Goal: Task Accomplishment & Management: Manage account settings

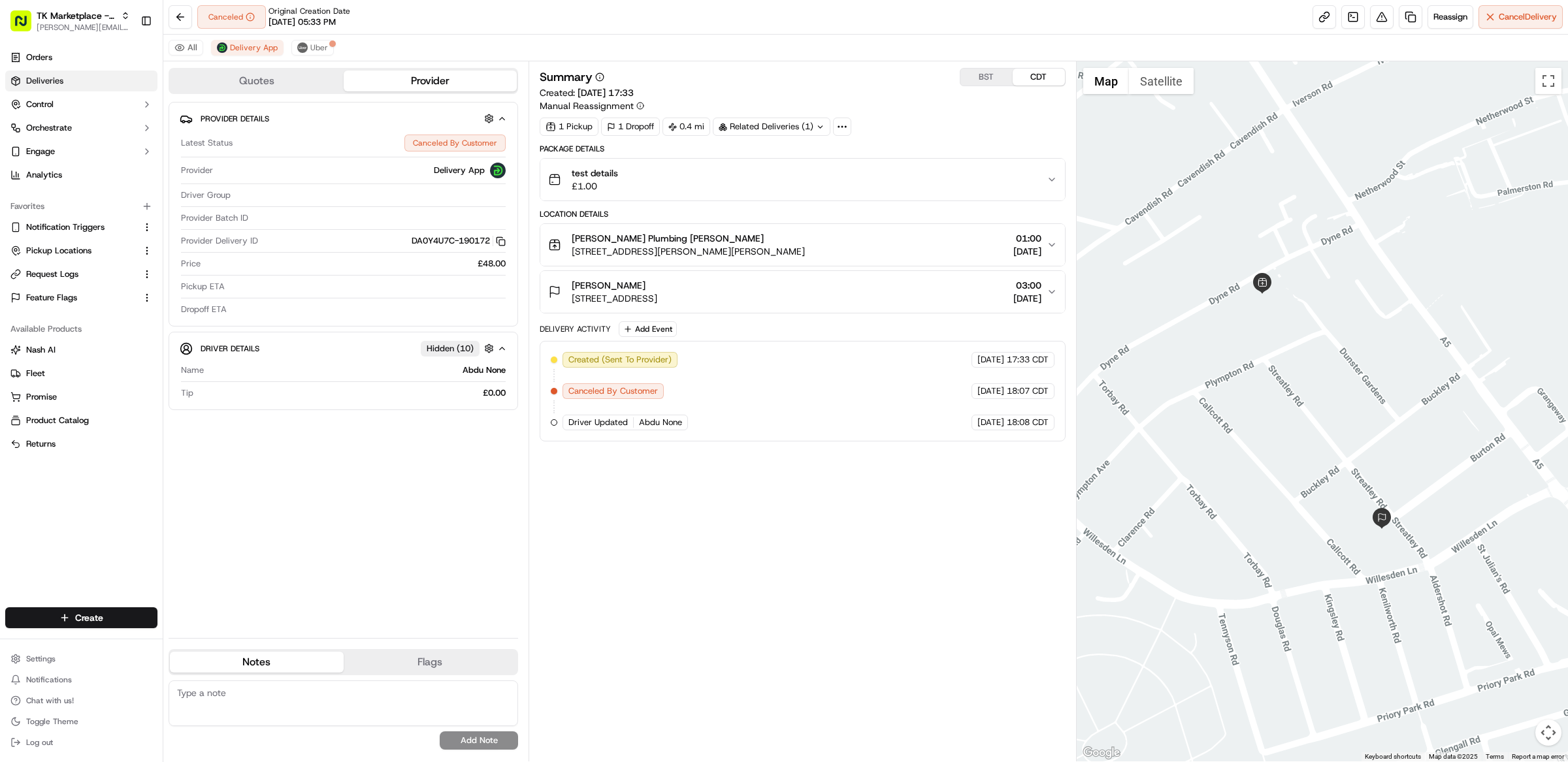
click at [72, 79] on link "Deliveries" at bounding box center [81, 81] width 152 height 21
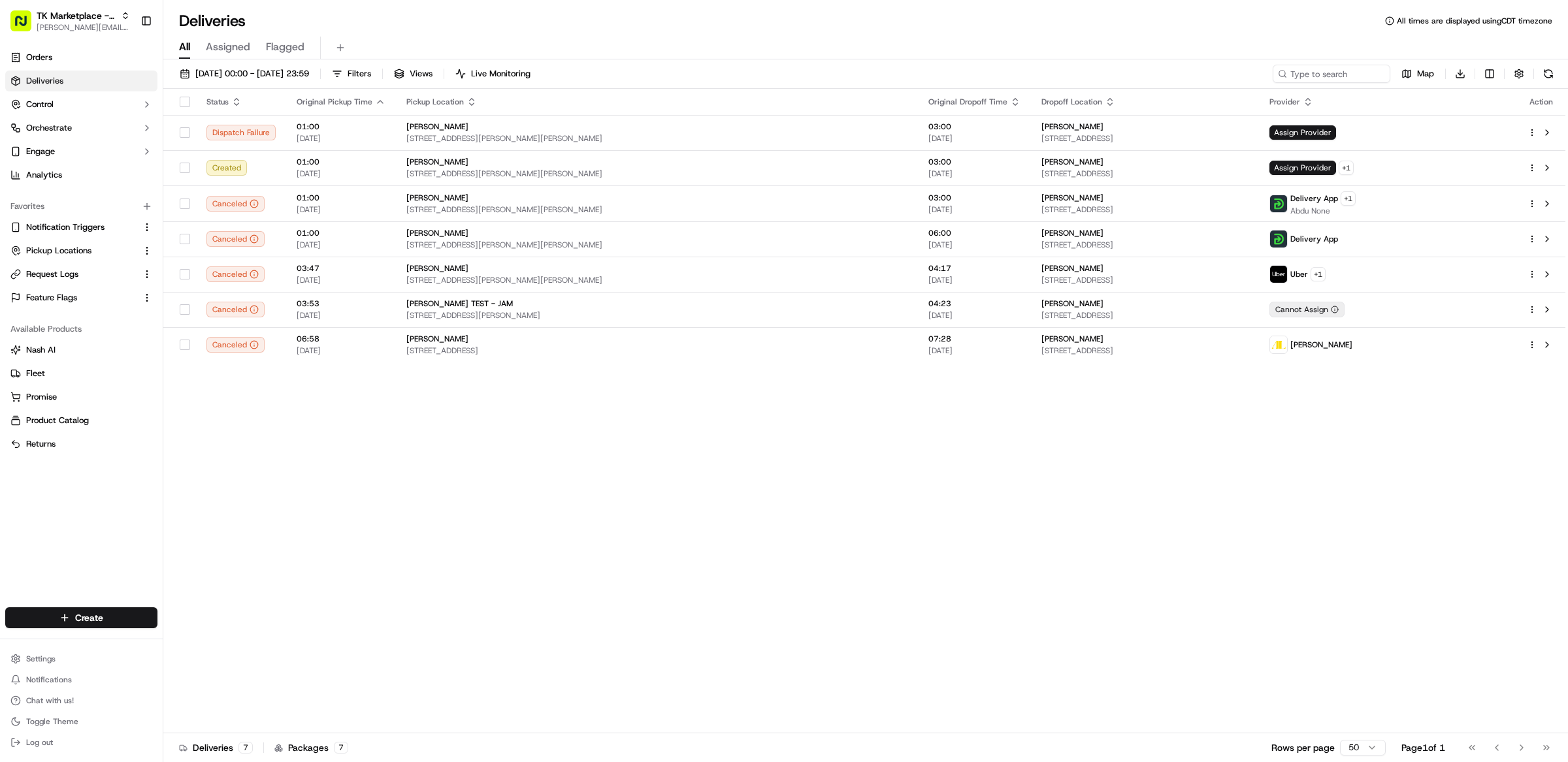
click at [324, 396] on div "Status Original Pickup Time Pickup Location Original Dropoff Time Dropoff Locat…" at bounding box center [864, 411] width 1402 height 645
click at [220, 72] on span "[DATE] 00:00 - [DATE] 23:59" at bounding box center [252, 74] width 114 height 12
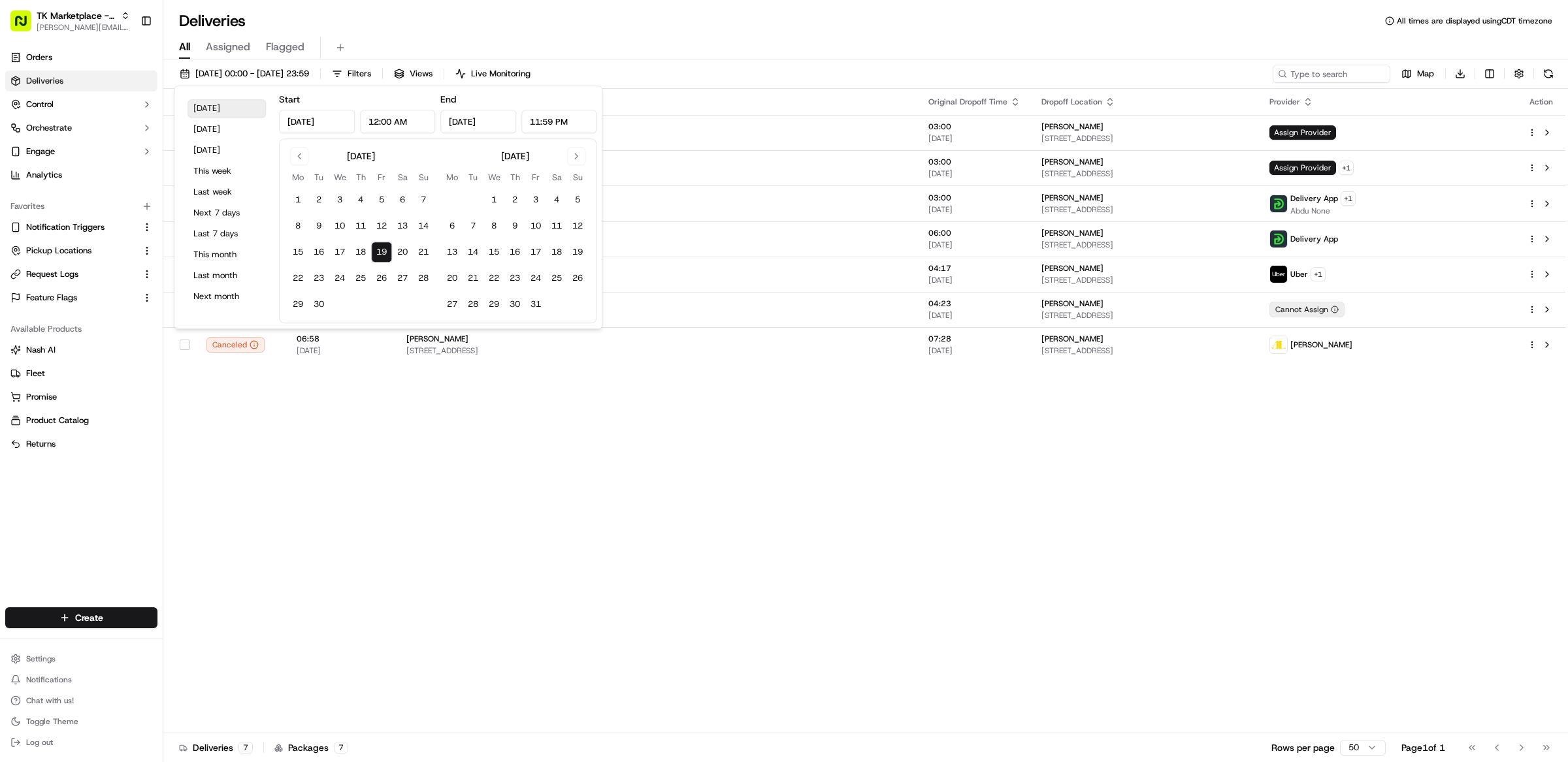
click at [223, 107] on button "Today" at bounding box center [226, 108] width 78 height 18
click at [643, 34] on div "All Assigned Flagged" at bounding box center [866, 45] width 1405 height 28
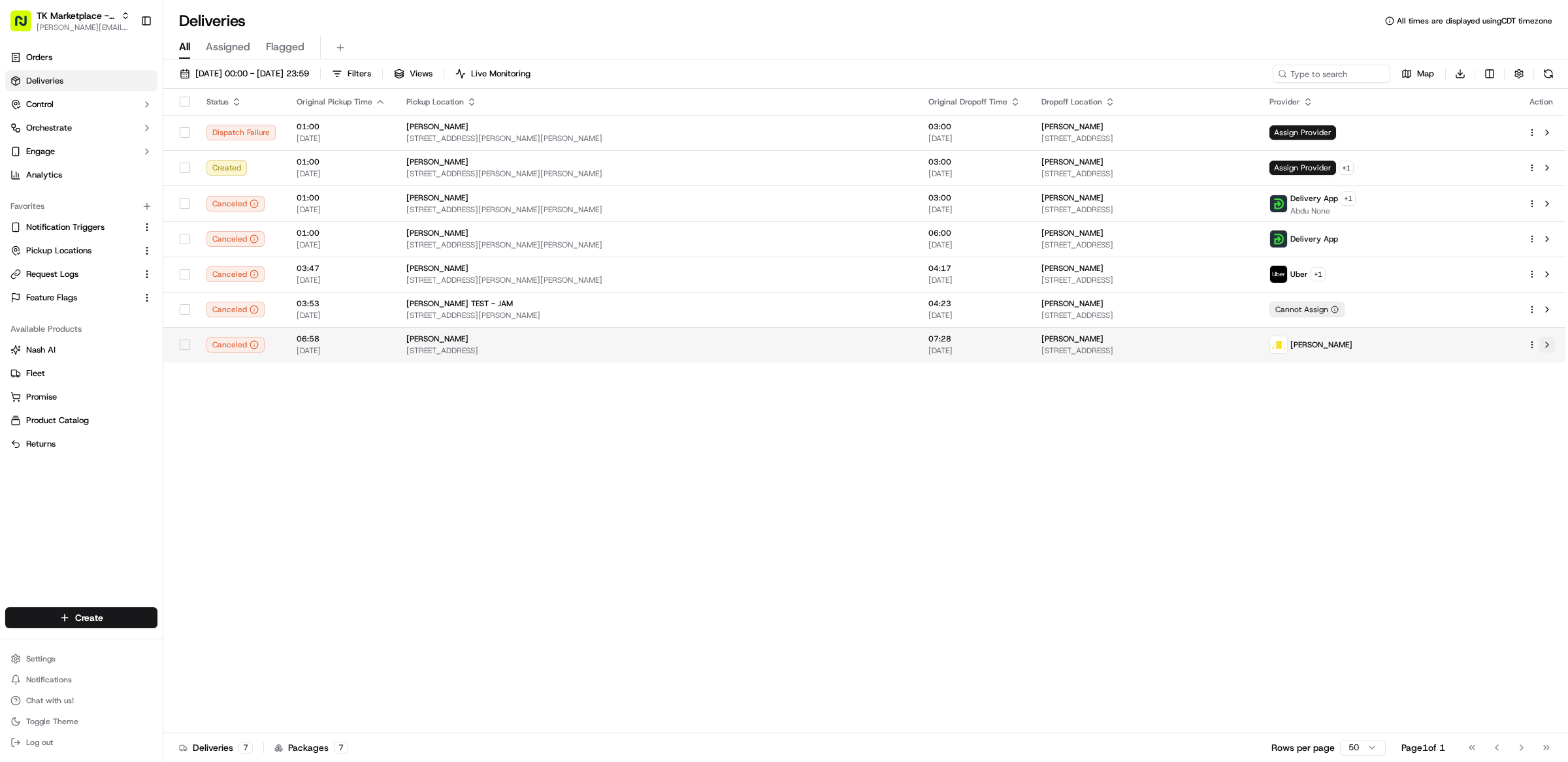
click at [1549, 347] on button at bounding box center [1547, 345] width 16 height 16
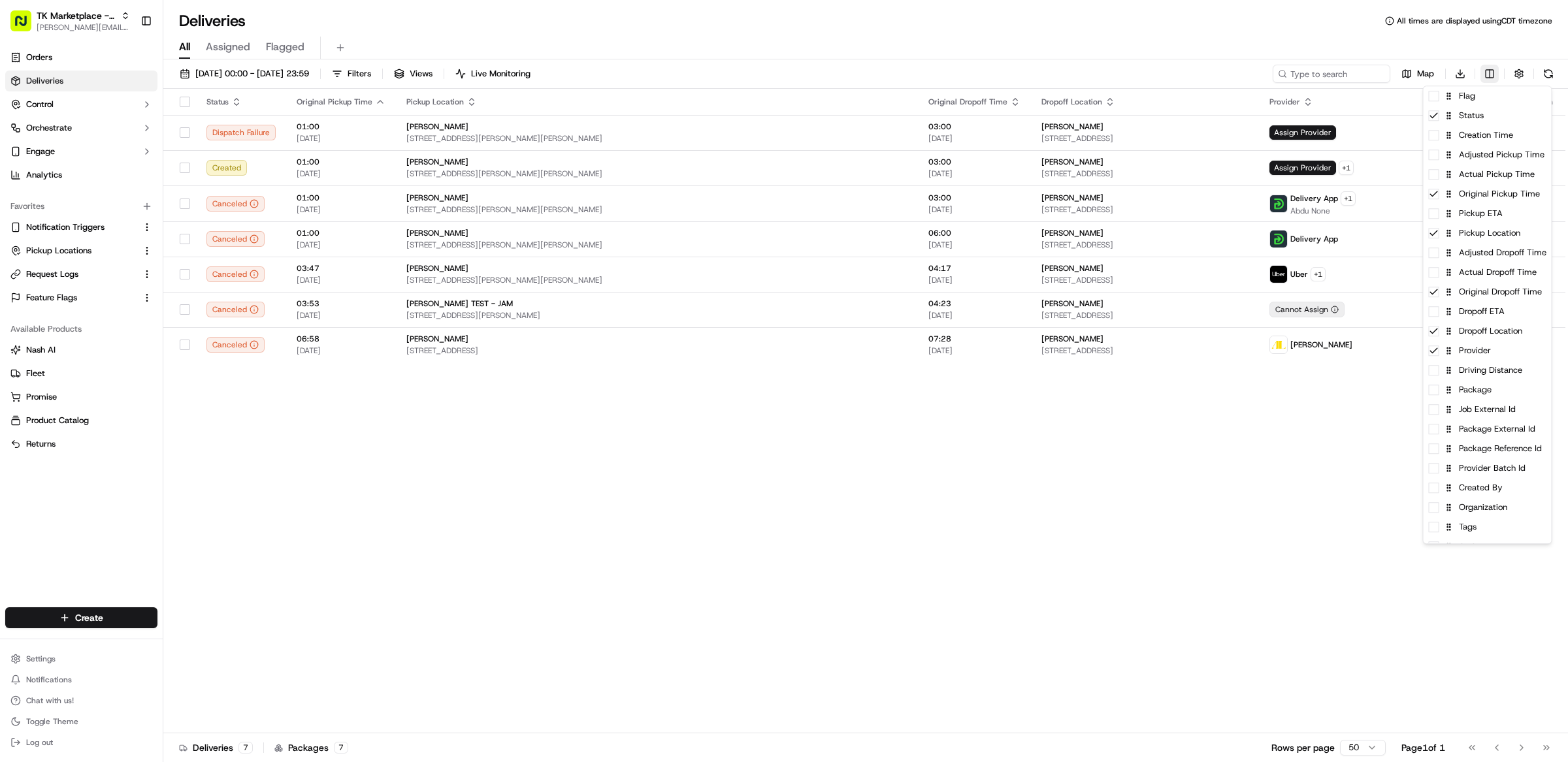
click at [1496, 72] on html "TK Marketplace - TKD matt@usenash.com Toggle Sidebar Orders Deliveries Control …" at bounding box center [784, 381] width 1568 height 762
click at [1505, 479] on div "Created By" at bounding box center [1488, 475] width 128 height 20
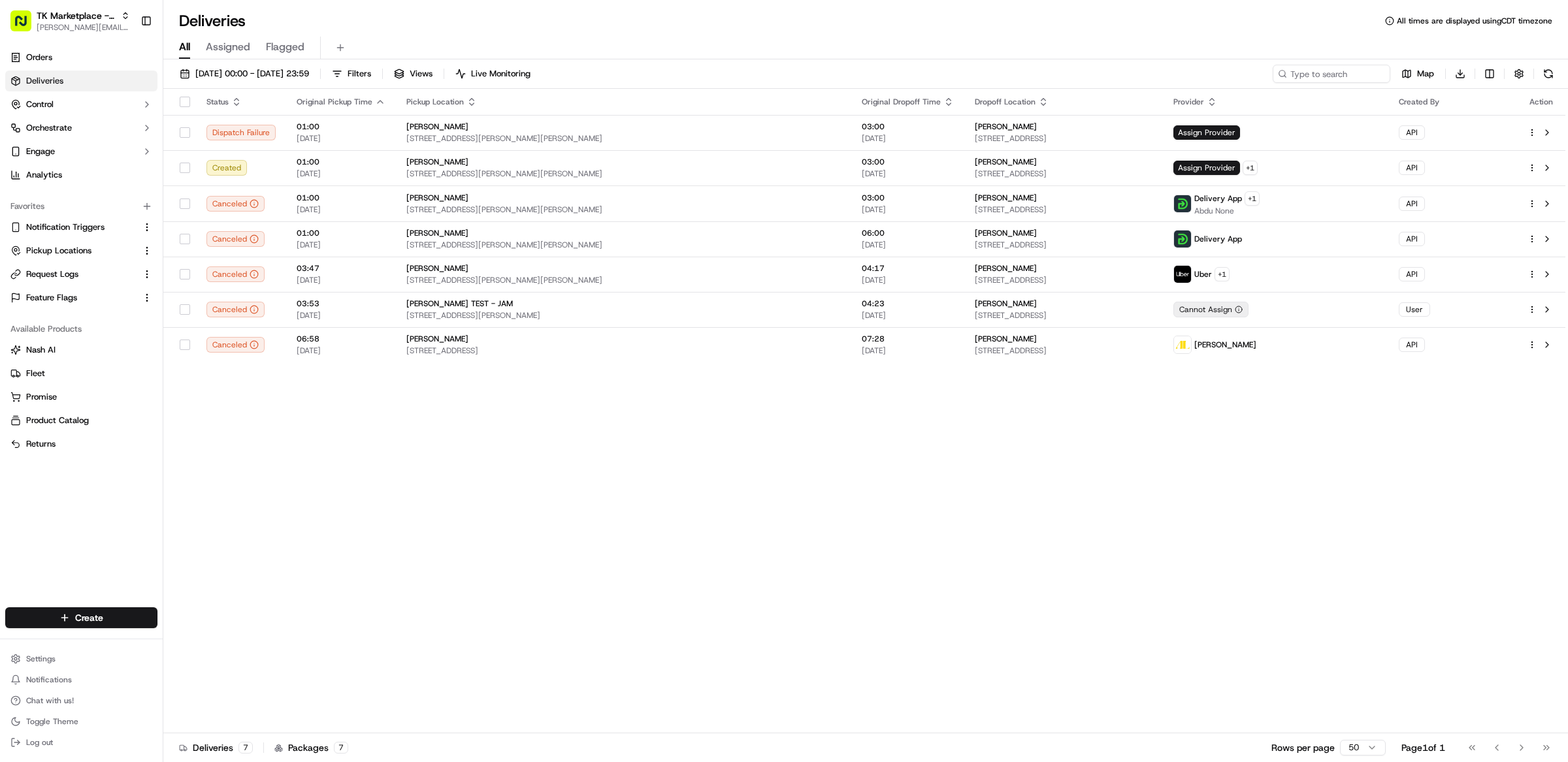
click at [1261, 454] on html "TK Marketplace - TKD matt@usenash.com Toggle Sidebar Orders Deliveries Control …" at bounding box center [784, 381] width 1568 height 762
click at [1550, 311] on button at bounding box center [1547, 309] width 16 height 16
click at [78, 62] on link "Orders" at bounding box center [81, 57] width 152 height 21
click at [79, 62] on link "Orders" at bounding box center [81, 57] width 152 height 21
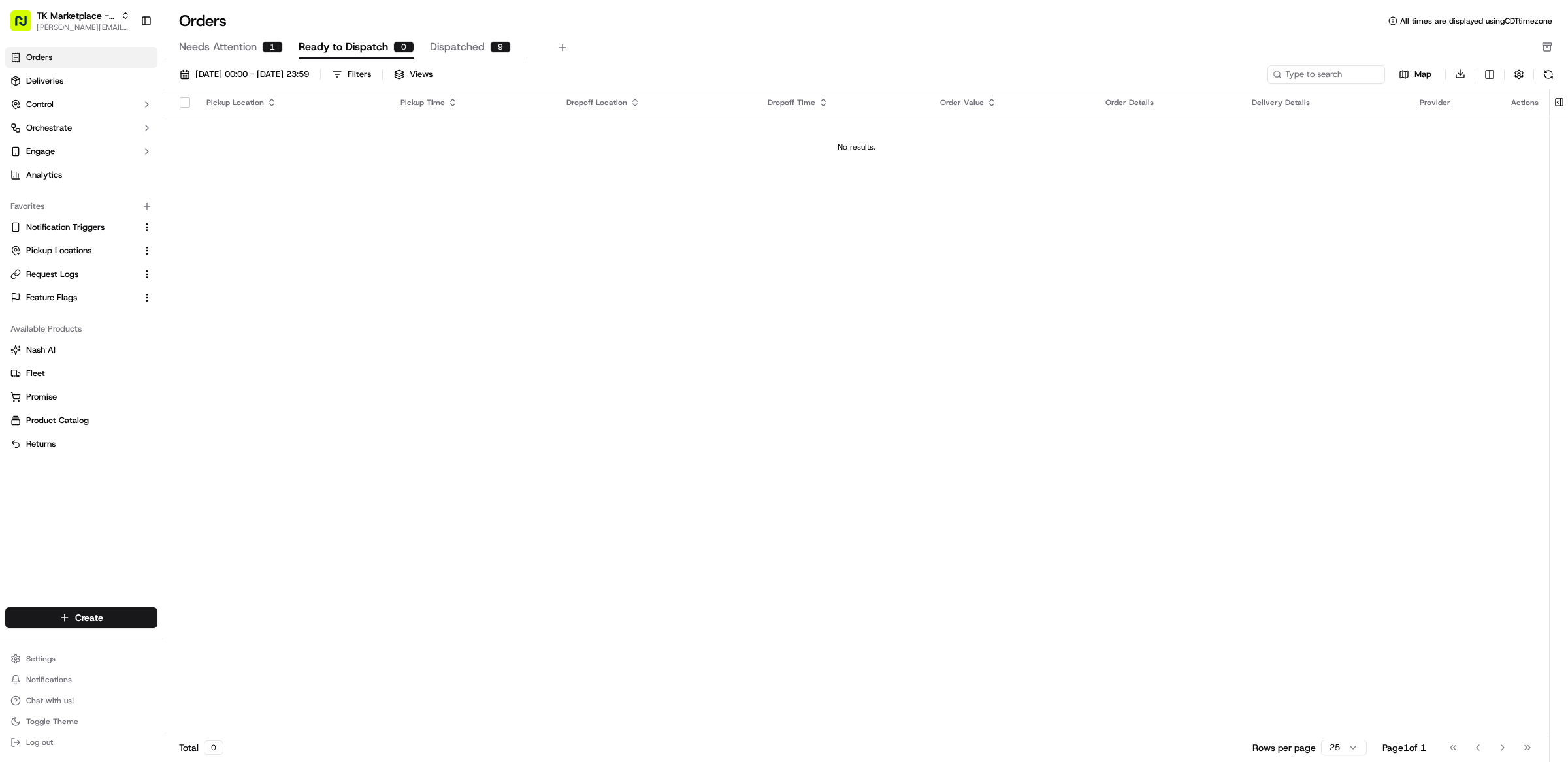
click at [1493, 73] on html "TK Marketplace - TKD matt@usenash.com Toggle Sidebar Orders Deliveries Control …" at bounding box center [784, 381] width 1568 height 762
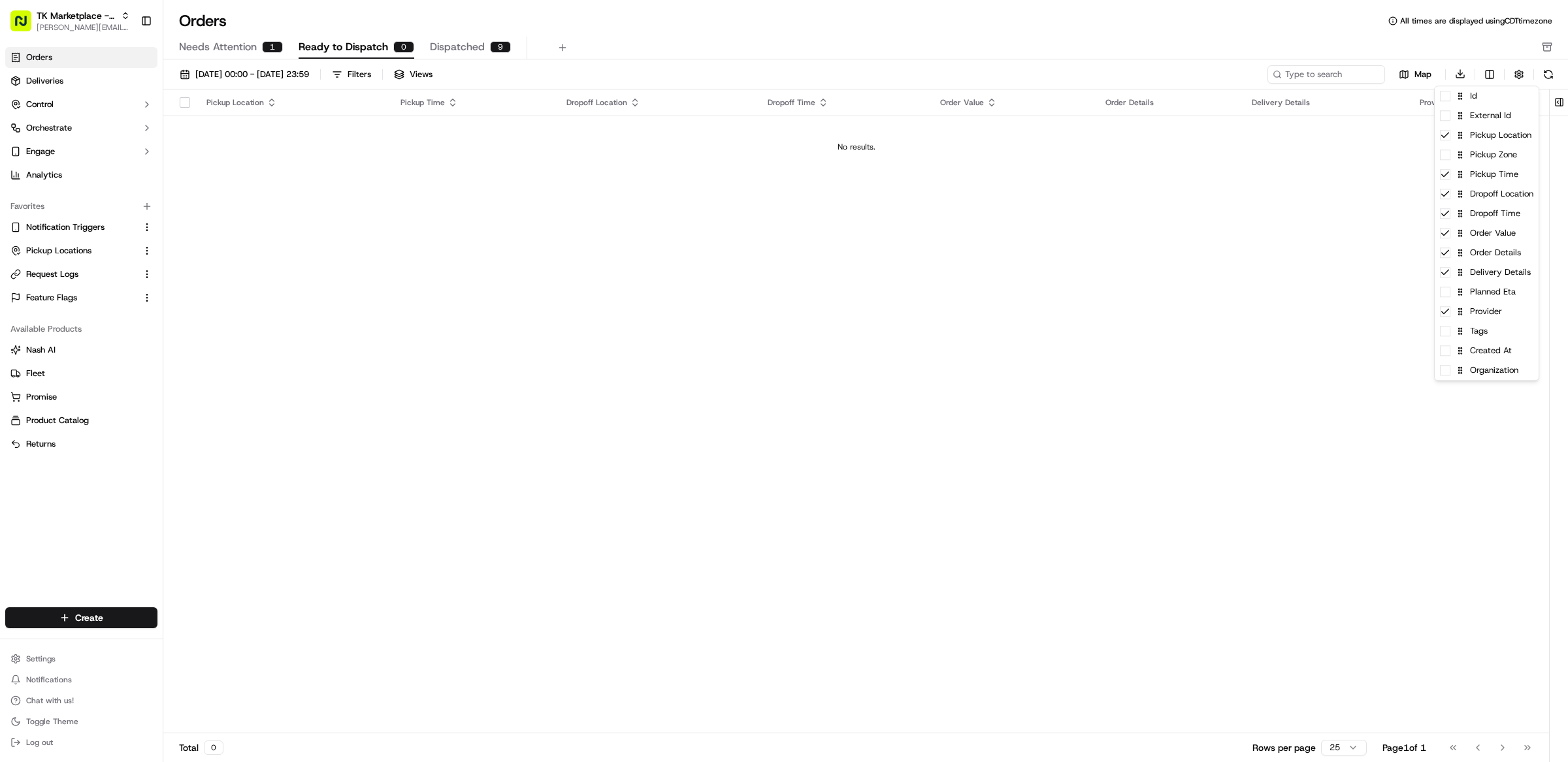
click at [1238, 262] on html "TK Marketplace - TKD matt@usenash.com Toggle Sidebar Orders Deliveries Control …" at bounding box center [784, 381] width 1568 height 762
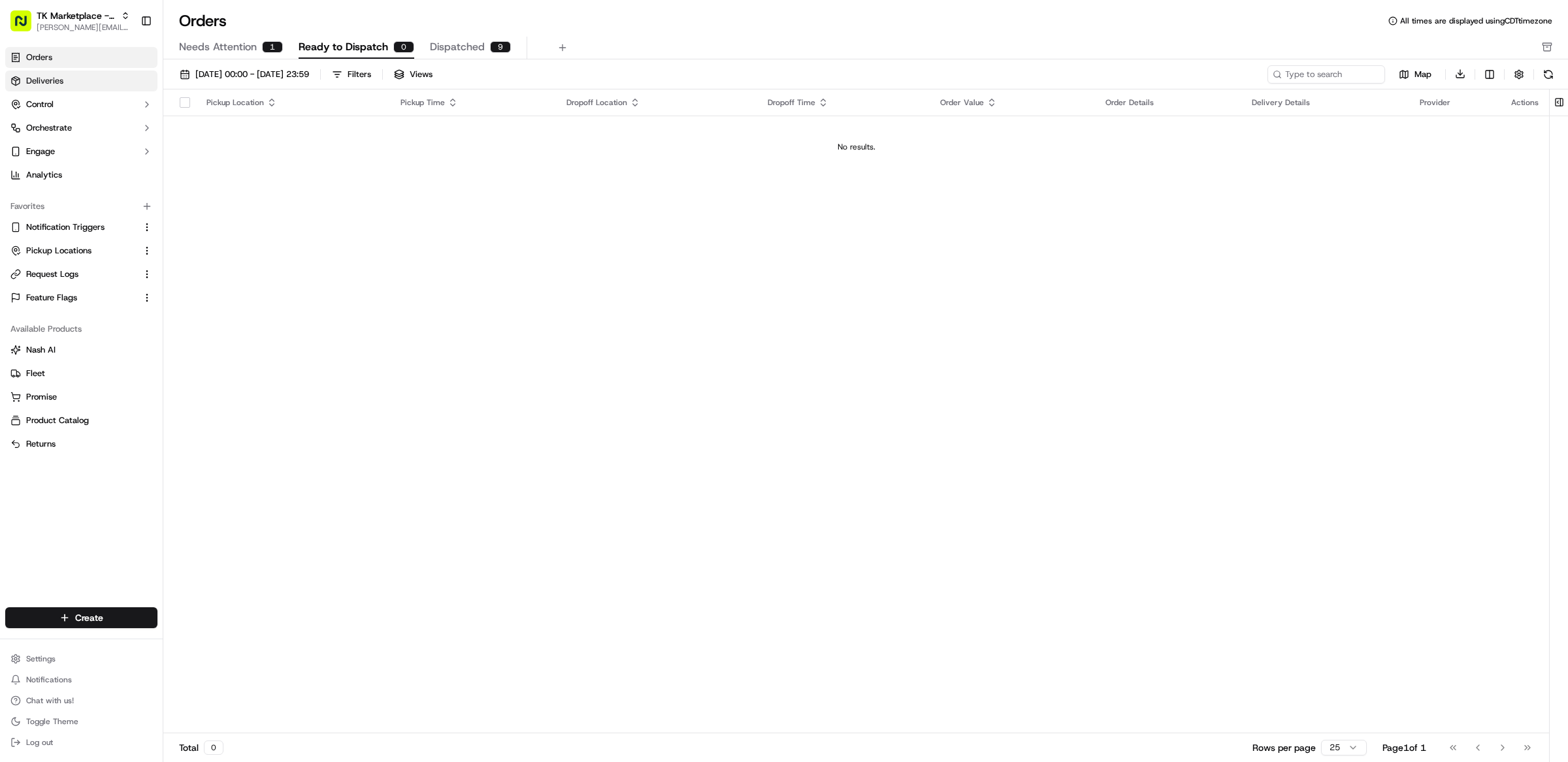
click at [63, 76] on link "Deliveries" at bounding box center [81, 81] width 152 height 21
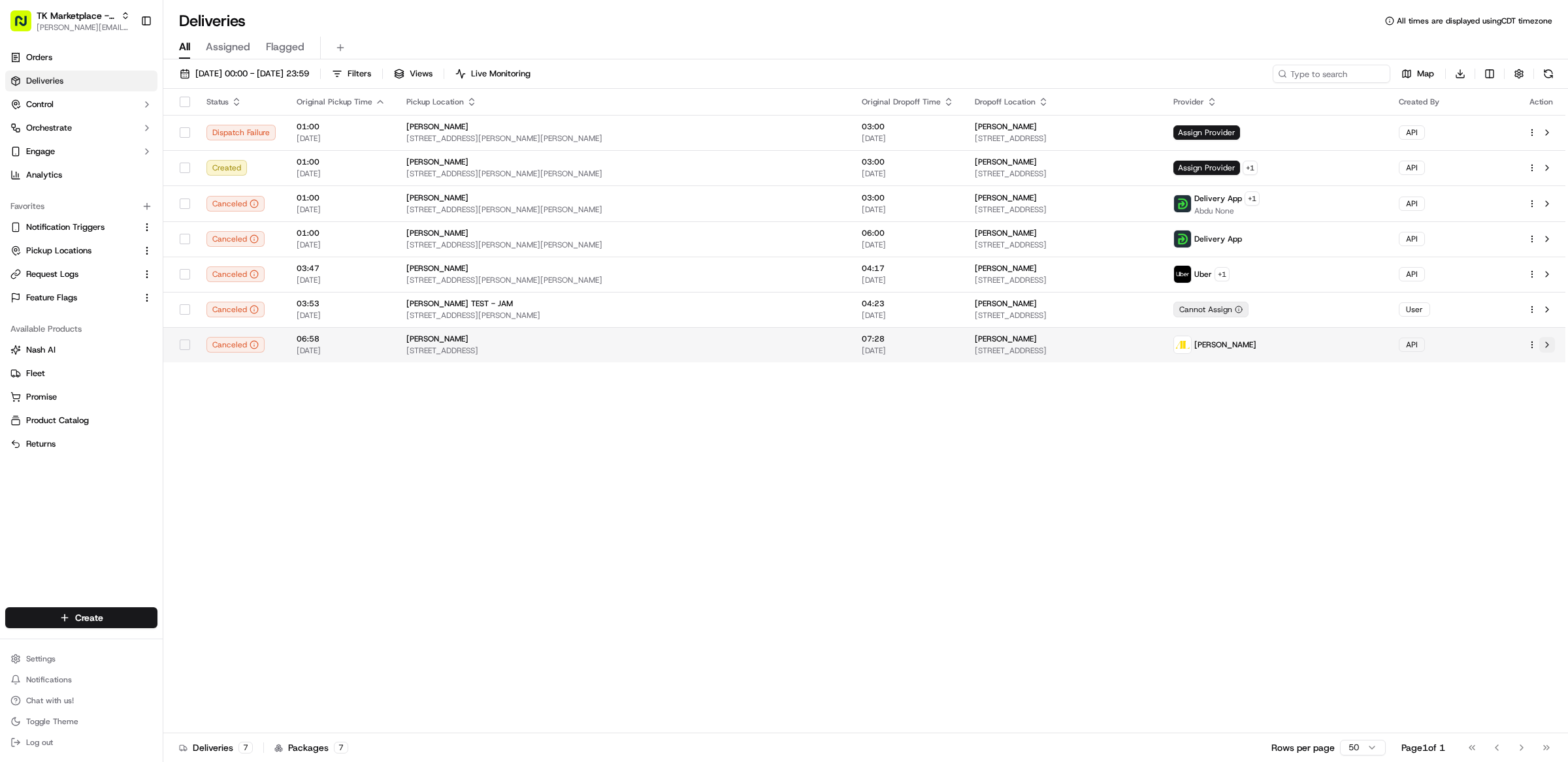
click at [1551, 348] on button at bounding box center [1547, 345] width 16 height 16
click at [781, 486] on div "Status Original Pickup Time Pickup Location Original Dropoff Time Dropoff Locat…" at bounding box center [864, 411] width 1402 height 645
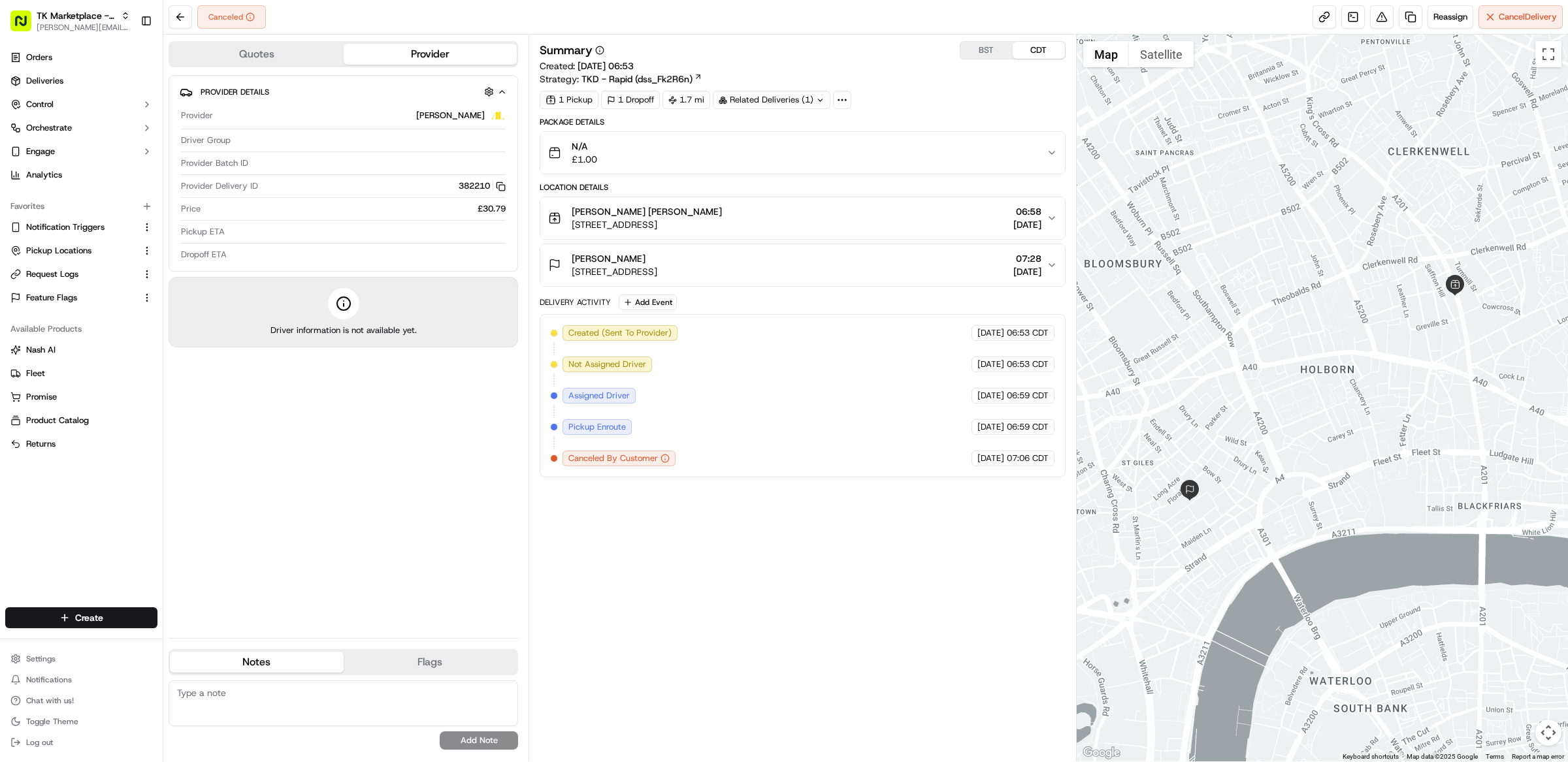
click at [844, 104] on icon at bounding box center [842, 99] width 12 height 12
click at [845, 72] on div "Summary BST CDT Created: 19/09/2025 06:53 Strategy: TKD - Rapid (dss_Fk2R6n)" at bounding box center [802, 63] width 526 height 44
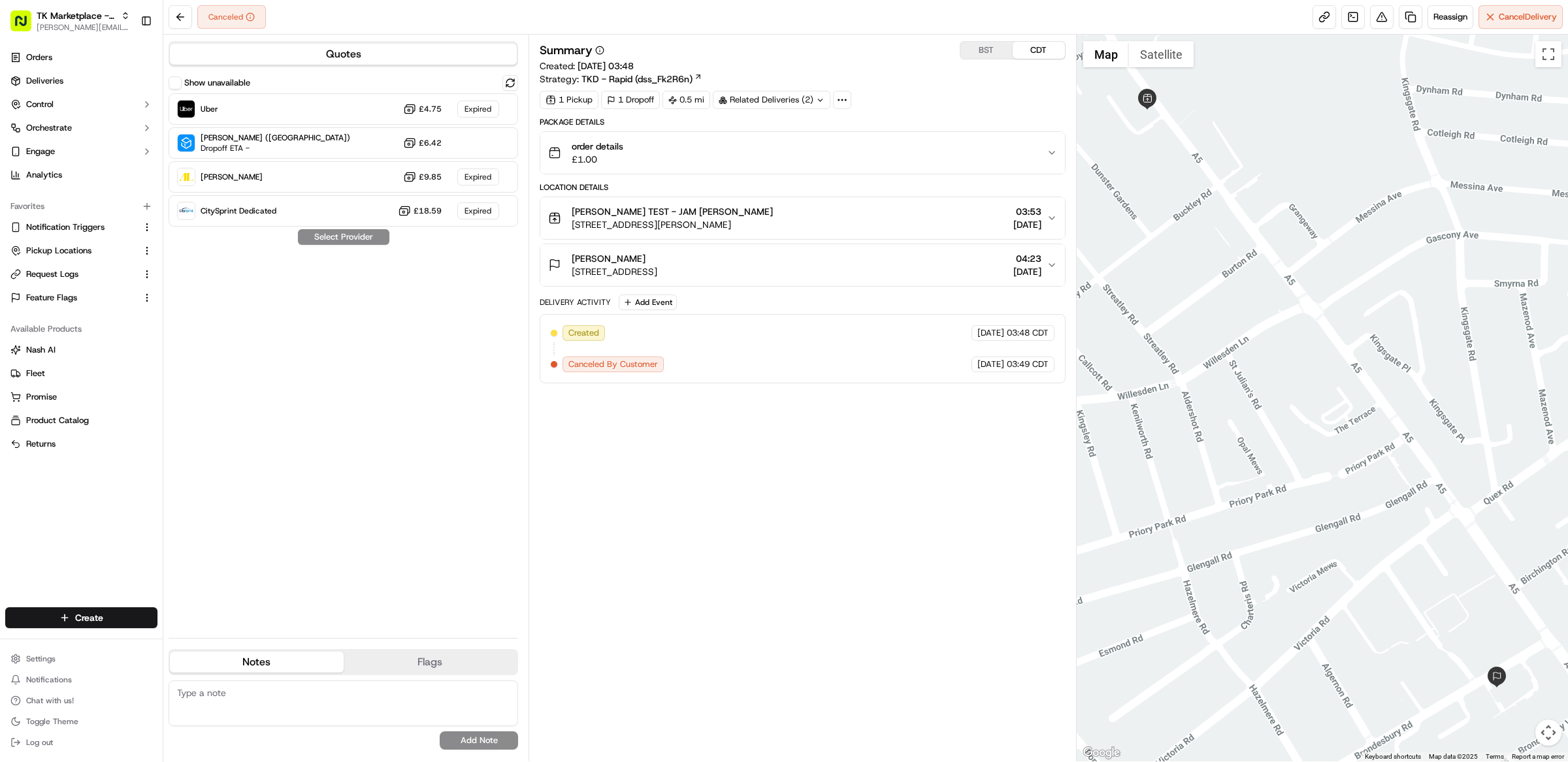
click at [175, 84] on button "Show unavailable" at bounding box center [174, 82] width 13 height 13
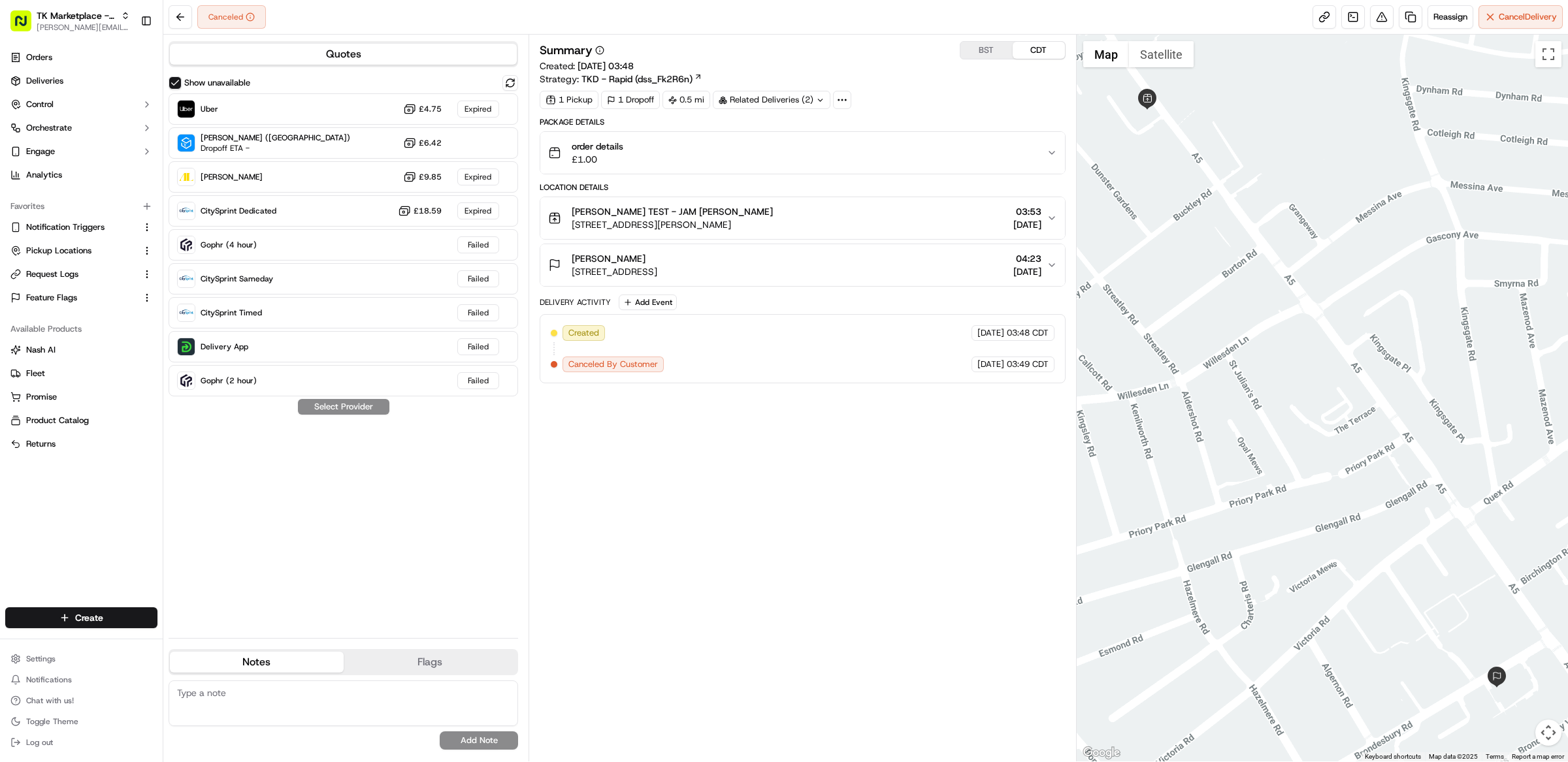
click at [175, 84] on button "Show unavailable" at bounding box center [174, 82] width 13 height 13
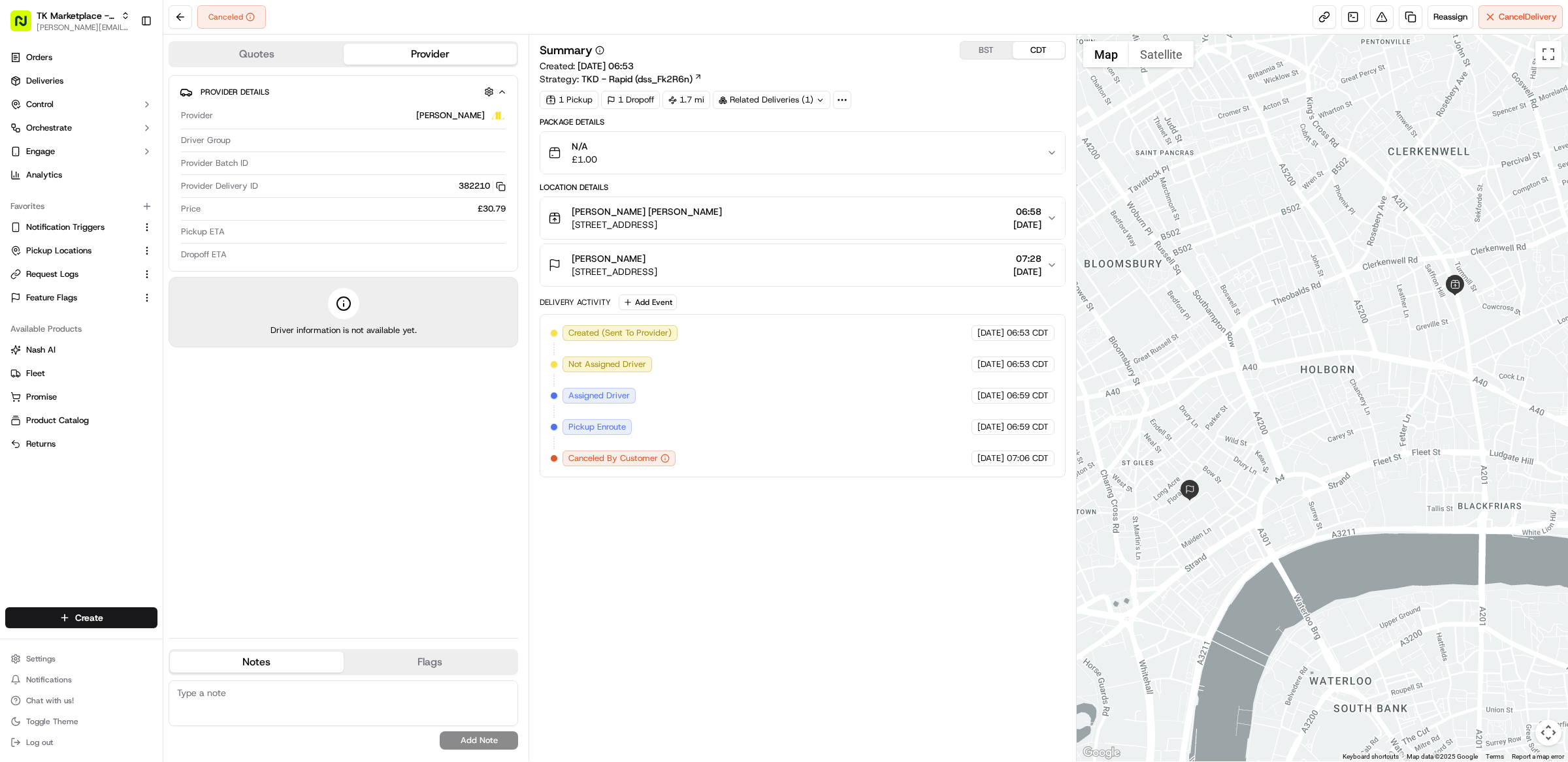
click at [265, 61] on button "Quotes" at bounding box center [256, 54] width 174 height 21
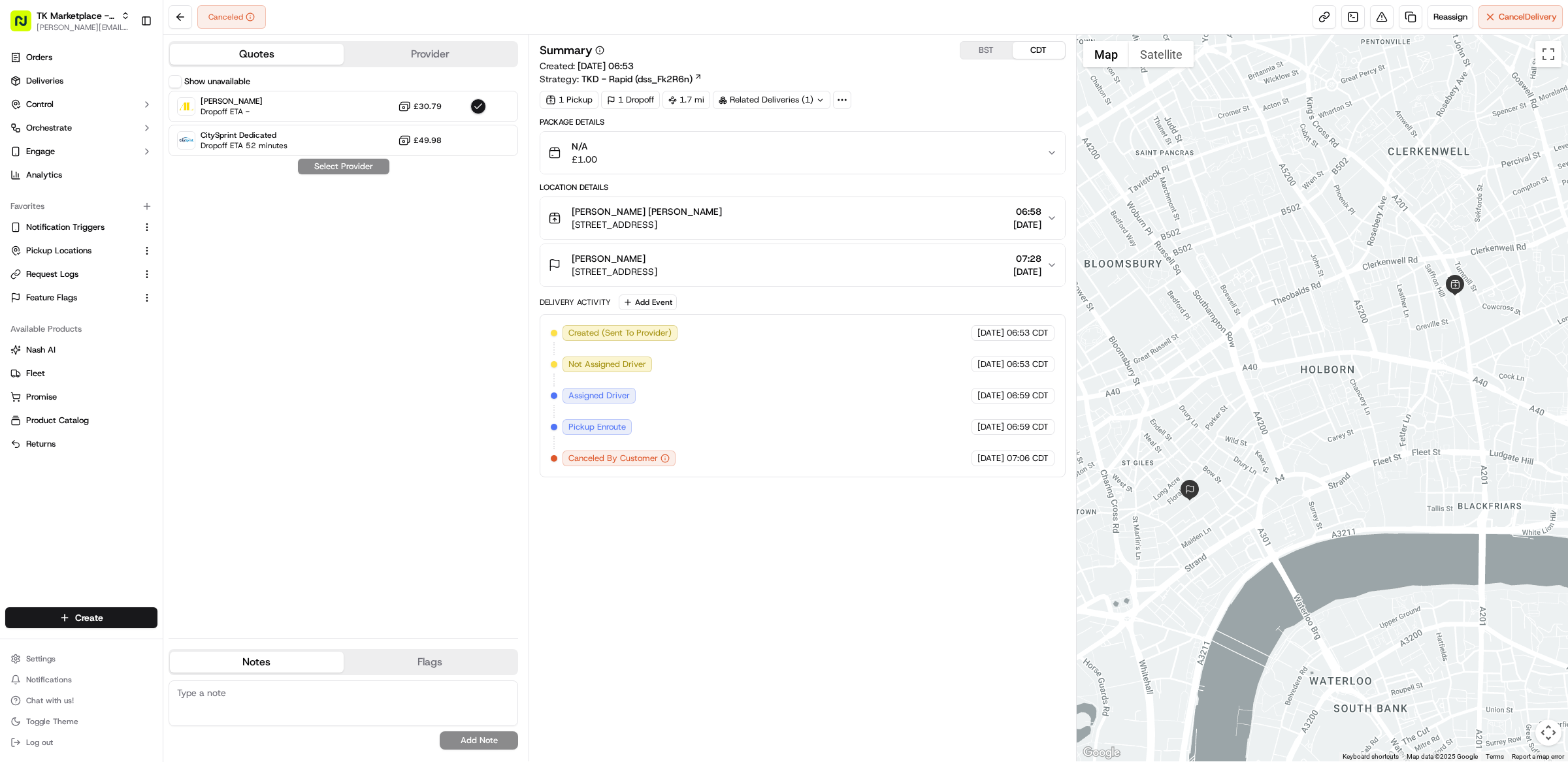
click at [175, 82] on button "Show unavailable" at bounding box center [174, 81] width 13 height 13
click at [72, 132] on span "Orchestrate" at bounding box center [48, 127] width 46 height 12
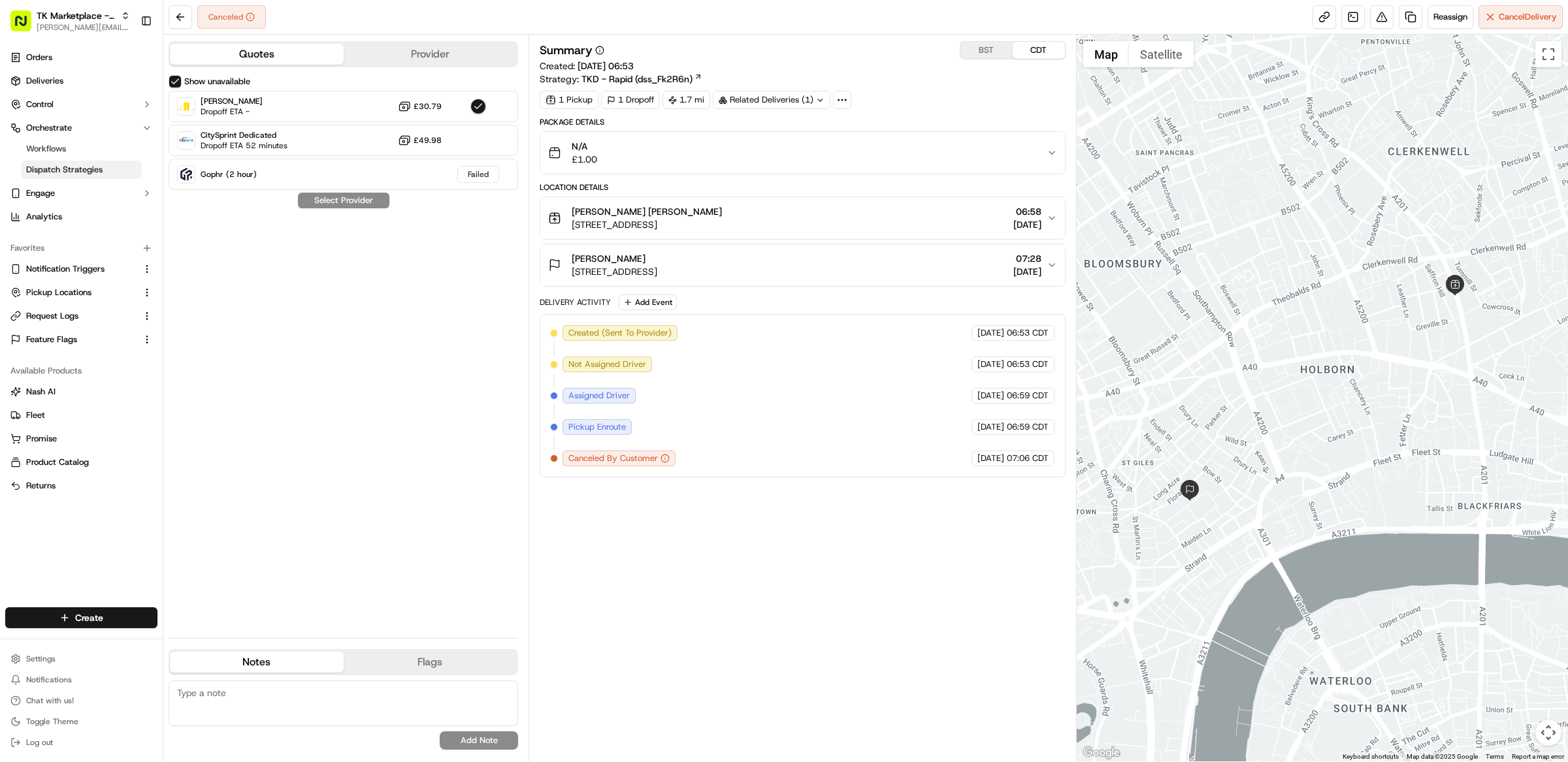
click at [84, 166] on span "Dispatch Strategies" at bounding box center [64, 170] width 76 height 12
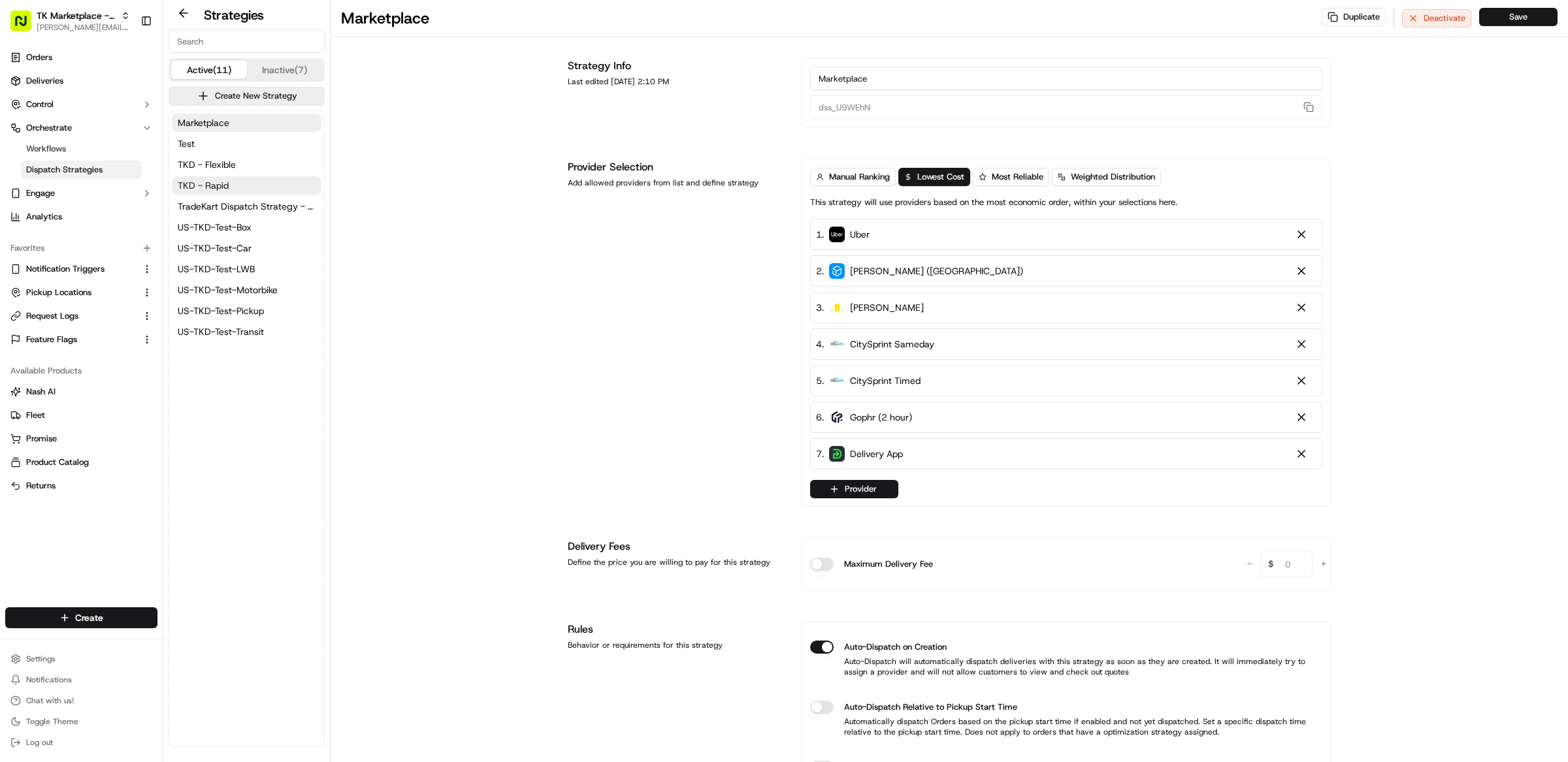
click at [236, 183] on button "TKD - Rapid" at bounding box center [247, 185] width 150 height 18
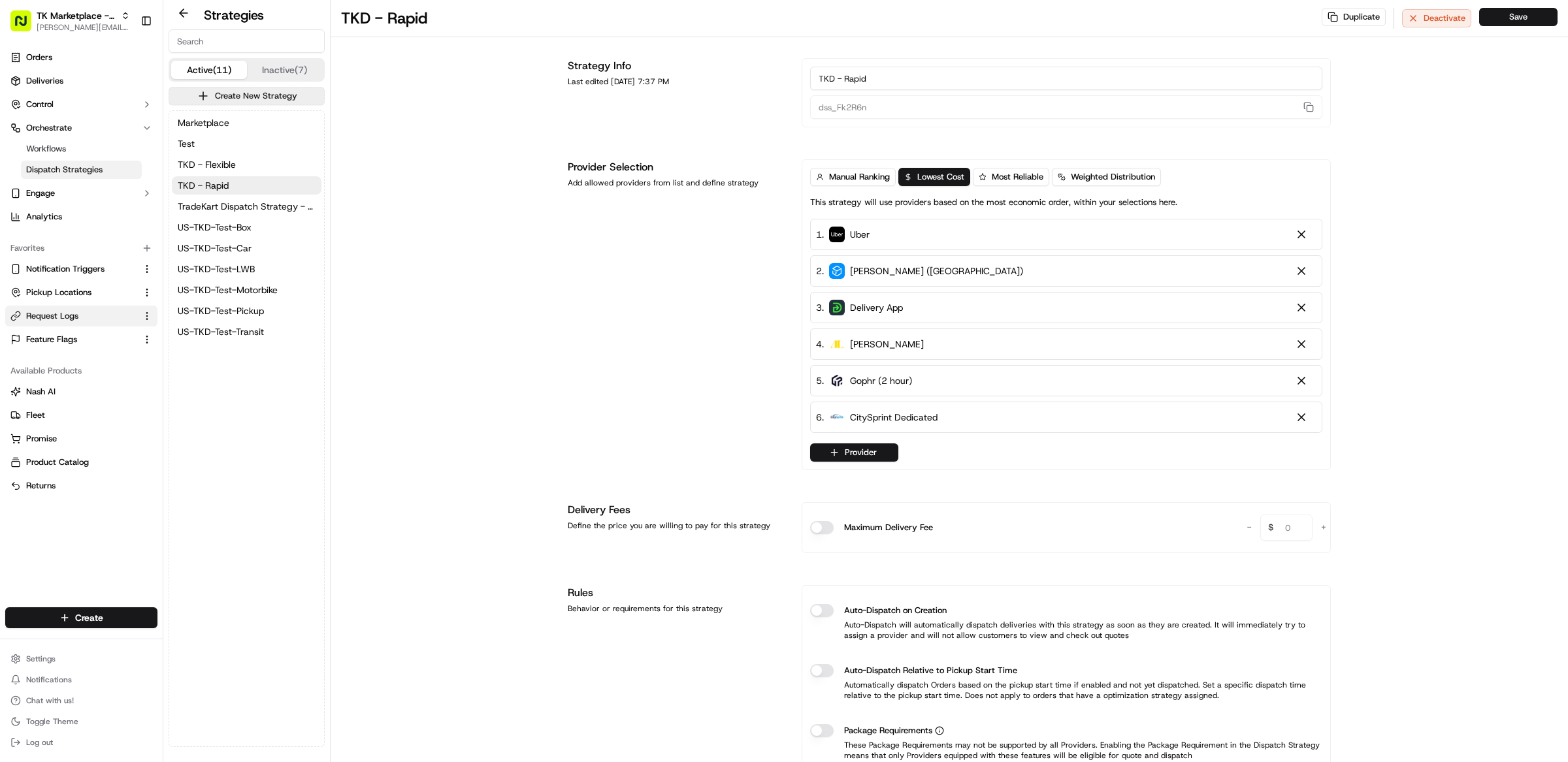
click at [65, 315] on span "Request Logs" at bounding box center [52, 316] width 52 height 12
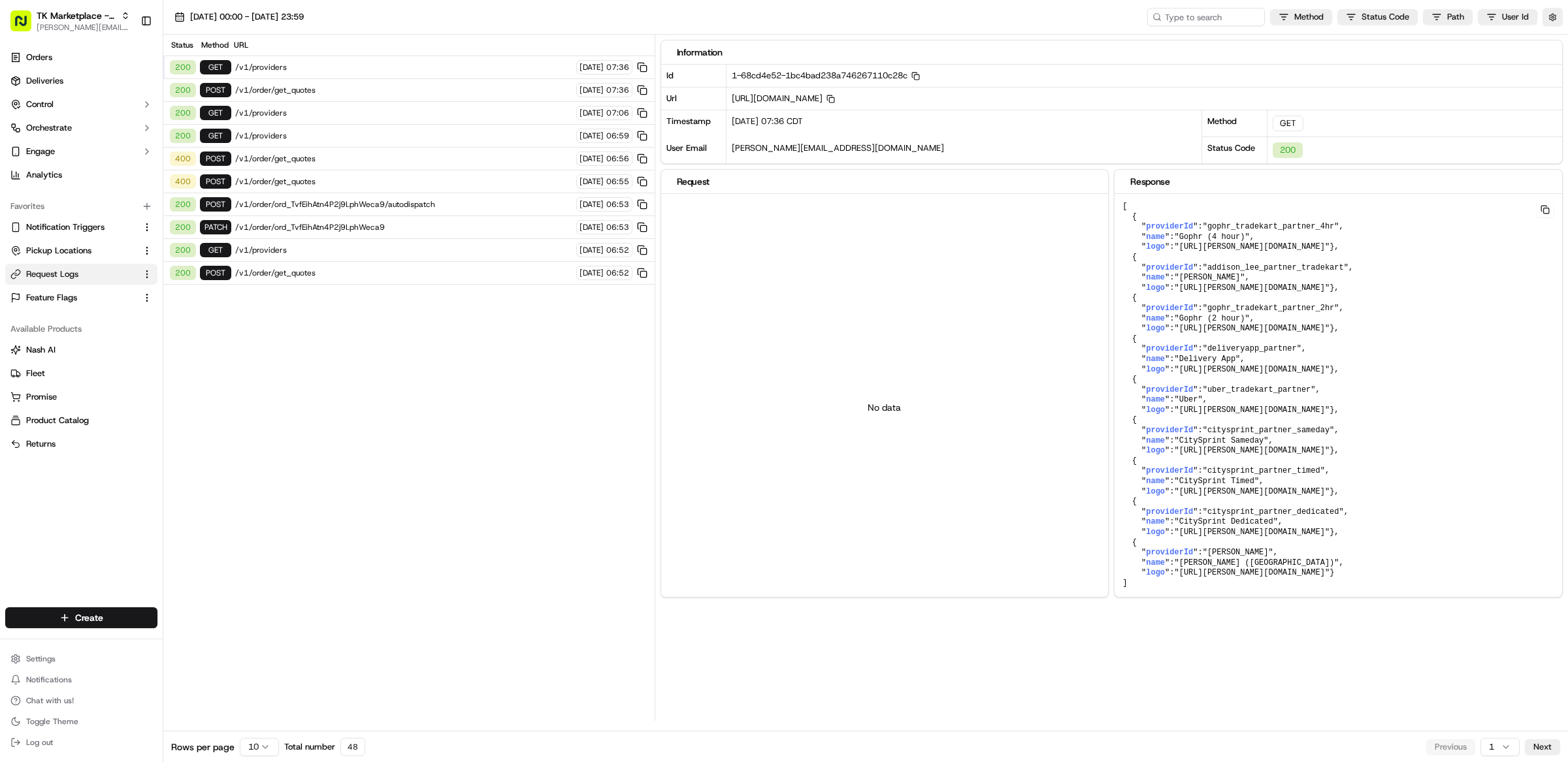
click at [281, 89] on span "/v1/order/get_quotes" at bounding box center [403, 90] width 337 height 10
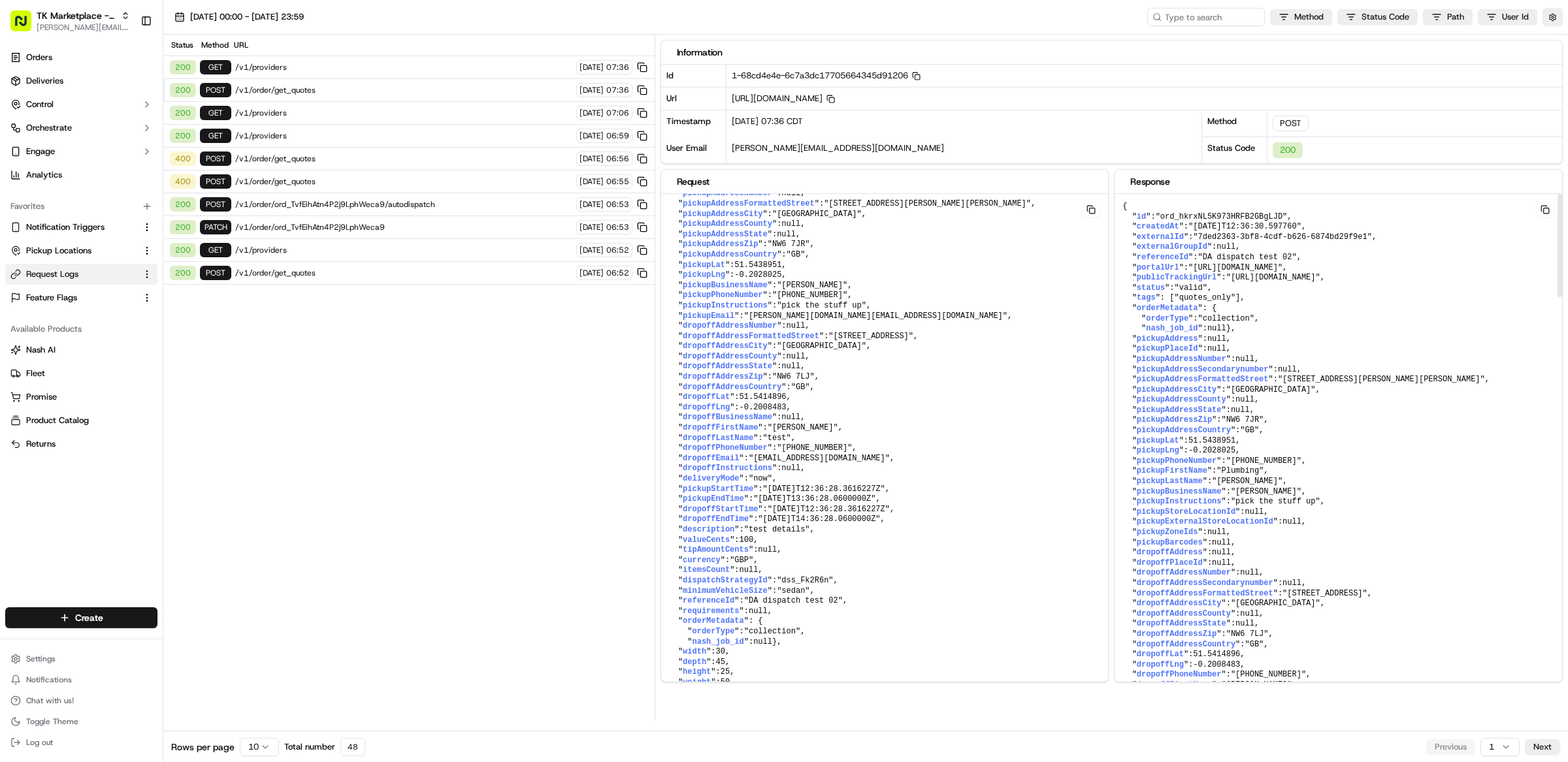
click at [1212, 215] on span ""ord_hkrxNL5K973HRFB2GBgLJD"" at bounding box center [1222, 217] width 132 height 9
copy span "ord_hkrxNL5K973HRFB2GBgLJD"
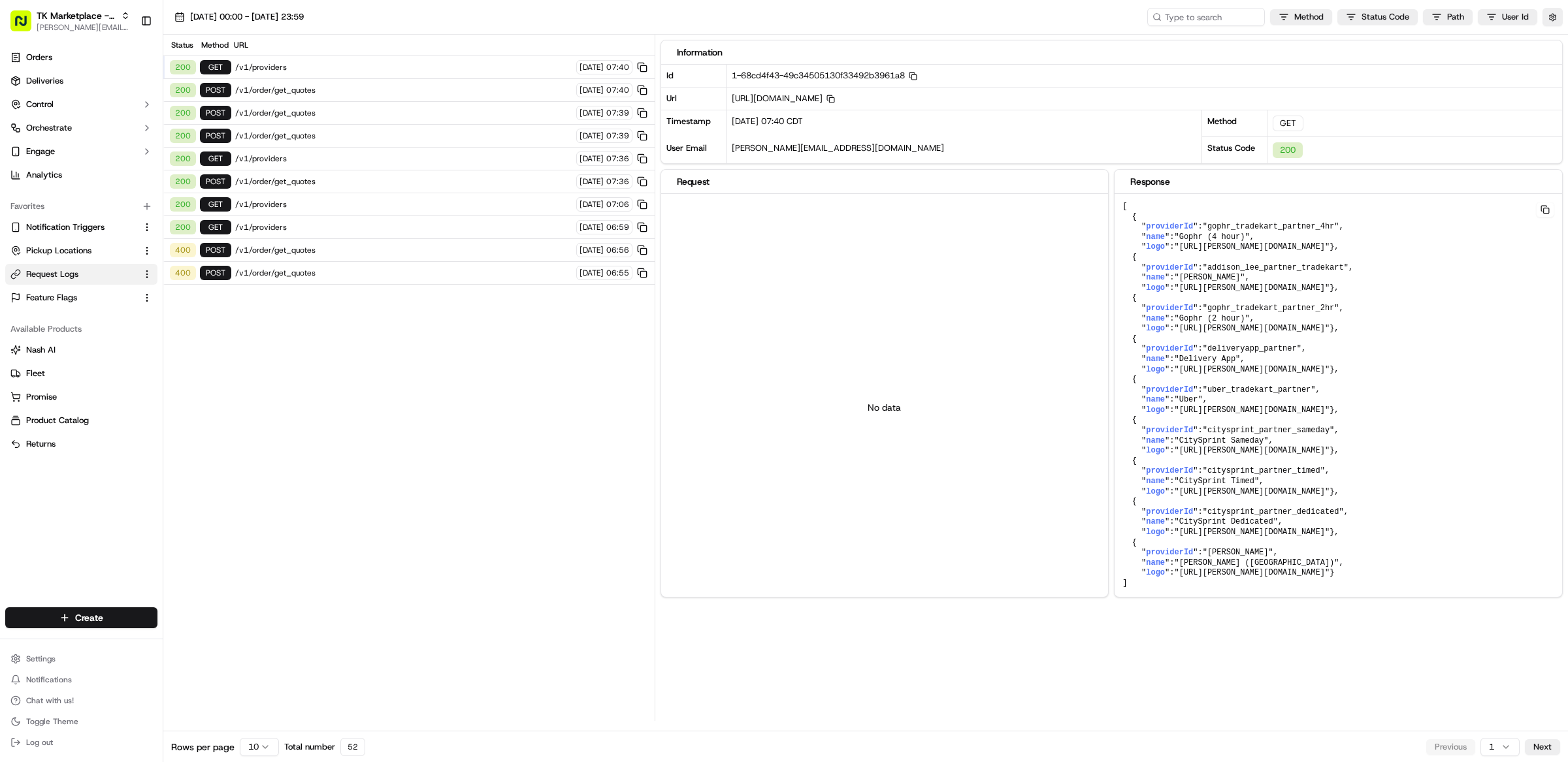
click at [332, 91] on span "/v1/order/get_quotes" at bounding box center [403, 90] width 337 height 10
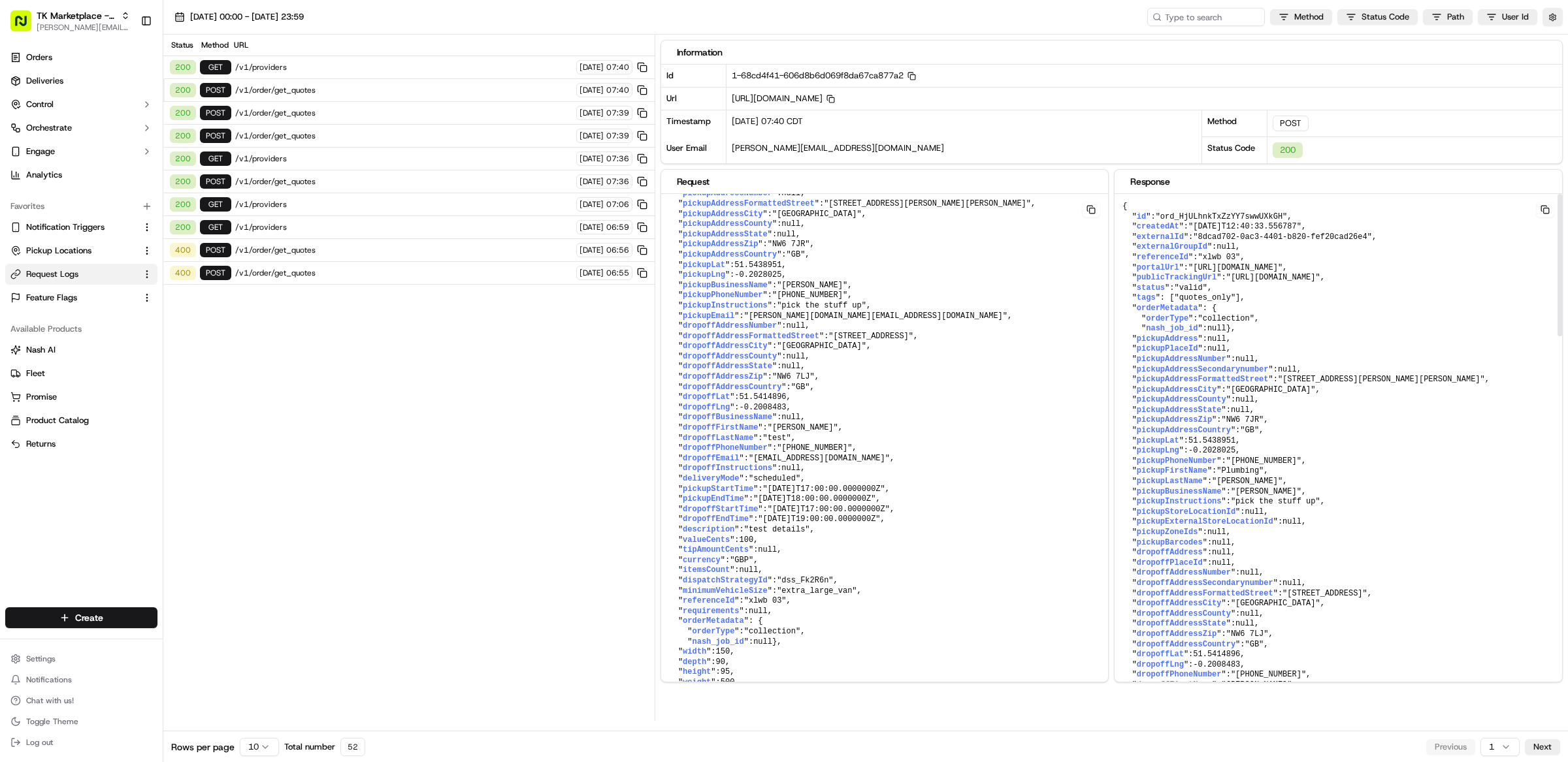
click at [1226, 216] on span ""ord_HjULhnkTxZzYY7swwUXkGH"" at bounding box center [1222, 217] width 132 height 9
copy span "ord_HjULhnkTxZzYY7swwUXkGH"
click at [493, 412] on div "Status Method URL 200 GET /v1/providers [DATE] 07:40 200 POST /v1/order/get_quo…" at bounding box center [409, 378] width 491 height 686
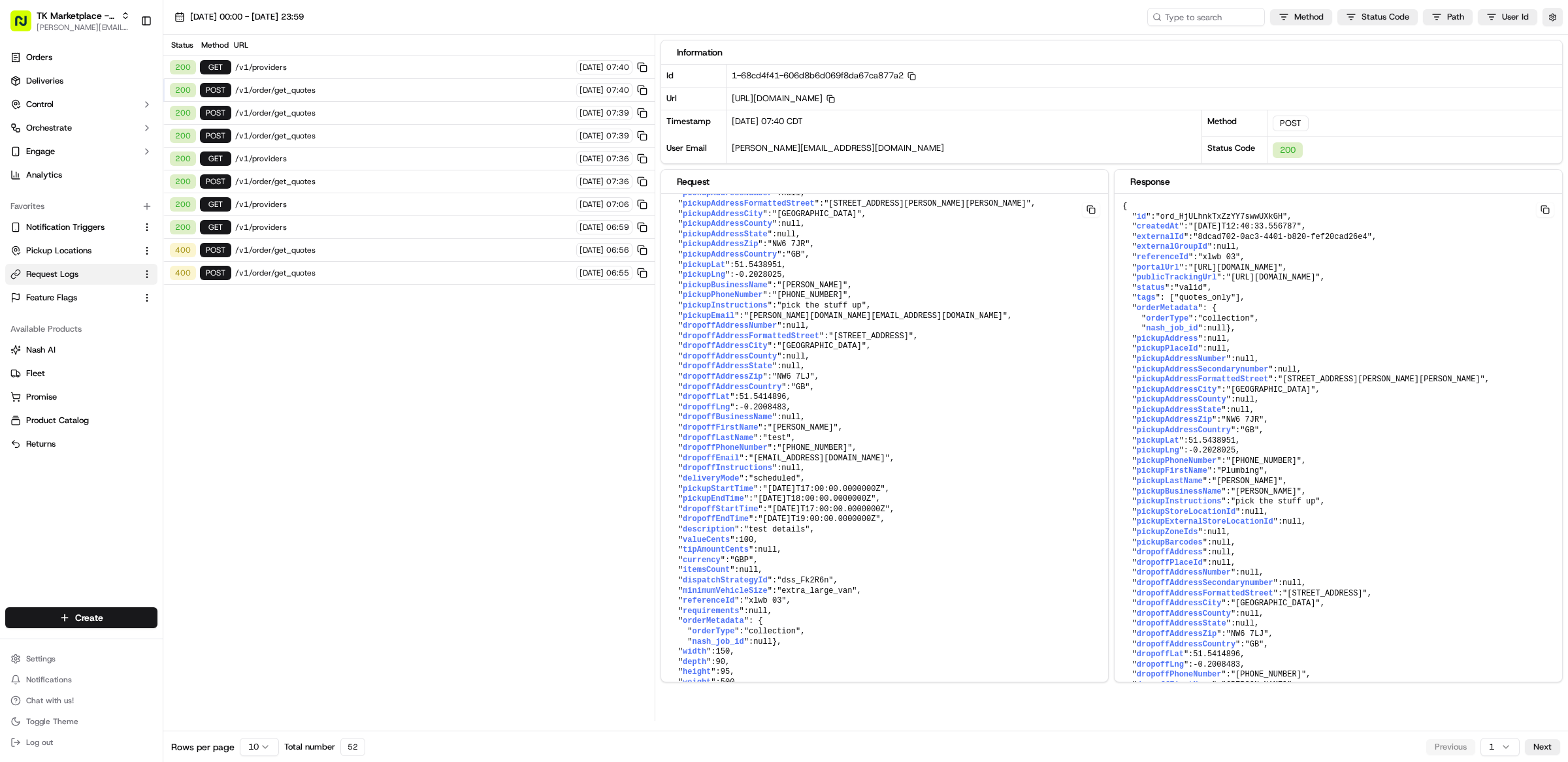
click at [372, 266] on div "400 POST /v1/order/get_quotes 19/09/2025 06:55" at bounding box center [409, 274] width 491 height 23
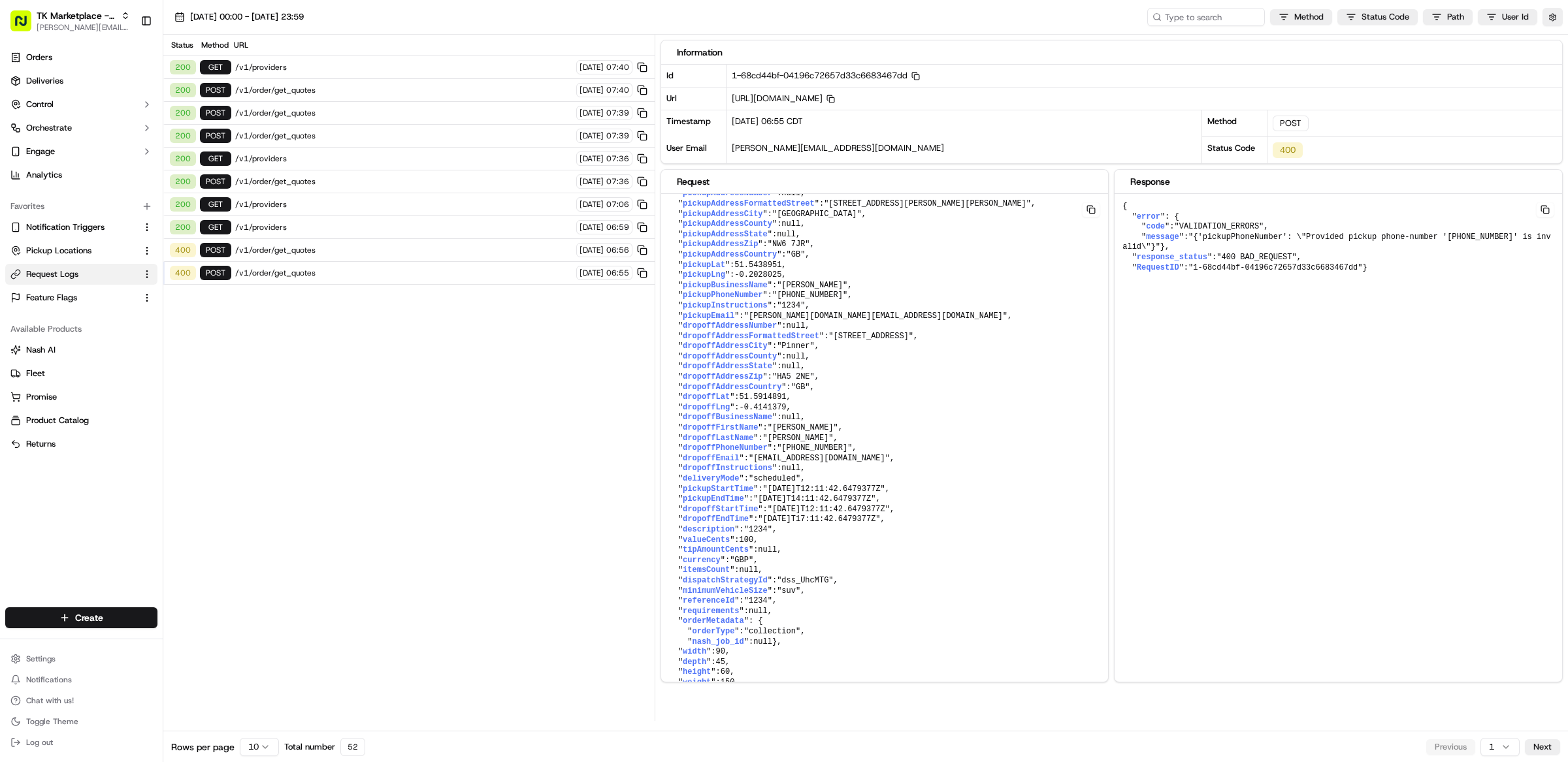
click at [342, 249] on span "/v1/order/get_quotes" at bounding box center [403, 250] width 337 height 10
click at [307, 83] on div "200 POST /v1/order/get_quotes 19/09/2025 07:40" at bounding box center [409, 91] width 491 height 23
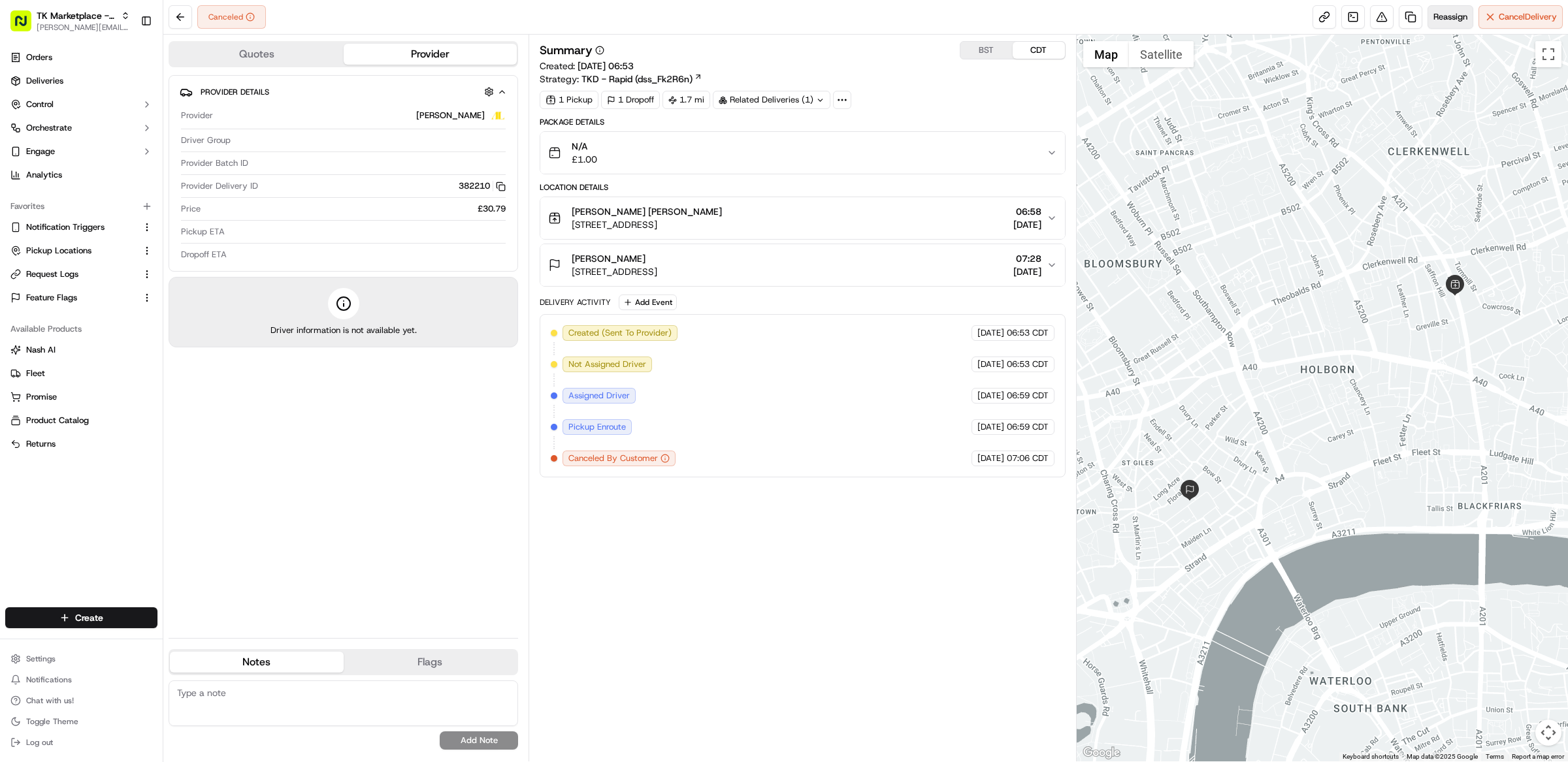
click at [1443, 20] on span "Reassign" at bounding box center [1450, 16] width 34 height 12
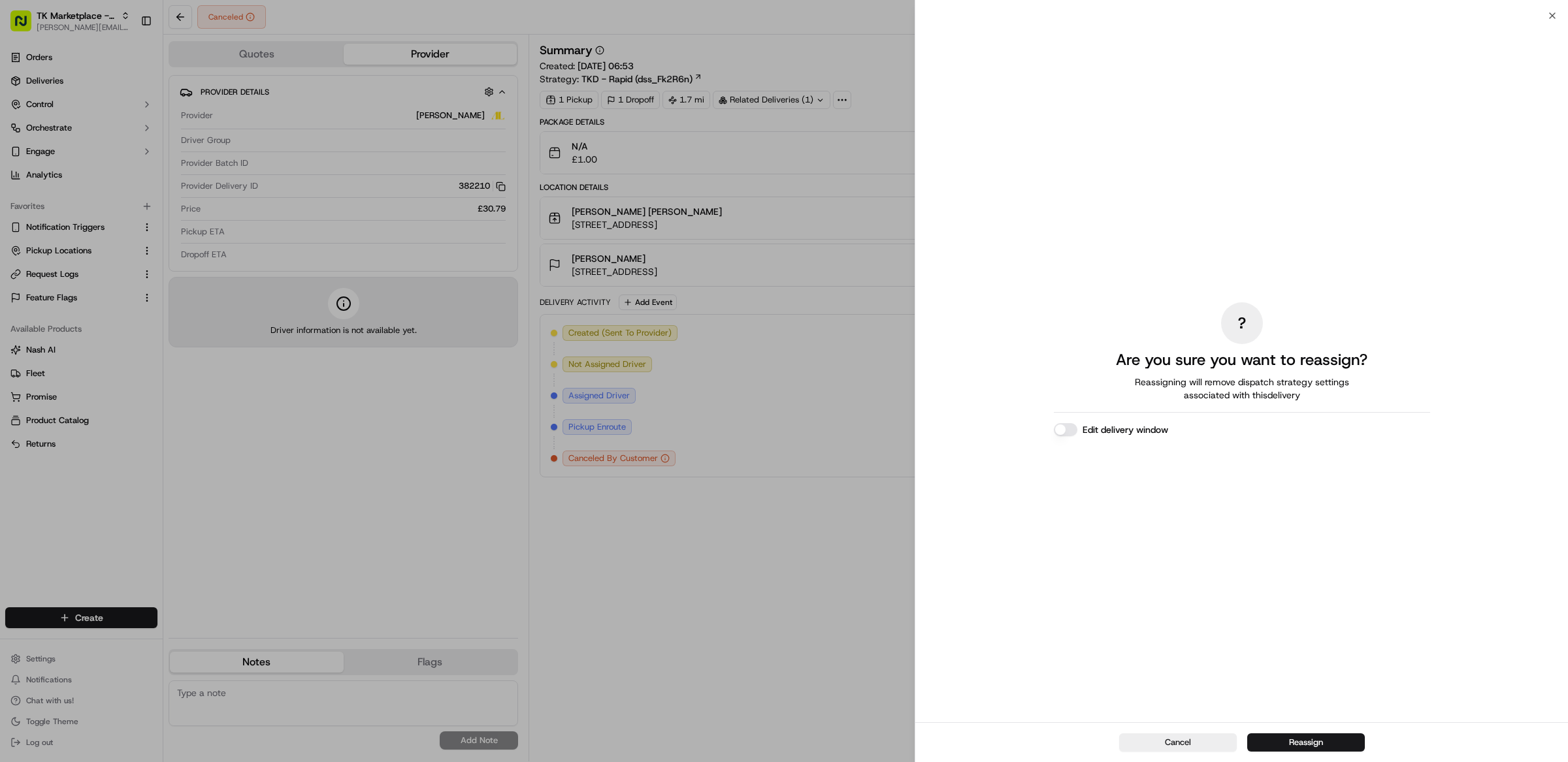
click at [1351, 746] on button "Reassign" at bounding box center [1306, 742] width 118 height 18
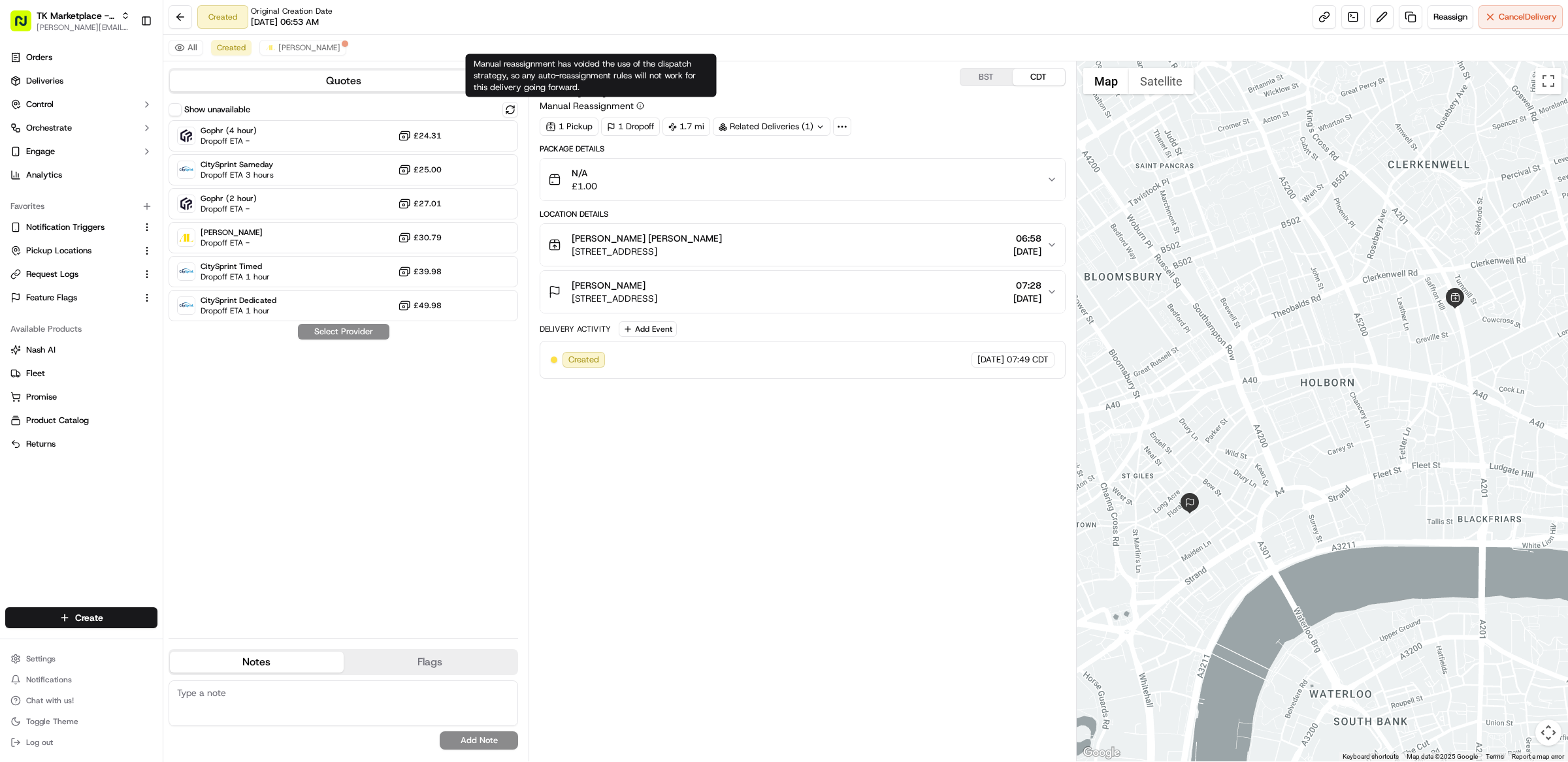
click at [641, 107] on icon at bounding box center [640, 106] width 8 height 8
click at [872, 74] on div "Summary BST CDT" at bounding box center [802, 77] width 526 height 18
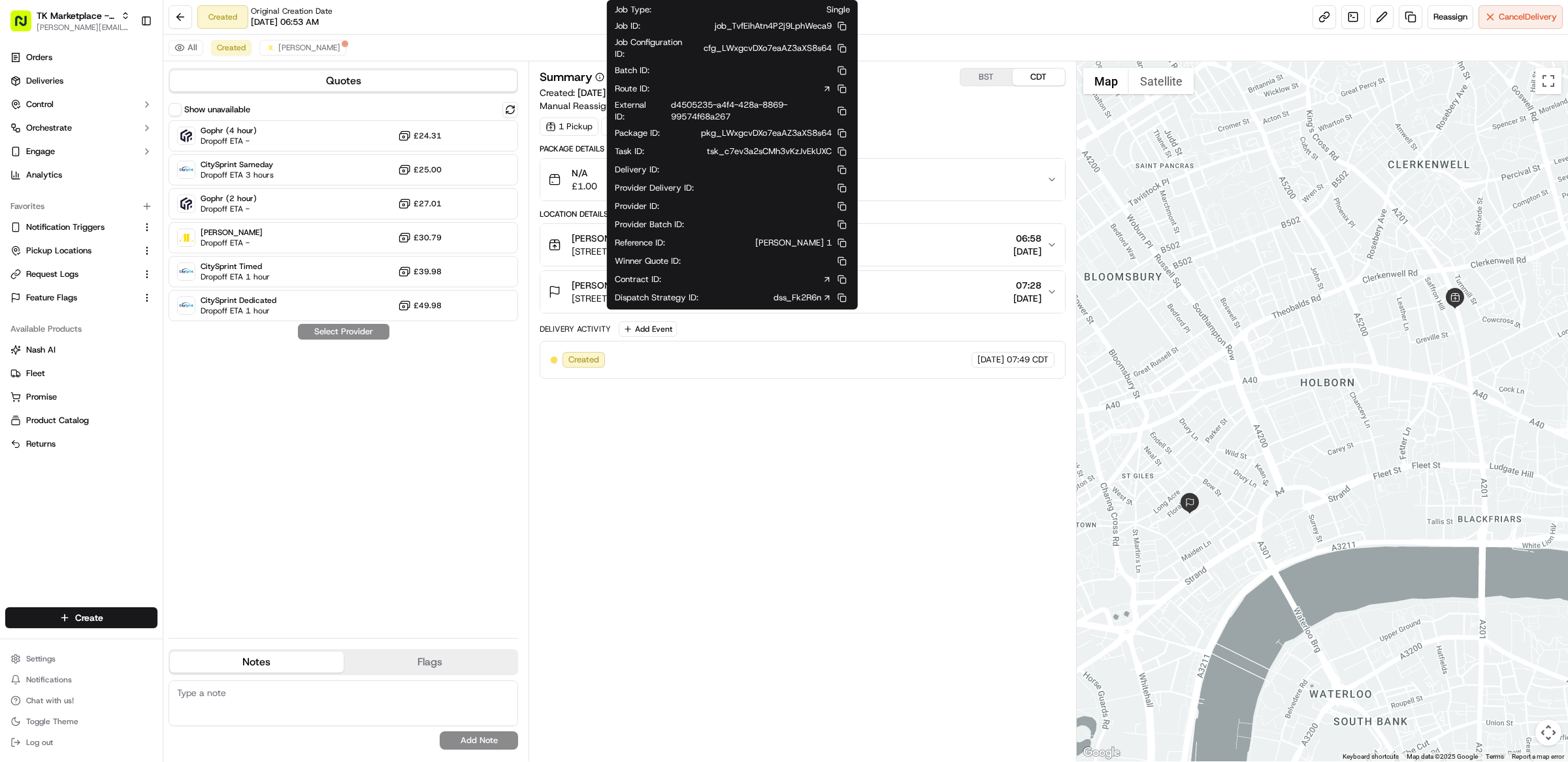
click at [792, 298] on link "dss_Fk2R6n" at bounding box center [802, 298] width 58 height 12
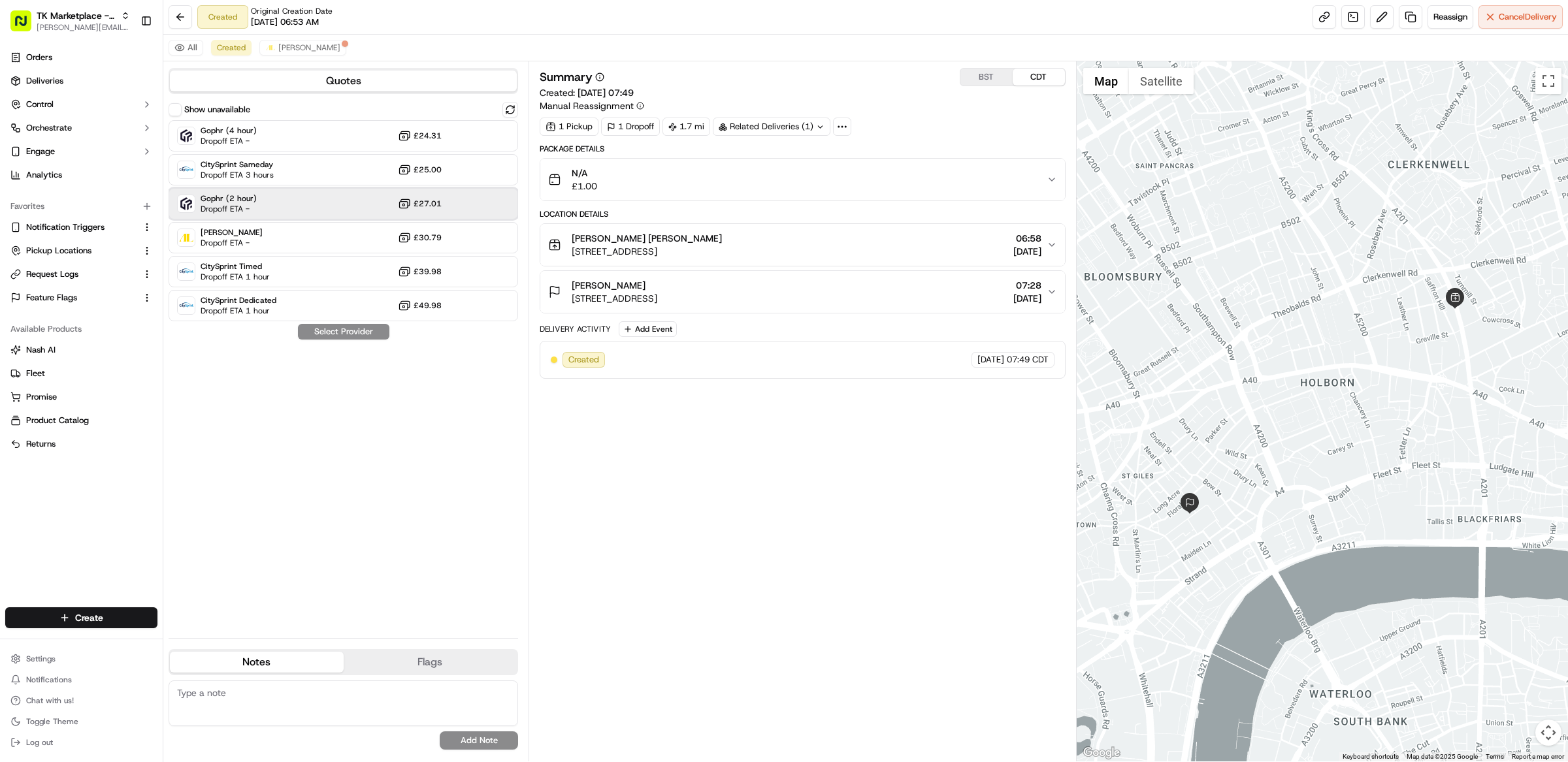
click at [264, 207] on div "Gophr (2 hour) Dropoff ETA - £27.01" at bounding box center [343, 204] width 349 height 31
click at [335, 332] on button "Assign Provider" at bounding box center [343, 332] width 93 height 16
click at [807, 481] on div "Summary BST CDT Created: 19/09/2025 07:49 Manual Reassignment 1 Pickup 1 Dropof…" at bounding box center [802, 411] width 526 height 687
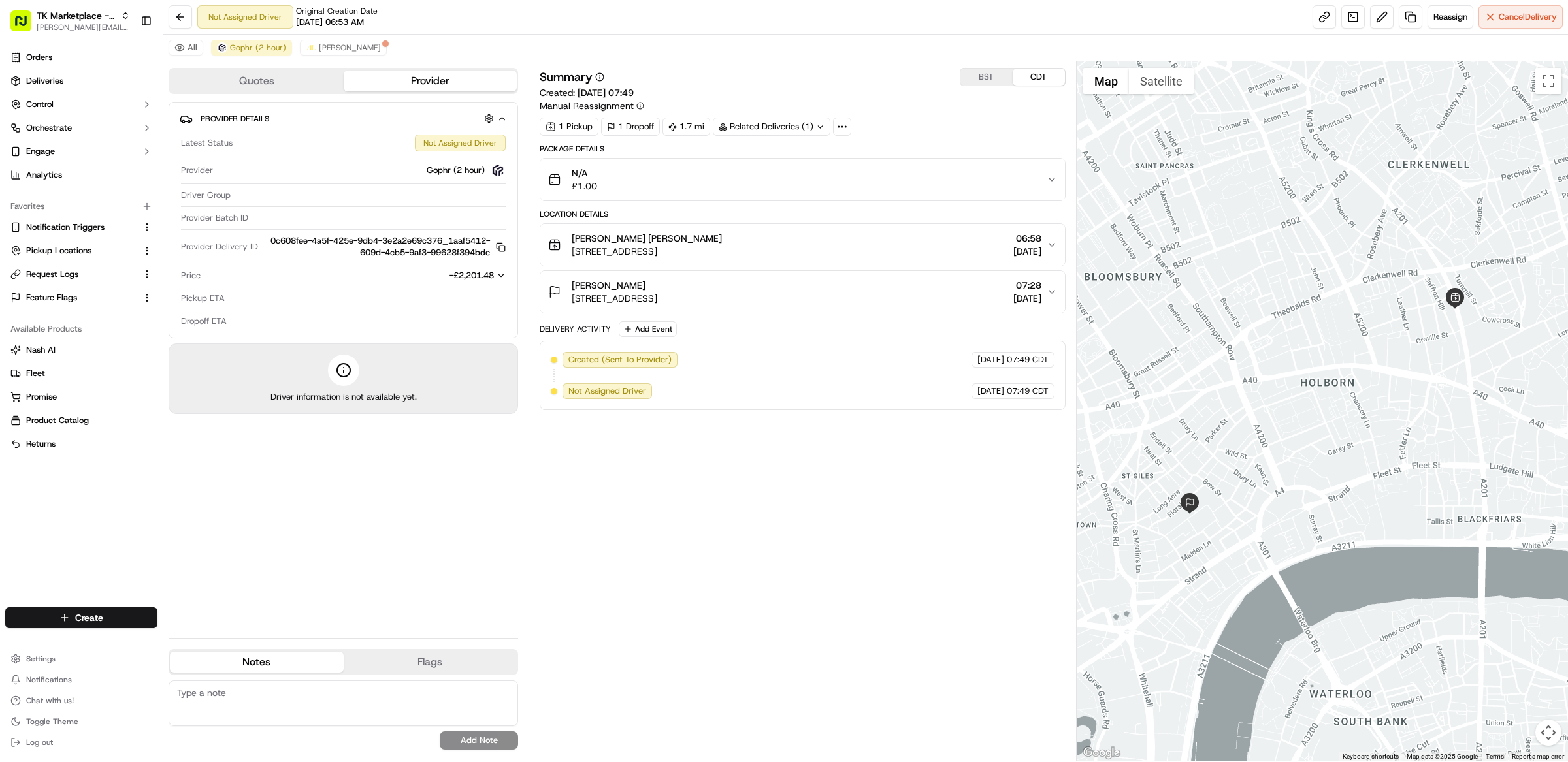
click at [725, 470] on div "Summary BST CDT Created: 19/09/2025 07:49 Manual Reassignment 1 Pickup 1 Dropof…" at bounding box center [802, 411] width 526 height 687
click at [1505, 25] on button "Cancel Delivery" at bounding box center [1521, 17] width 84 height 24
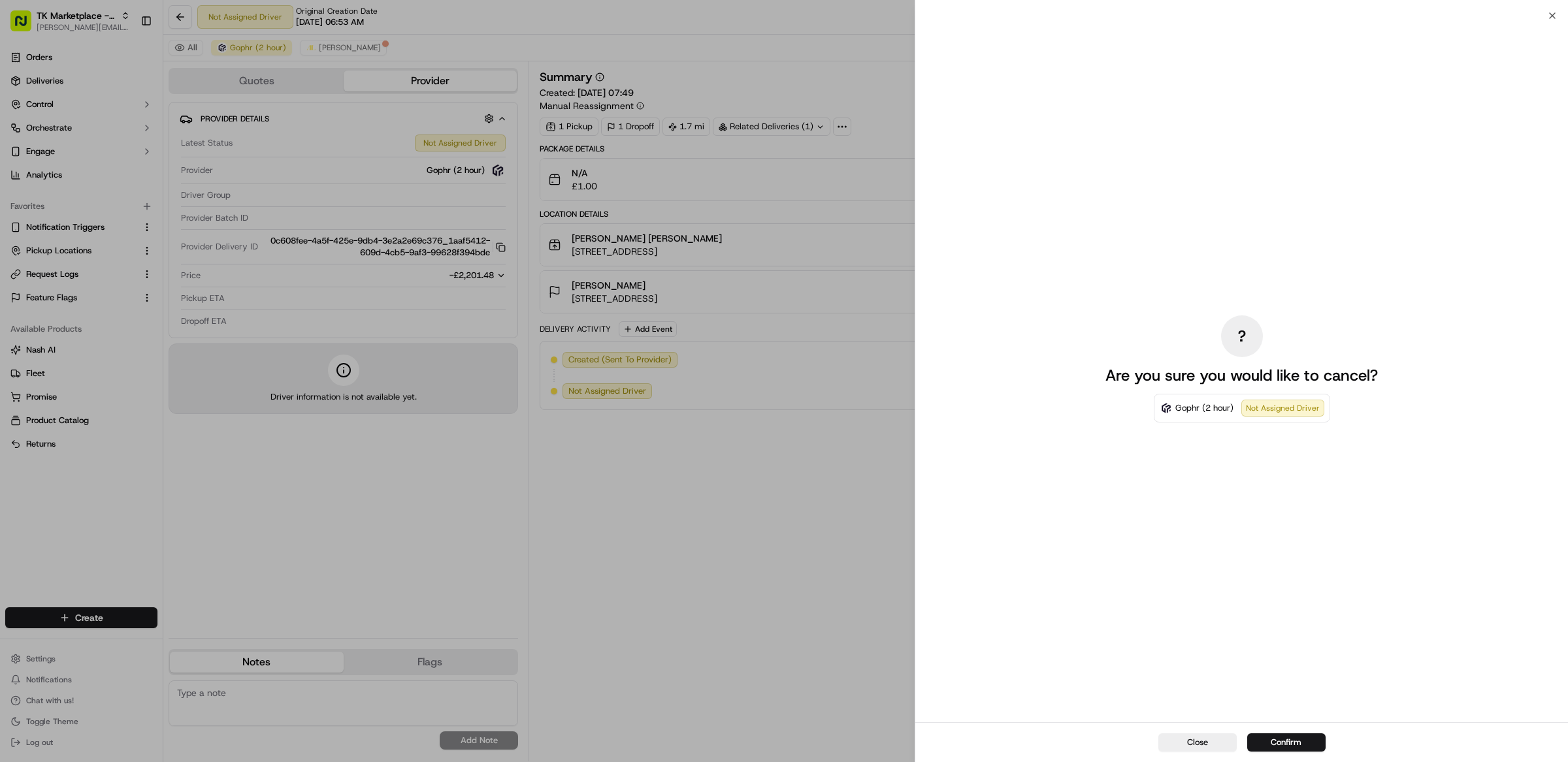
click at [1297, 750] on button "Confirm" at bounding box center [1286, 742] width 78 height 18
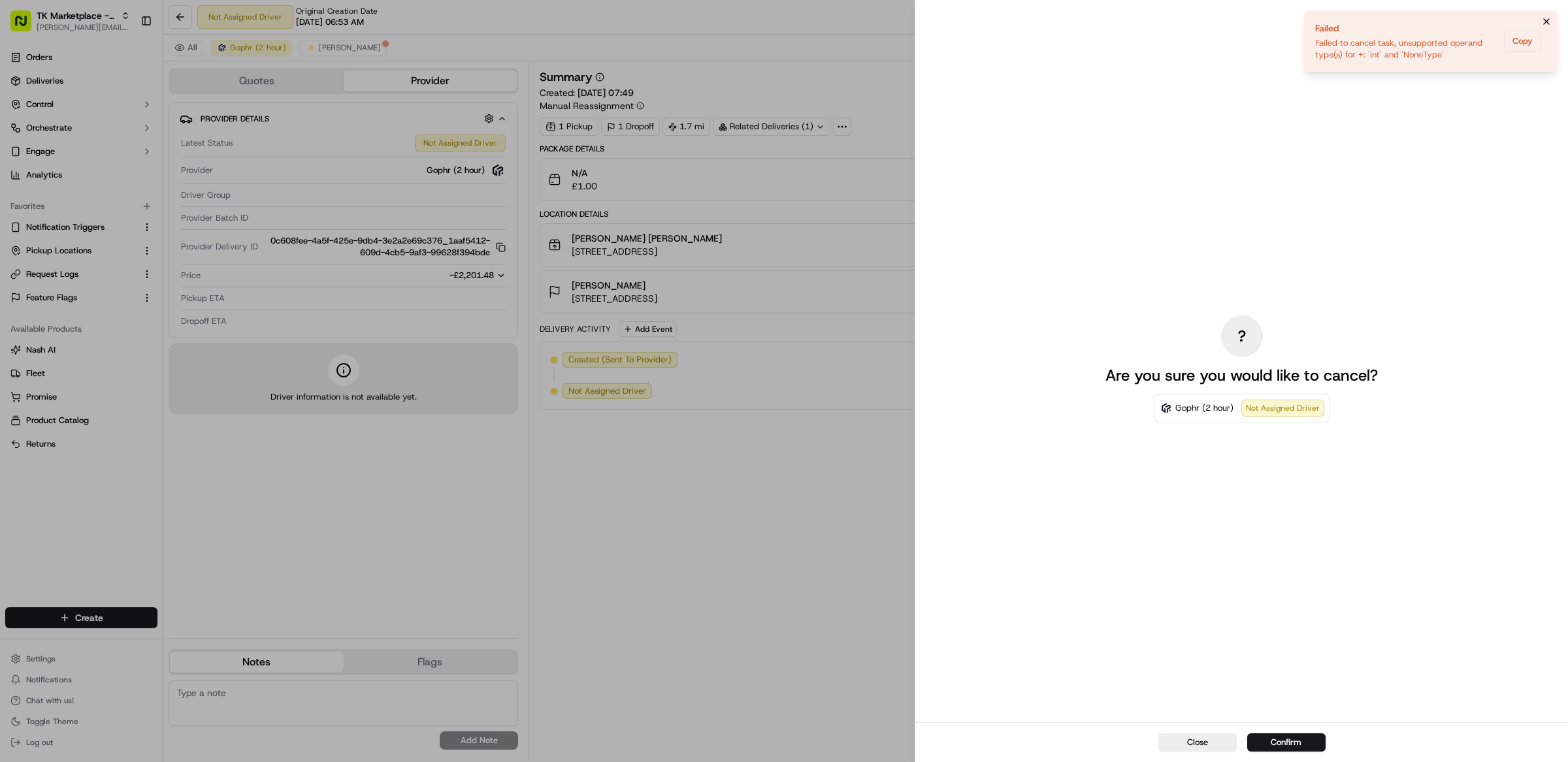
click at [1541, 18] on icon "Notifications (F8)" at bounding box center [1546, 21] width 10 height 10
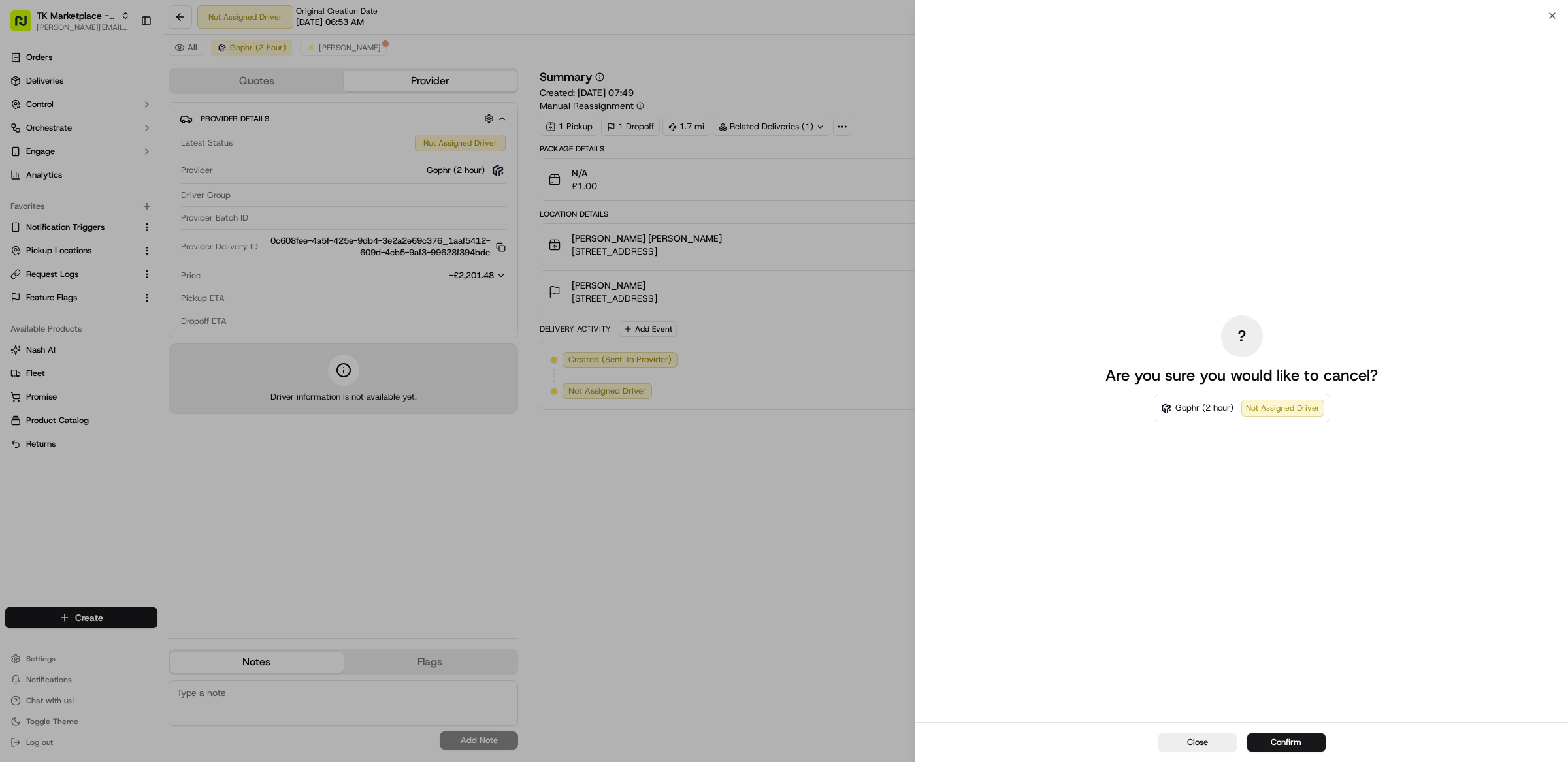
click at [1553, 16] on div "? Are you sure you would like to cancel? Gophr (2 hour) Not Assigned Driver" at bounding box center [1242, 369] width 653 height 707
click at [1552, 16] on div "? Are you sure you would like to cancel? Gophr (2 hour) Not Assigned Driver" at bounding box center [1242, 369] width 653 height 707
click at [1560, 19] on div "? Are you sure you would like to cancel? Gophr (2 hour) Not Assigned Driver" at bounding box center [1242, 369] width 653 height 707
click at [1556, 18] on div "? Are you sure you would like to cancel? Gophr (2 hour) Not Assigned Driver" at bounding box center [1242, 369] width 653 height 707
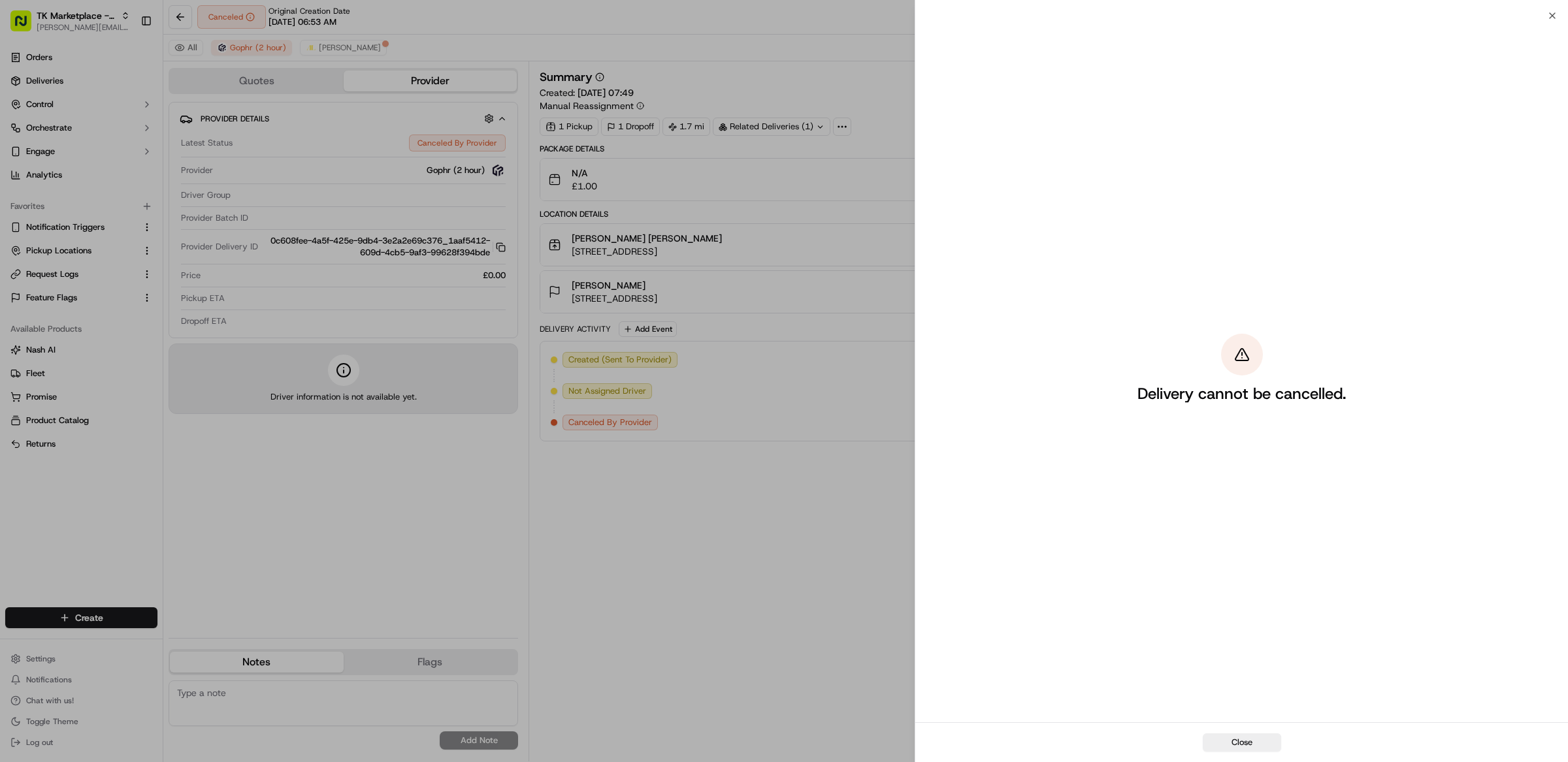
drag, startPoint x: 1551, startPoint y: 16, endPoint x: 1490, endPoint y: 18, distance: 61.0
click at [1550, 16] on div "Delivery cannot be cancelled." at bounding box center [1242, 369] width 653 height 707
click at [1238, 732] on div "Close" at bounding box center [1242, 742] width 653 height 40
click at [1245, 744] on button "Close" at bounding box center [1242, 742] width 78 height 18
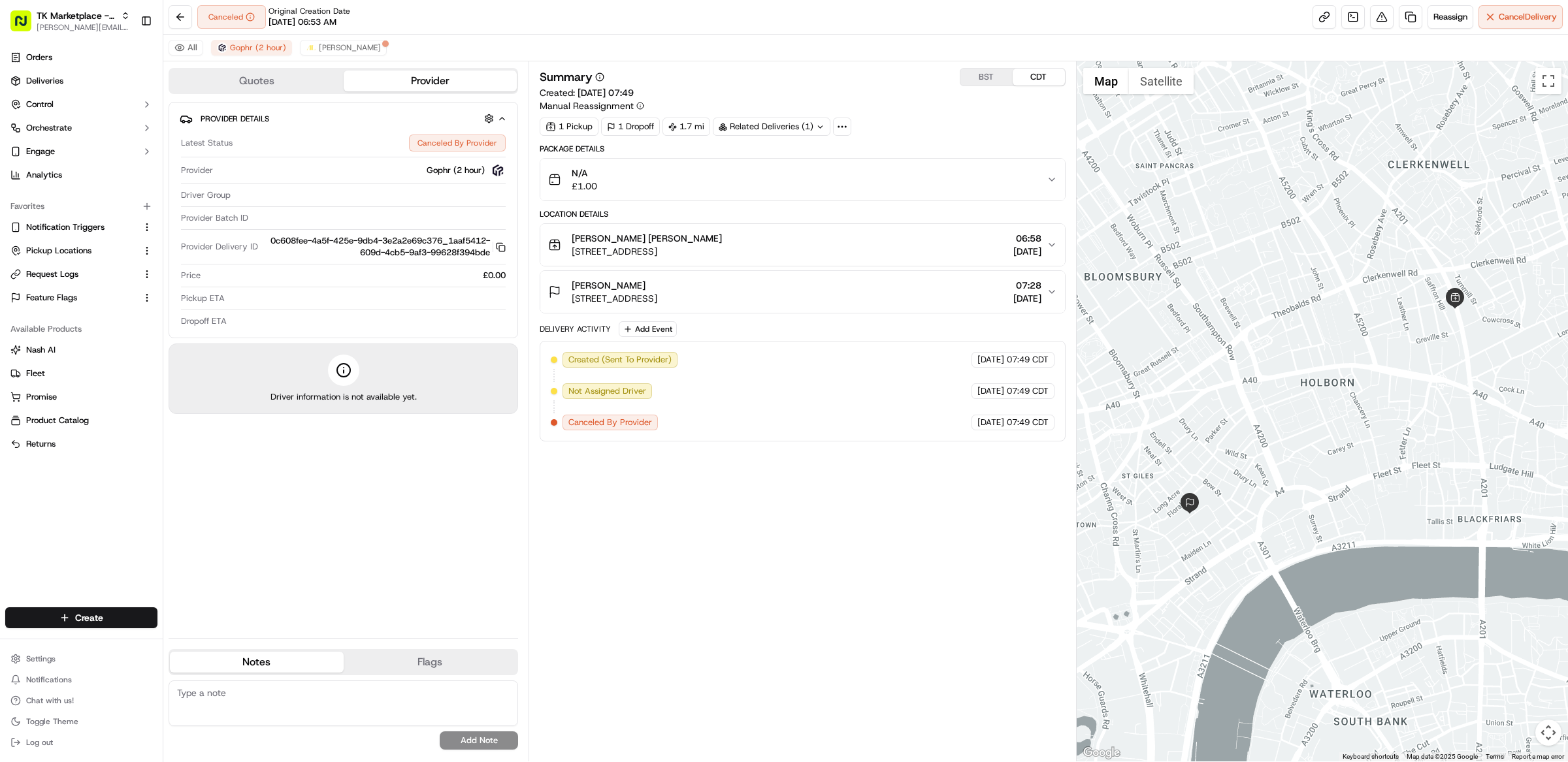
drag, startPoint x: 691, startPoint y: 511, endPoint x: 706, endPoint y: 513, distance: 15.1
click at [691, 511] on div "Summary BST CDT Created: 19/09/2025 07:49 Manual Reassignment 1 Pickup 1 Dropof…" at bounding box center [802, 411] width 526 height 687
click at [343, 49] on span "Addison Lee" at bounding box center [349, 47] width 62 height 10
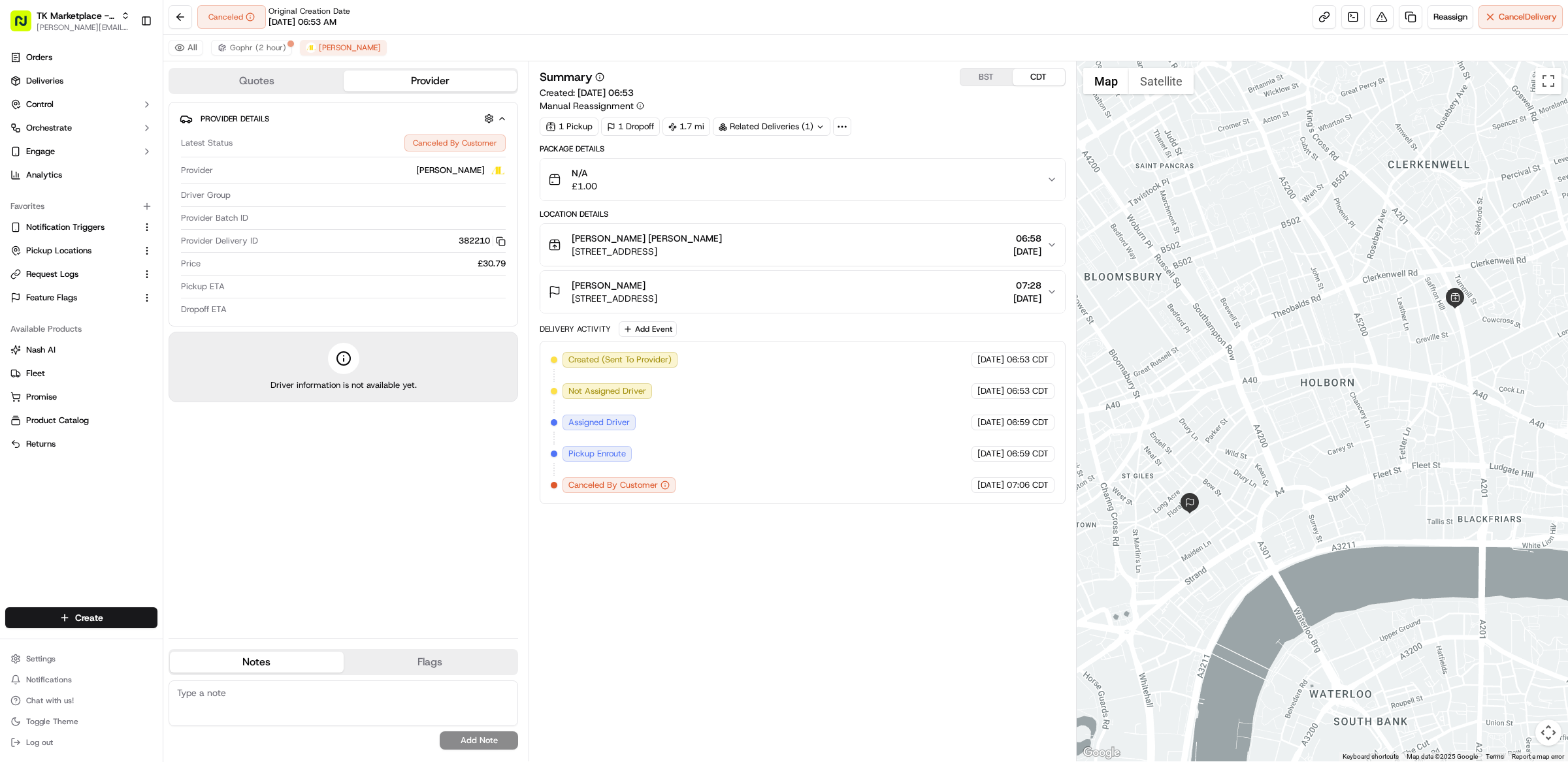
click at [248, 56] on div "All Gophr (2 hour) Addison Lee" at bounding box center [866, 48] width 1405 height 27
click at [253, 51] on span "Gophr (2 hour)" at bounding box center [258, 47] width 56 height 10
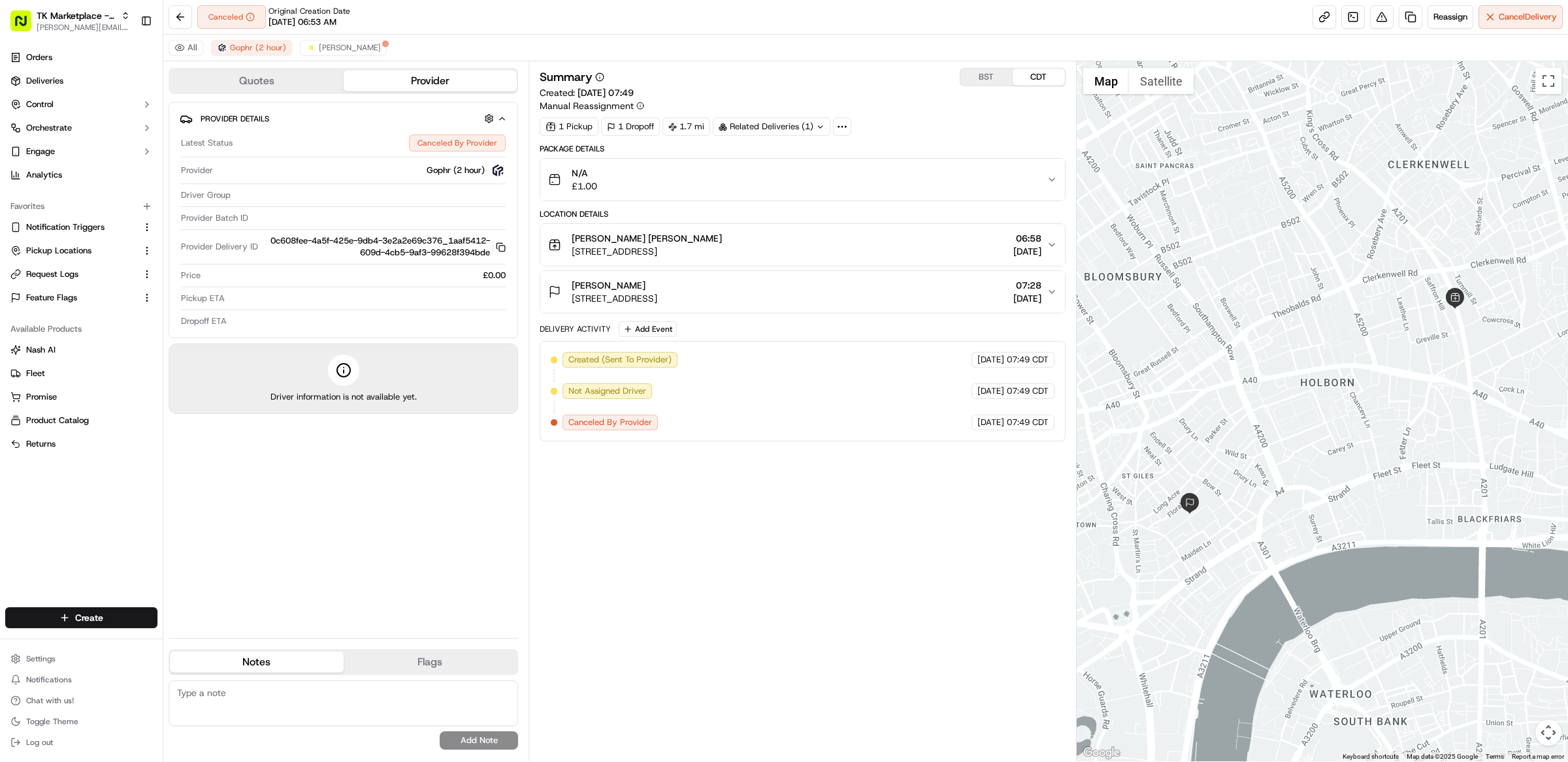
click at [828, 471] on div "Summary BST CDT Created: 19/09/2025 07:49 Manual Reassignment 1 Pickup 1 Dropof…" at bounding box center [802, 411] width 526 height 687
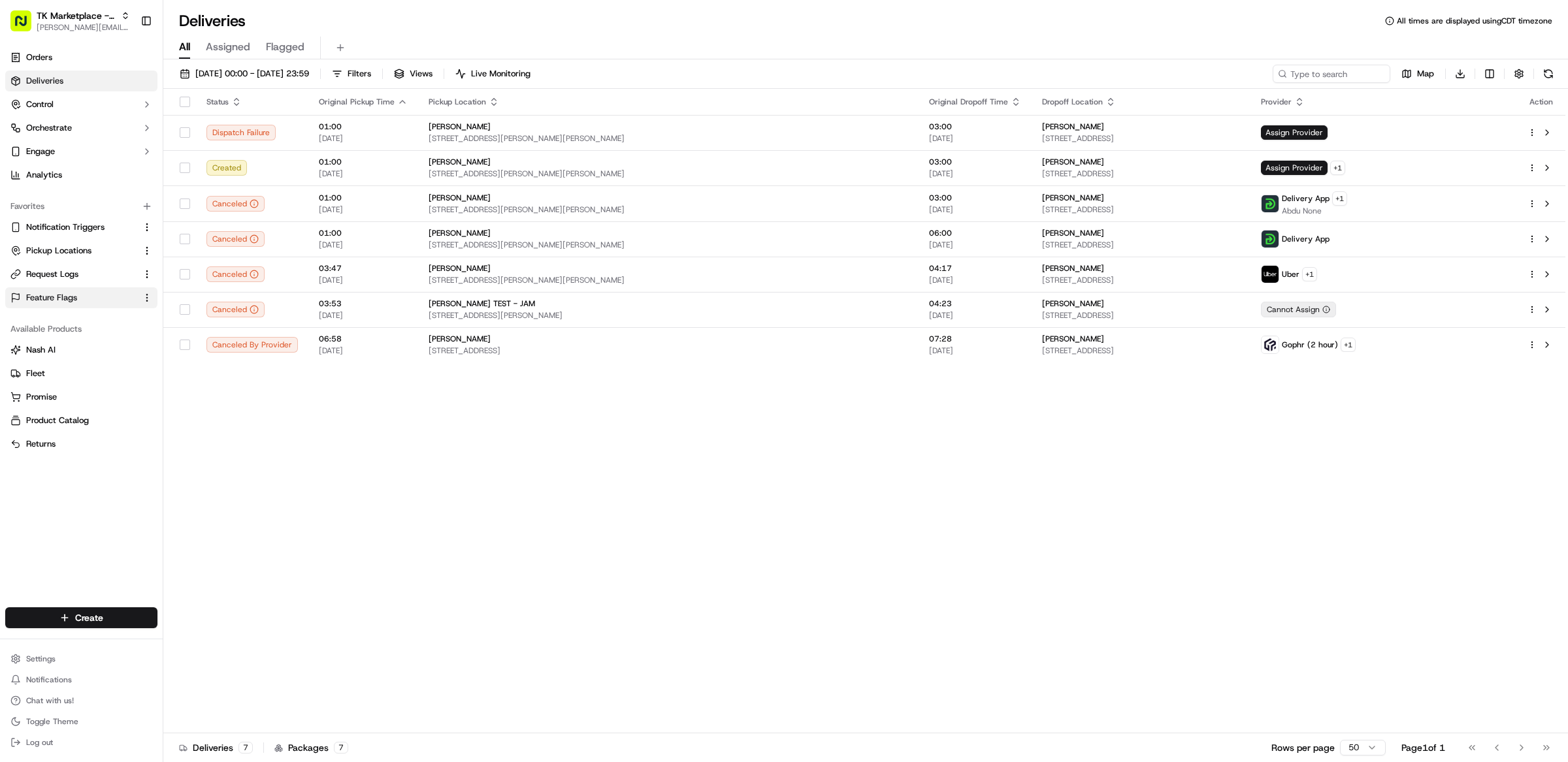
click at [61, 297] on span "Feature Flags" at bounding box center [51, 298] width 51 height 12
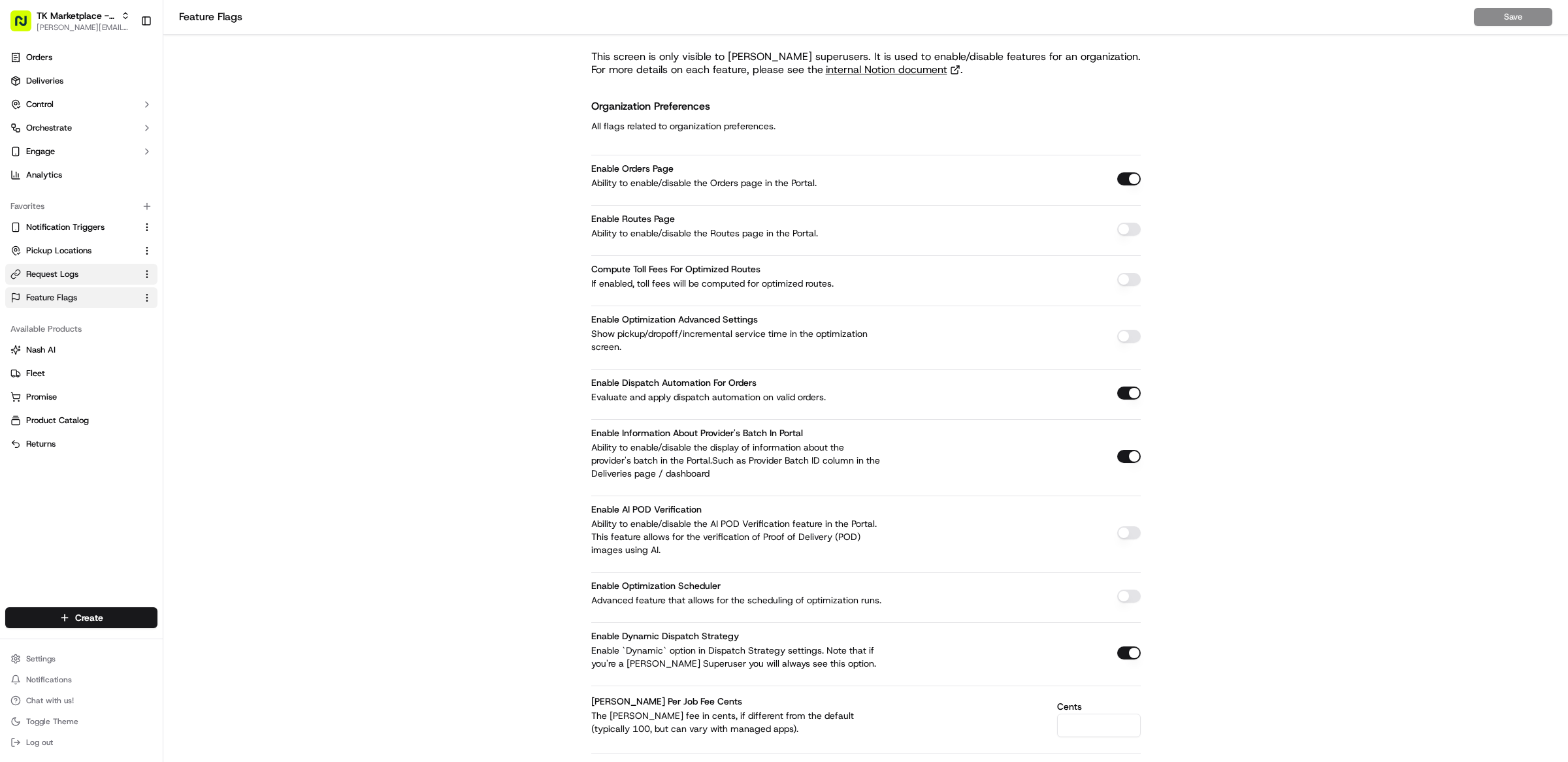
click at [60, 272] on span "Request Logs" at bounding box center [52, 274] width 52 height 12
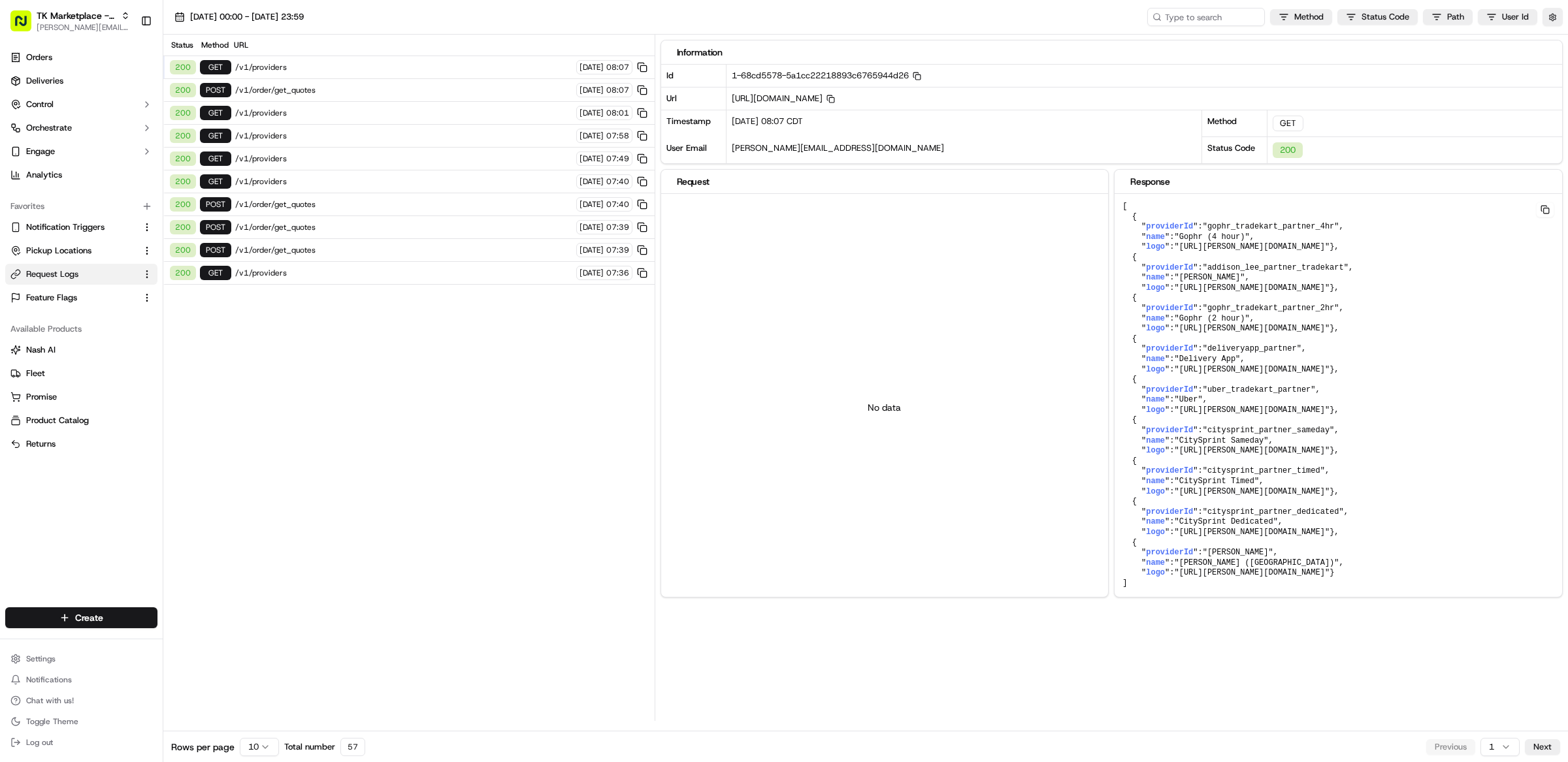
click at [285, 88] on span "/v1/order/get_quotes" at bounding box center [403, 90] width 337 height 10
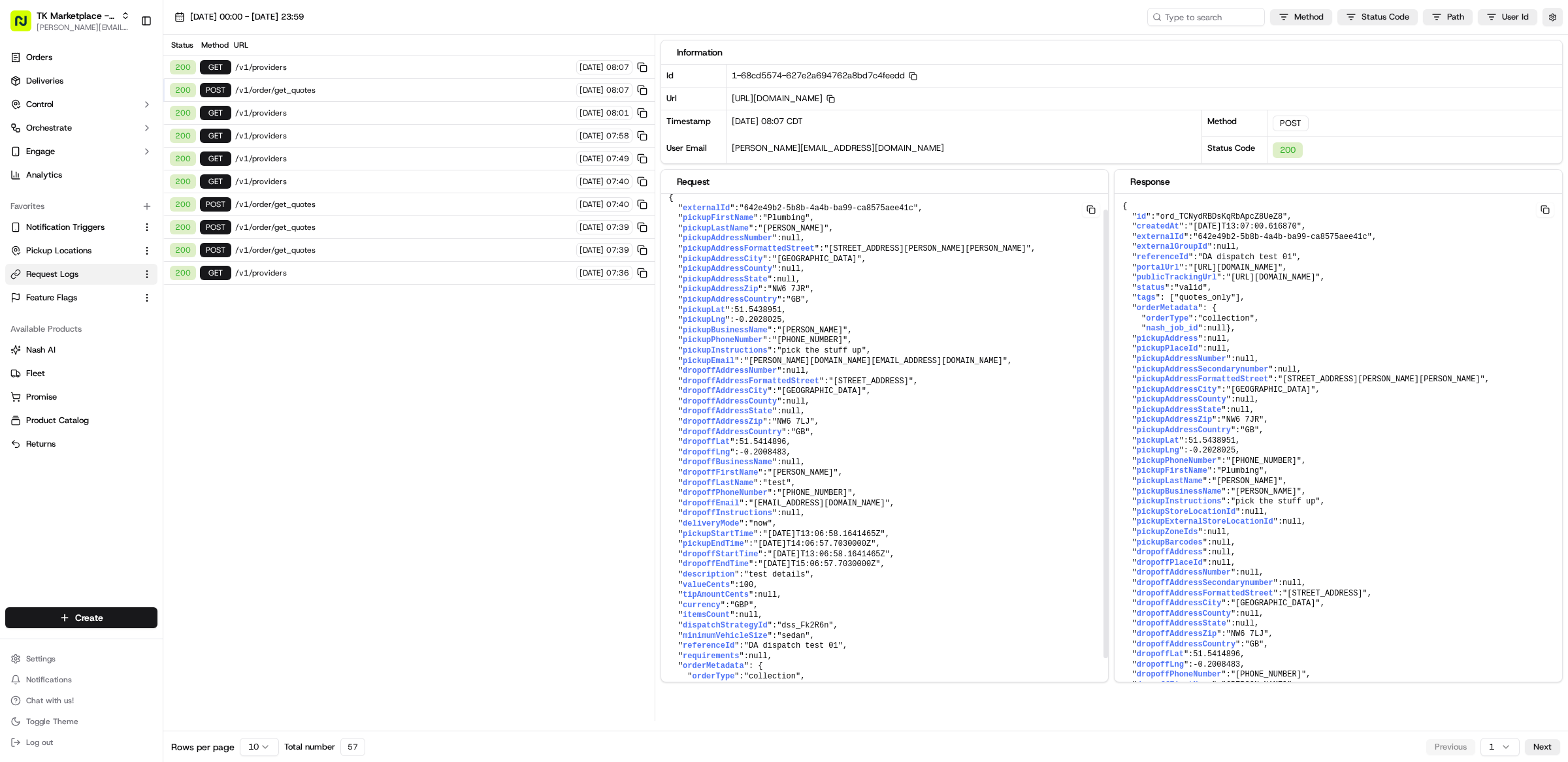
scroll to position [18, 0]
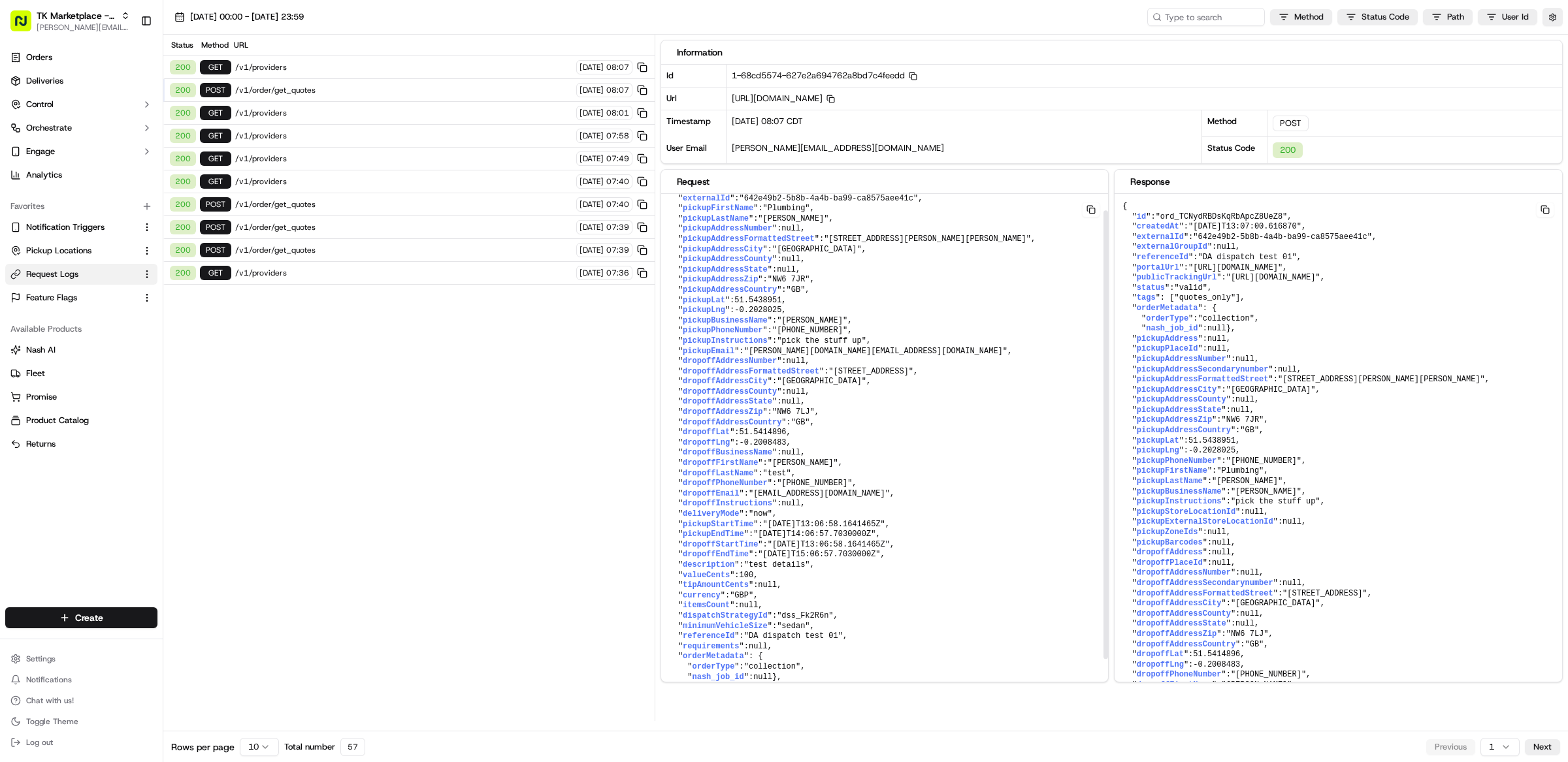
click at [536, 559] on div "Status Method URL 200 GET /v1/providers 19/09/2025 08:07 200 POST /v1/order/get…" at bounding box center [409, 378] width 491 height 686
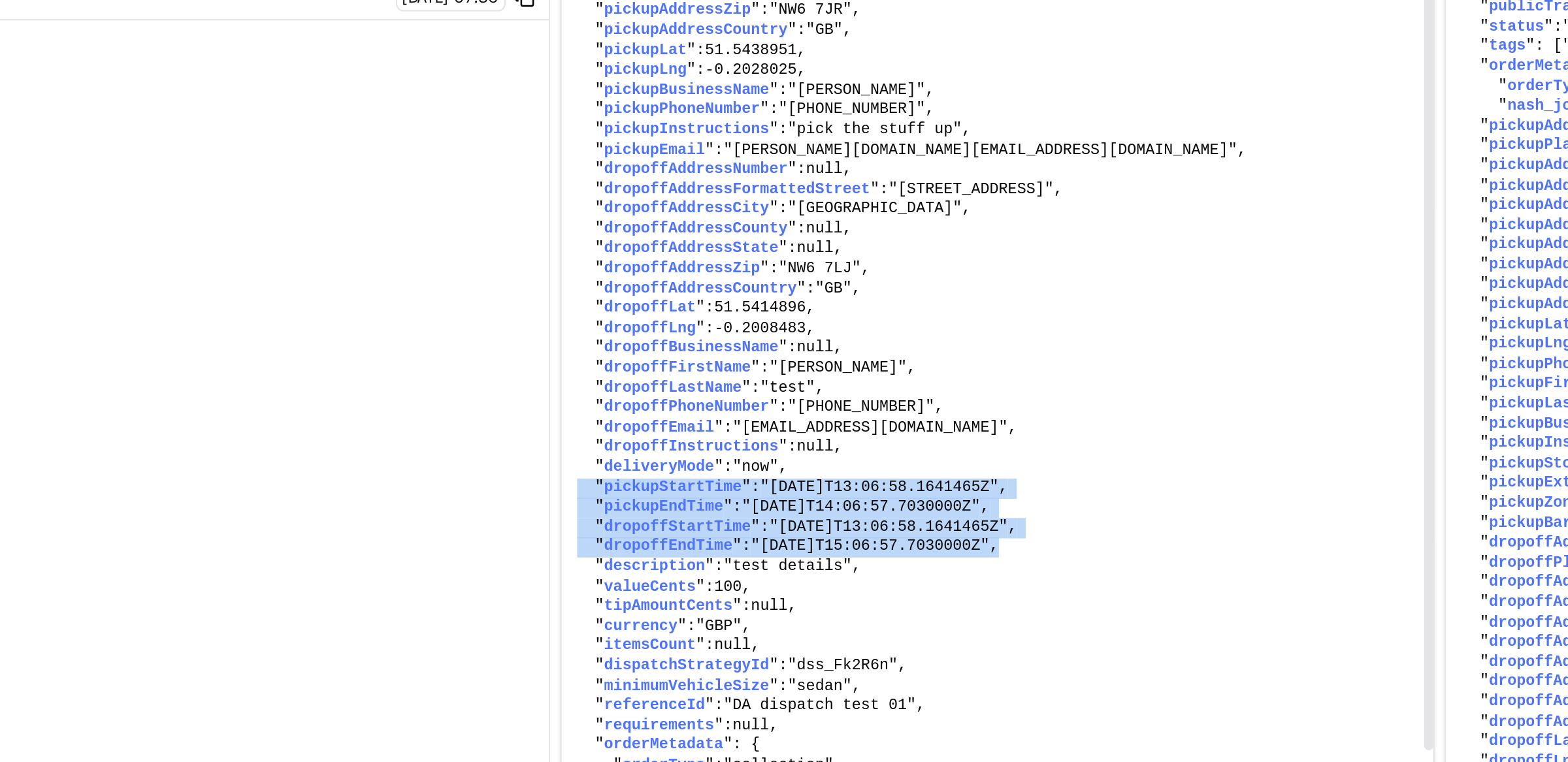
drag, startPoint x: 913, startPoint y: 557, endPoint x: 667, endPoint y: 528, distance: 247.7
click at [667, 528] on pre "{ " externalId ": "642e49b2-5b8b-4a4b-ba99-ca8575aee41c" , " pickupFirstName ":…" at bounding box center [885, 458] width 448 height 566
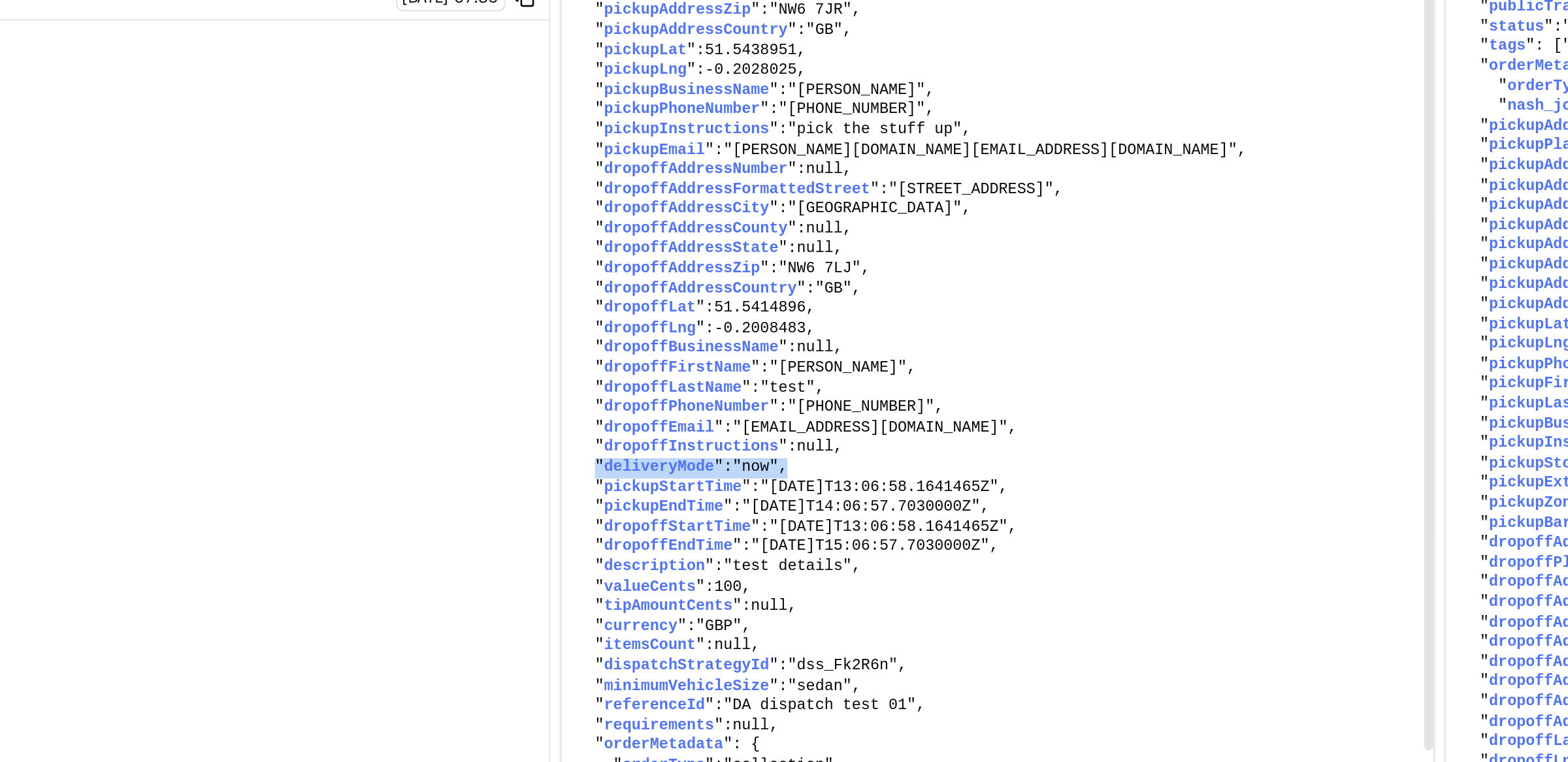
drag, startPoint x: 766, startPoint y: 516, endPoint x: 677, endPoint y: 518, distance: 89.0
click at [677, 518] on pre "{ " externalId ": "642e49b2-5b8b-4a4b-ba99-ca8575aee41c" , " pickupFirstName ":…" at bounding box center [885, 458] width 448 height 566
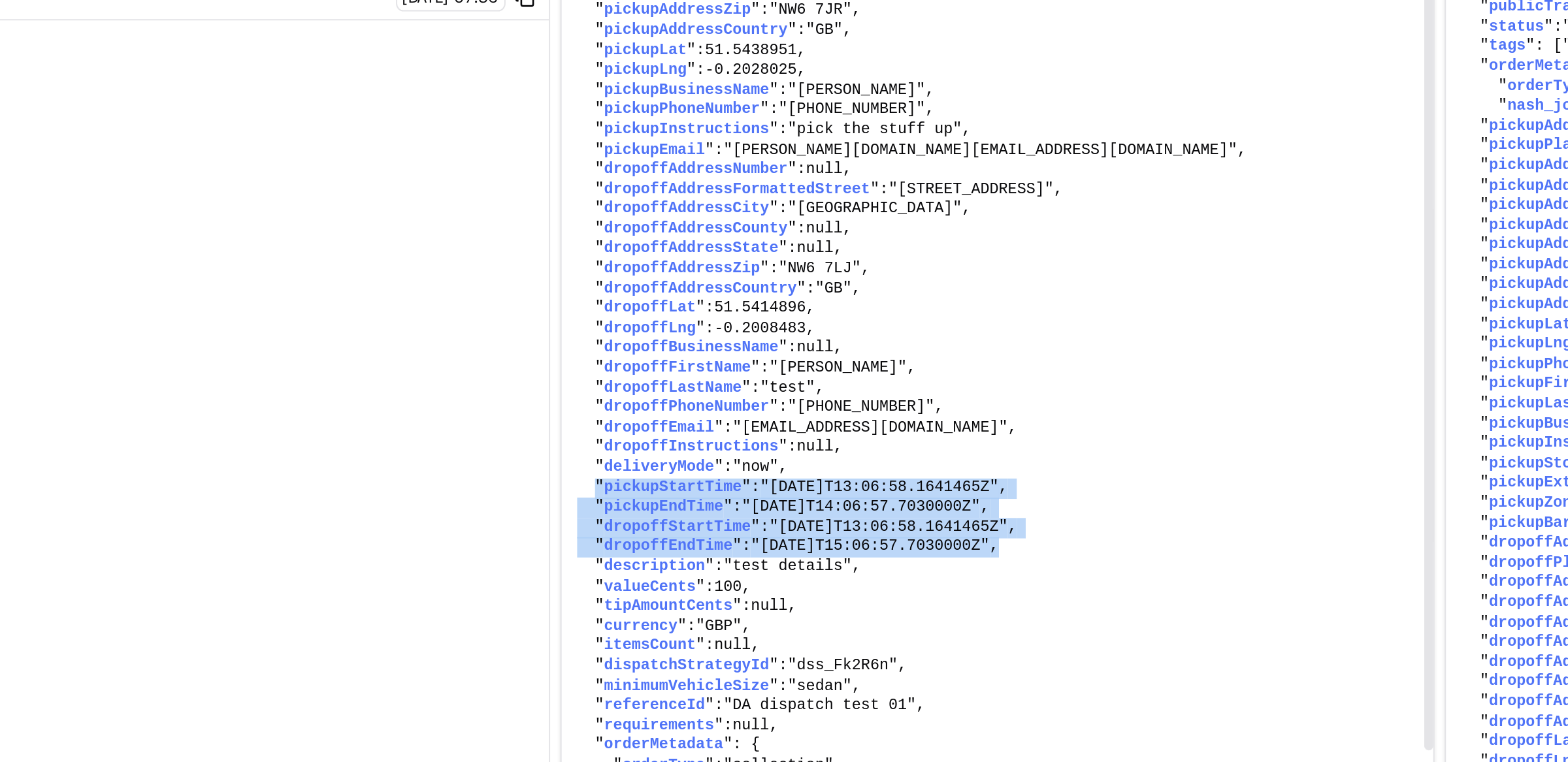
drag, startPoint x: 677, startPoint y: 526, endPoint x: 928, endPoint y: 559, distance: 253.2
click at [927, 559] on pre "{ " externalId ": "642e49b2-5b8b-4a4b-ba99-ca8575aee41c" , " pickupFirstName ":…" at bounding box center [885, 458] width 448 height 566
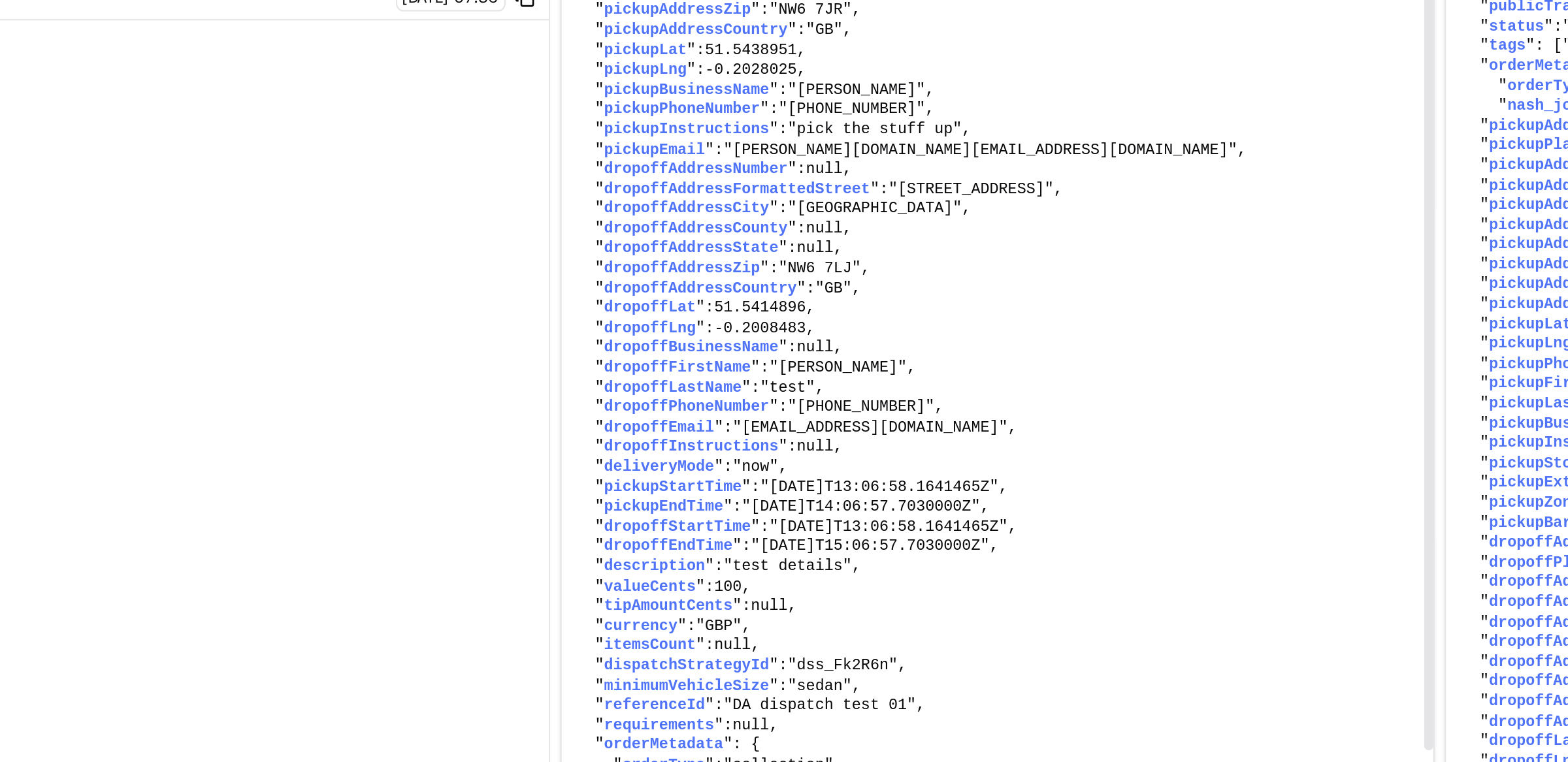
click at [928, 559] on pre "{ " externalId ": "642e49b2-5b8b-4a4b-ba99-ca8575aee41c" , " pickupFirstName ":…" at bounding box center [885, 458] width 448 height 566
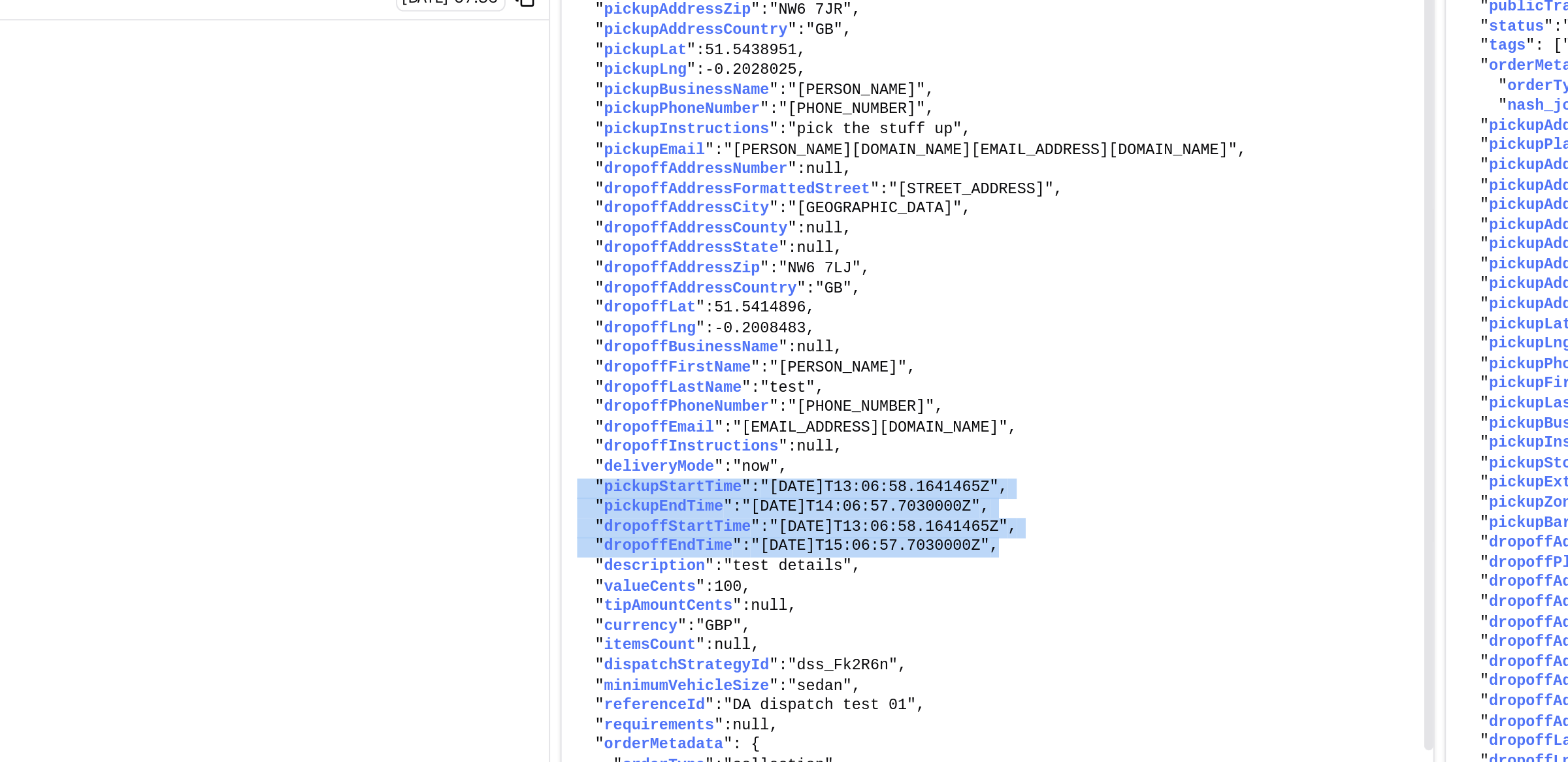
drag, startPoint x: 928, startPoint y: 559, endPoint x: 668, endPoint y: 524, distance: 262.3
click at [668, 524] on pre "{ " externalId ": "642e49b2-5b8b-4a4b-ba99-ca8575aee41c" , " pickupFirstName ":…" at bounding box center [885, 458] width 448 height 566
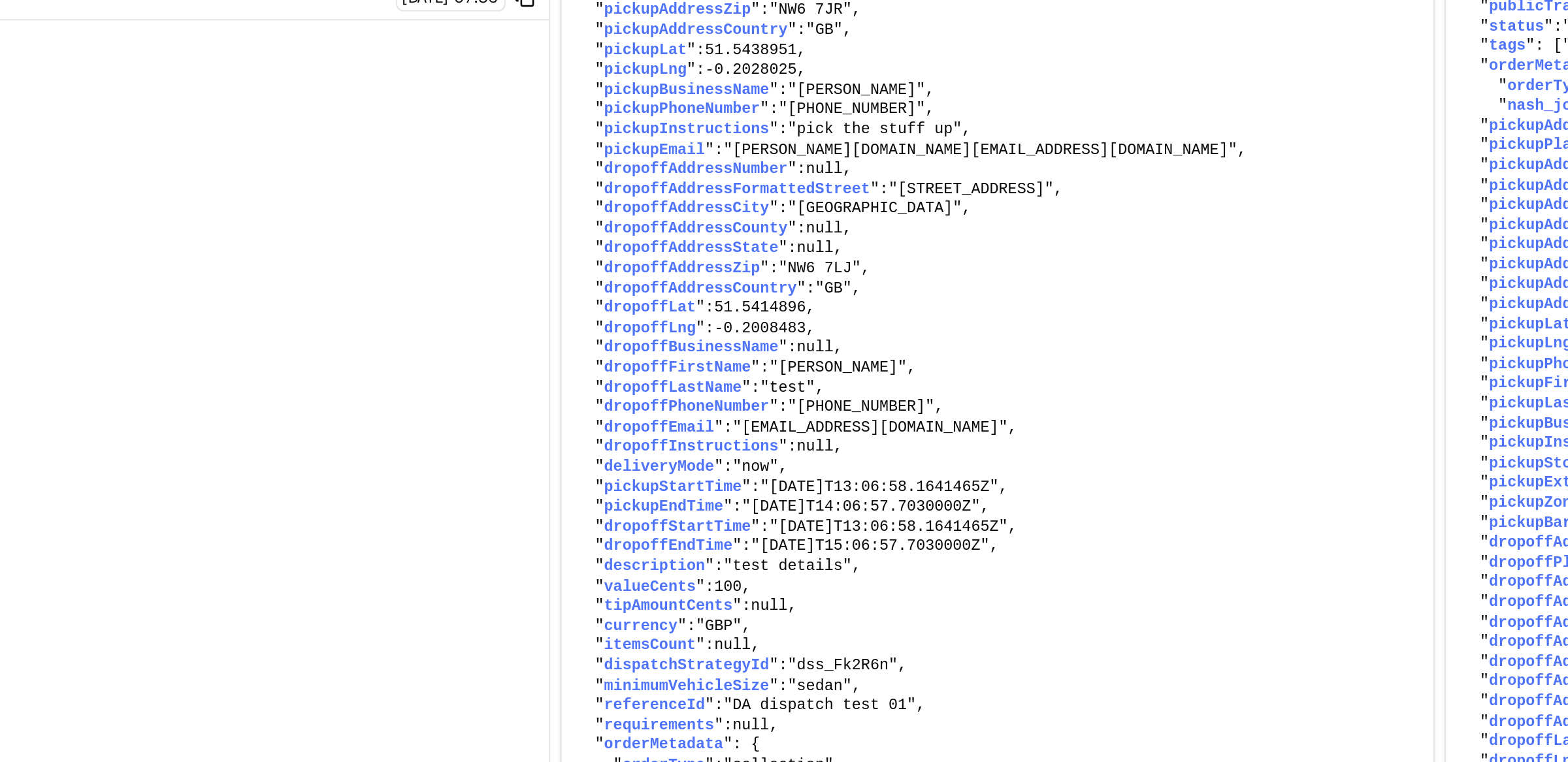
click at [631, 533] on div "Status Method URL 200 GET /v1/providers 19/09/2025 08:07 200 POST /v1/order/get…" at bounding box center [409, 378] width 491 height 686
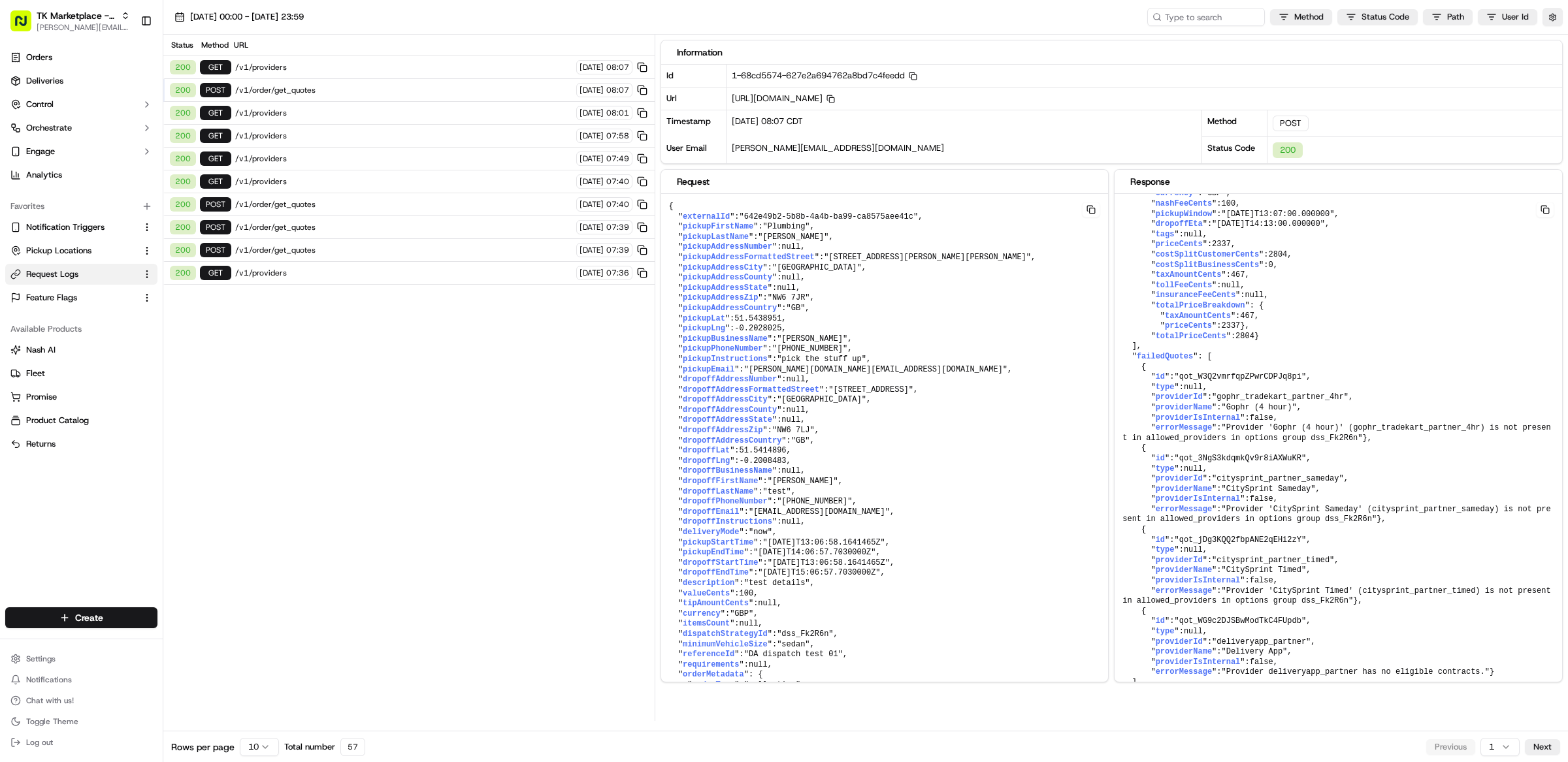
scroll to position [2027, 0]
click at [63, 84] on link "Deliveries" at bounding box center [81, 81] width 152 height 21
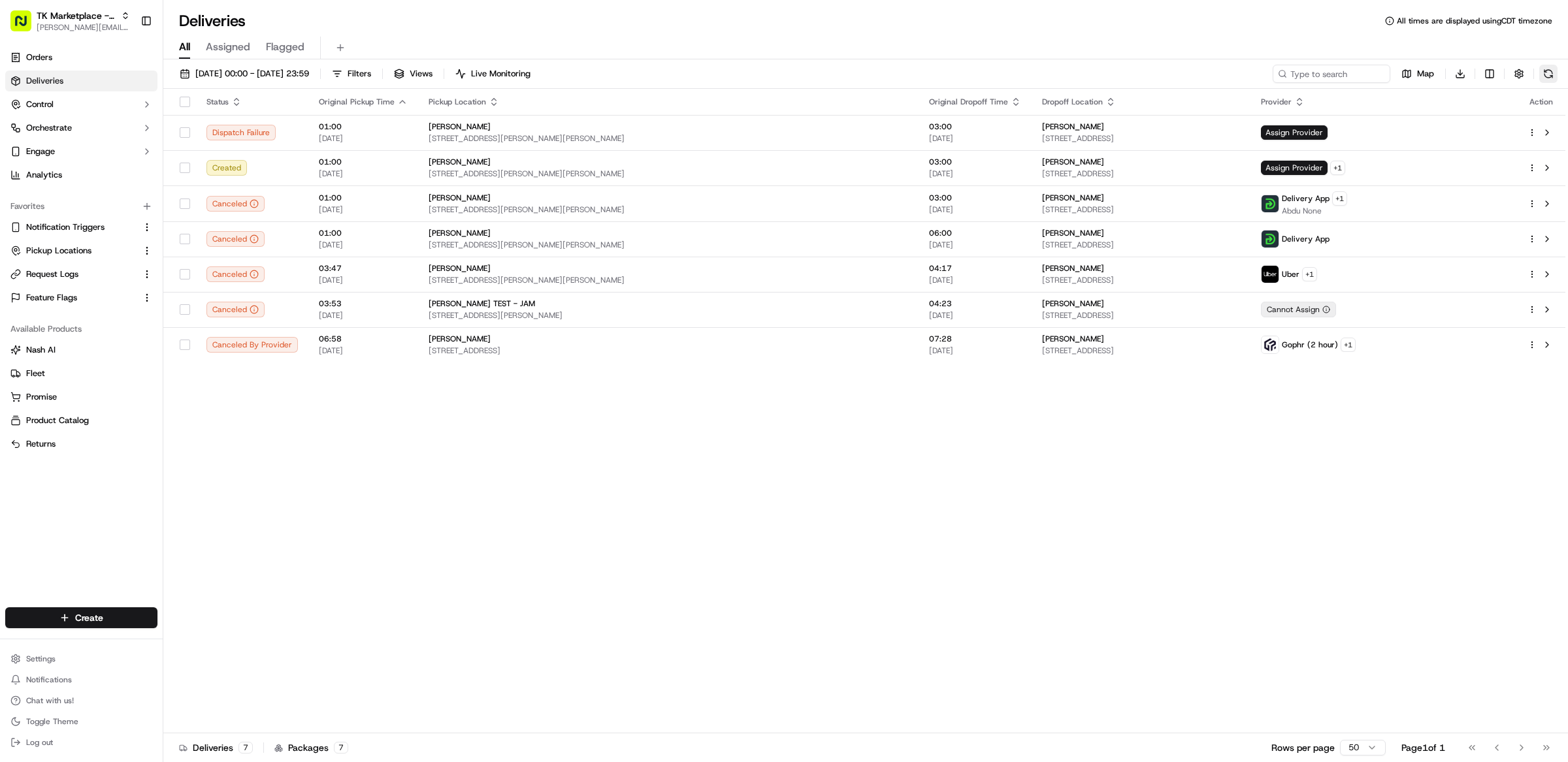
click at [1550, 72] on button at bounding box center [1548, 74] width 18 height 18
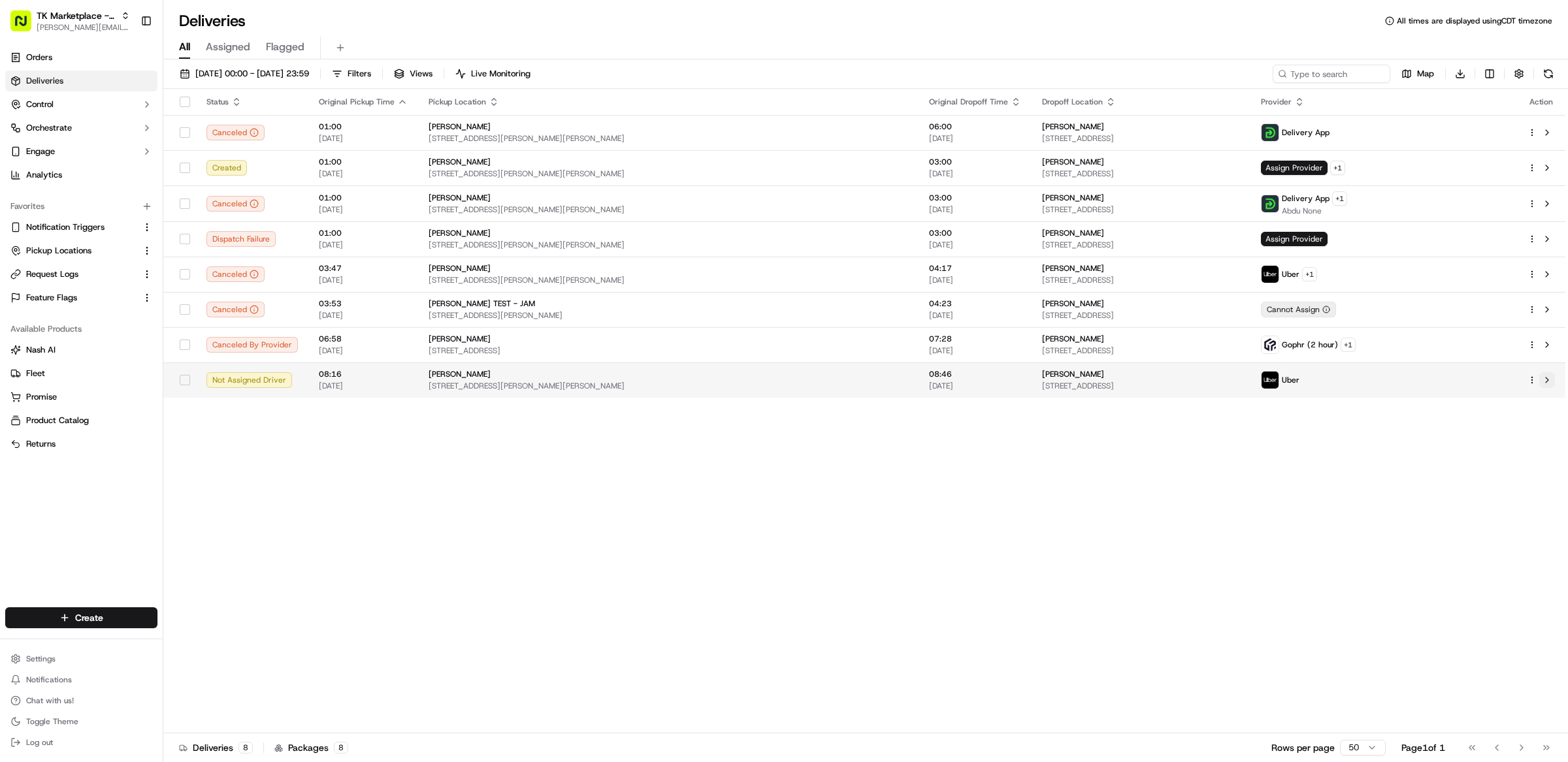
click at [1548, 383] on button at bounding box center [1547, 380] width 16 height 16
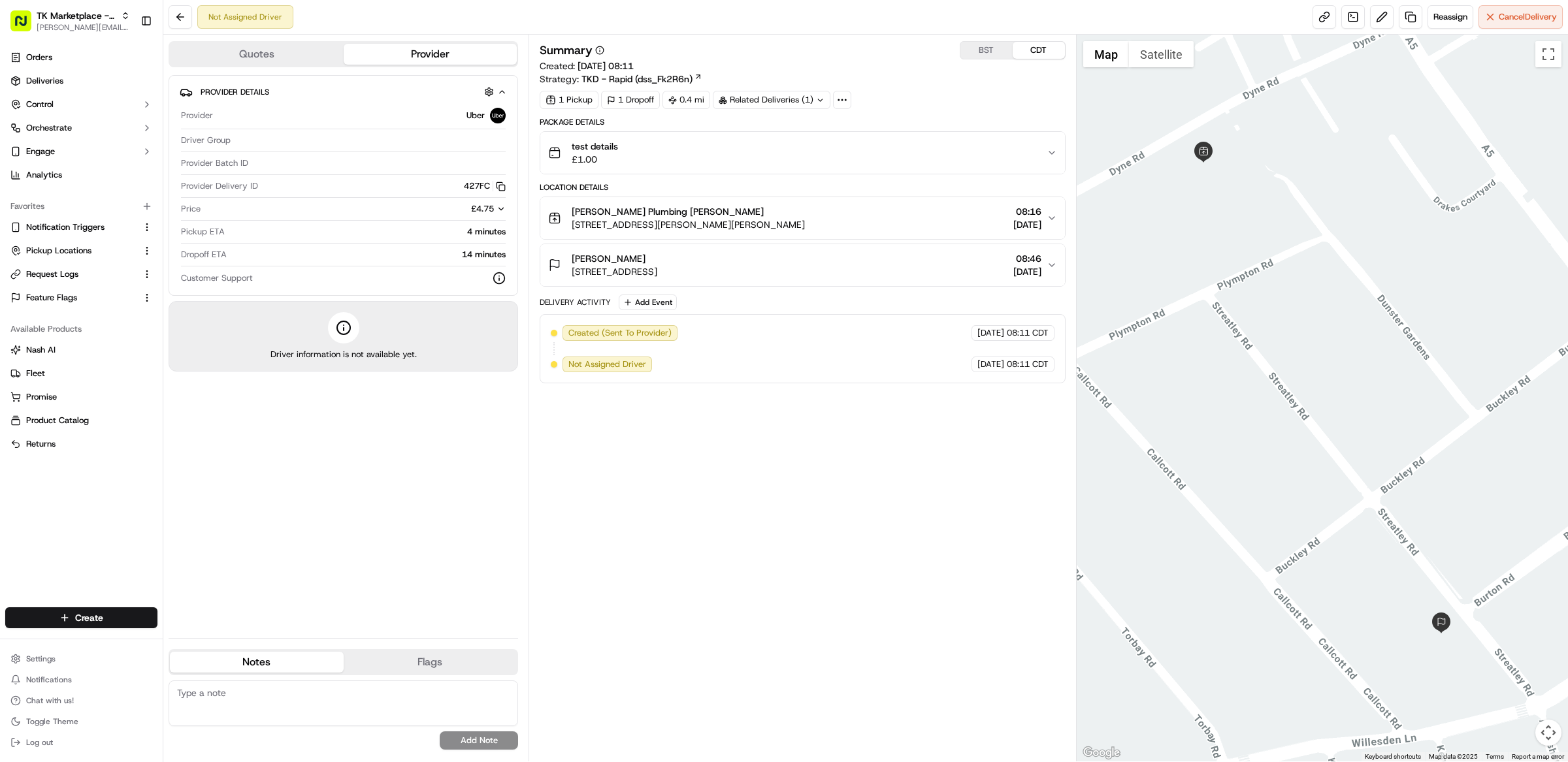
click at [963, 102] on div "1 Pickup 1 Dropoff 0.4 mi Related Deliveries (1)" at bounding box center [802, 99] width 526 height 18
click at [1434, 29] on button "Reassign" at bounding box center [1450, 17] width 46 height 24
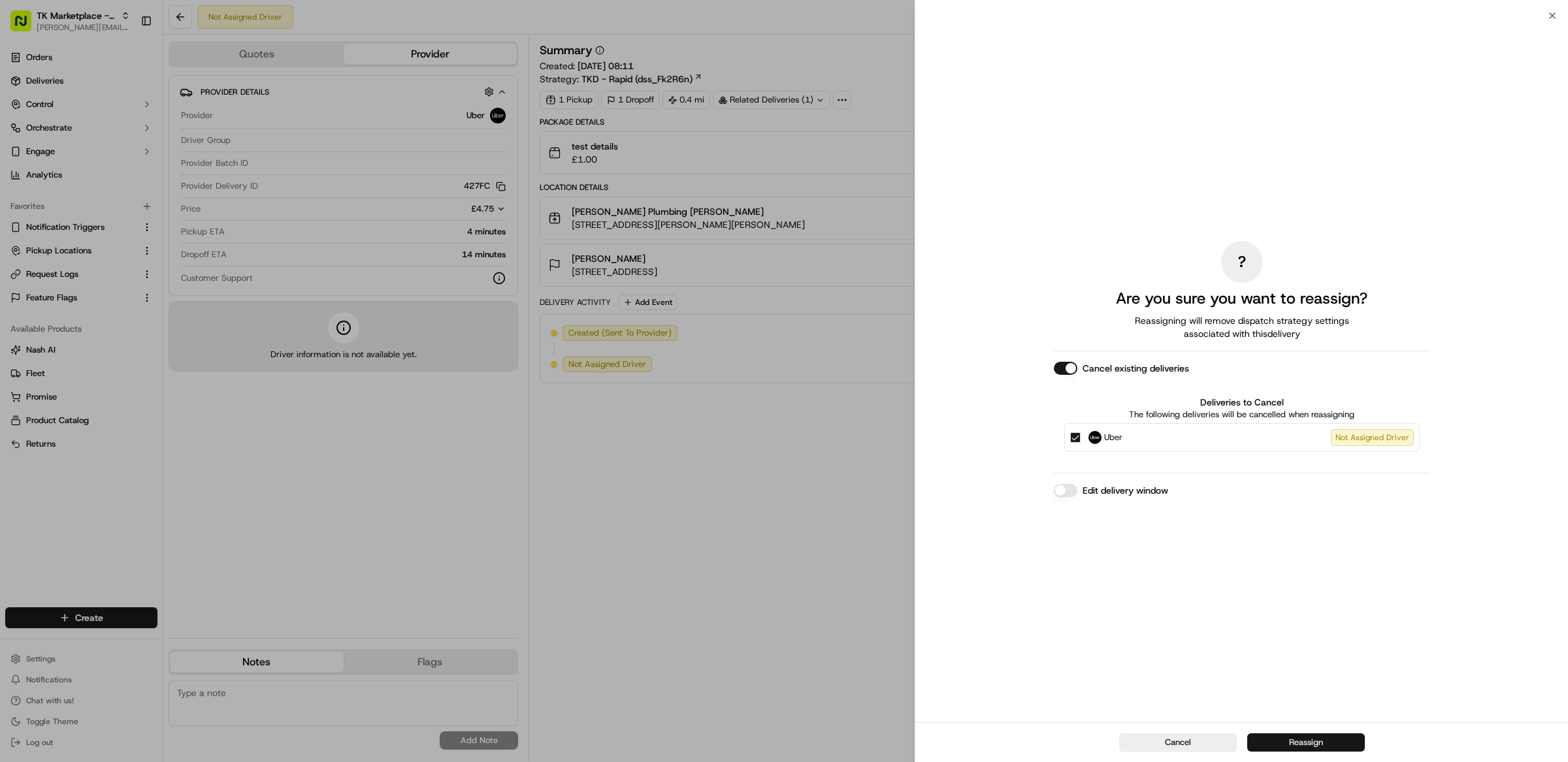
click at [1304, 746] on button "Reassign" at bounding box center [1306, 742] width 118 height 18
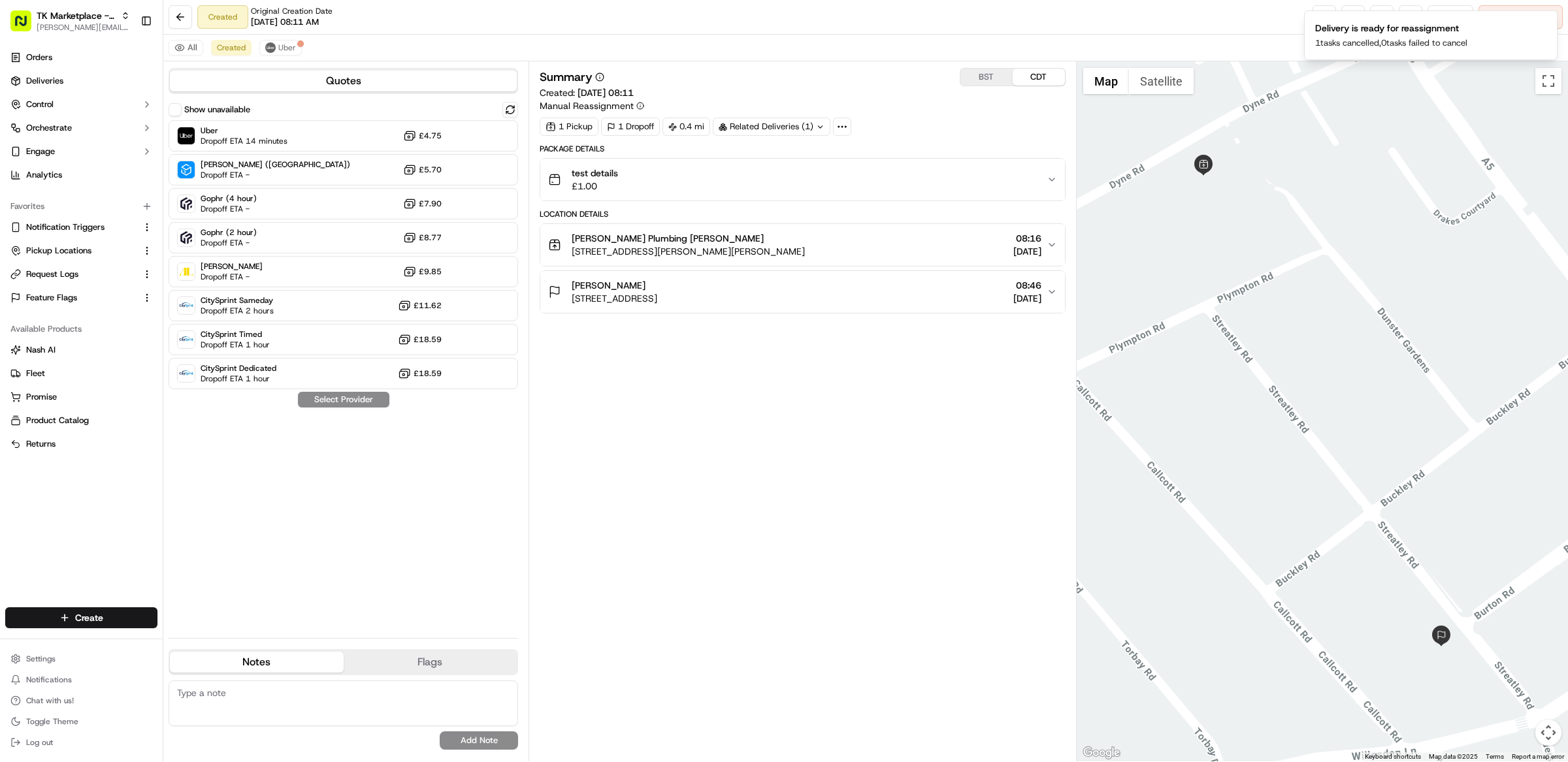
click at [832, 537] on div "Summary BST CDT Created: 19/09/2025 08:11 Manual Reassignment 1 Pickup 1 Dropof…" at bounding box center [802, 411] width 526 height 687
click at [736, 492] on div "Summary BST CDT Created: 19/09/2025 08:11 Manual Reassignment 1 Pickup 1 Dropof…" at bounding box center [802, 411] width 526 height 687
click at [774, 537] on div "Summary BST CDT Created: 19/09/2025 08:11 Manual Reassignment 1 Pickup 1 Dropof…" at bounding box center [802, 411] width 526 height 687
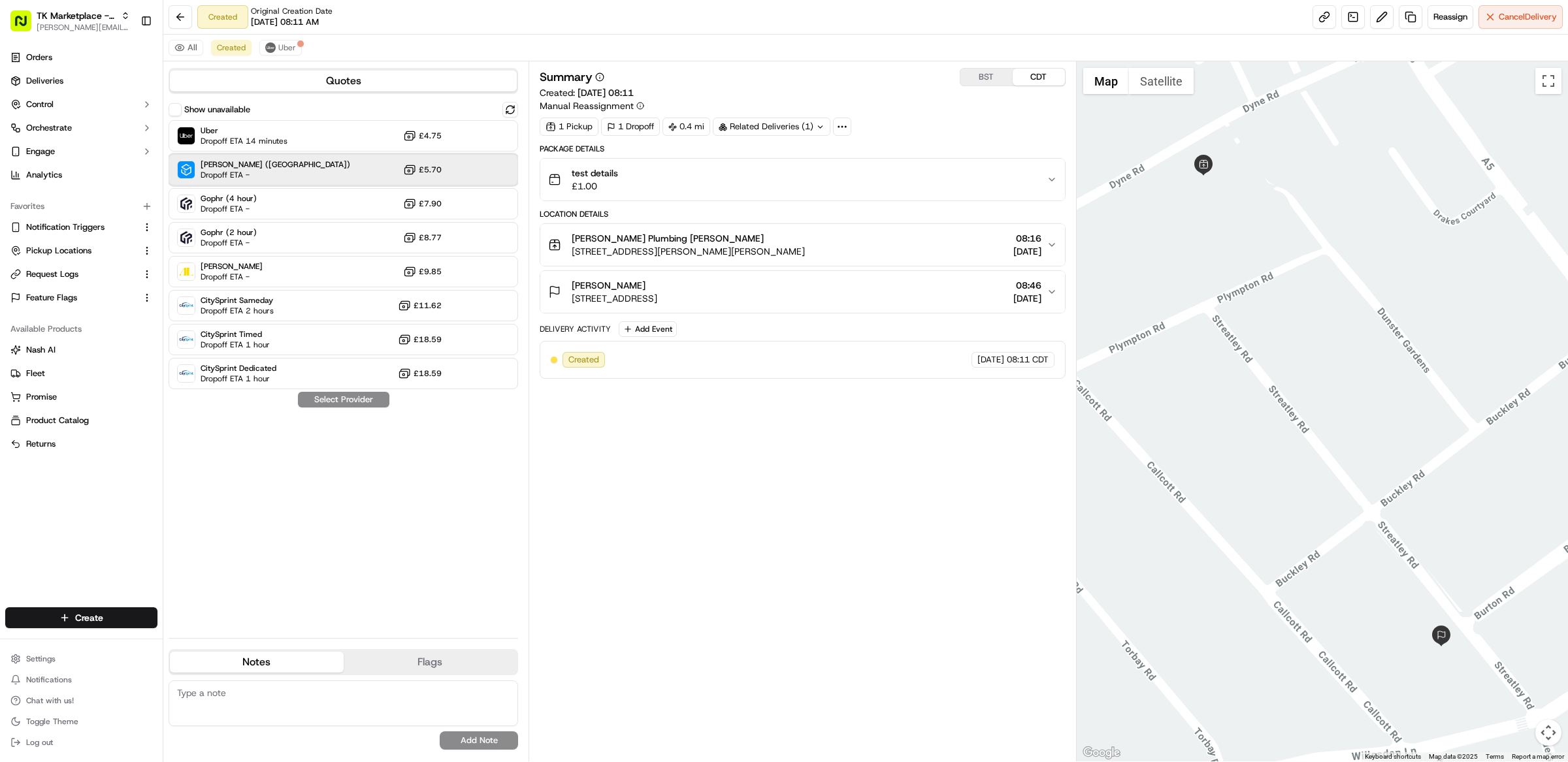
click at [355, 172] on div "Stuart (UK) Dropoff ETA - £5.70" at bounding box center [343, 170] width 349 height 31
click at [358, 401] on button "Assign Provider" at bounding box center [343, 400] width 93 height 16
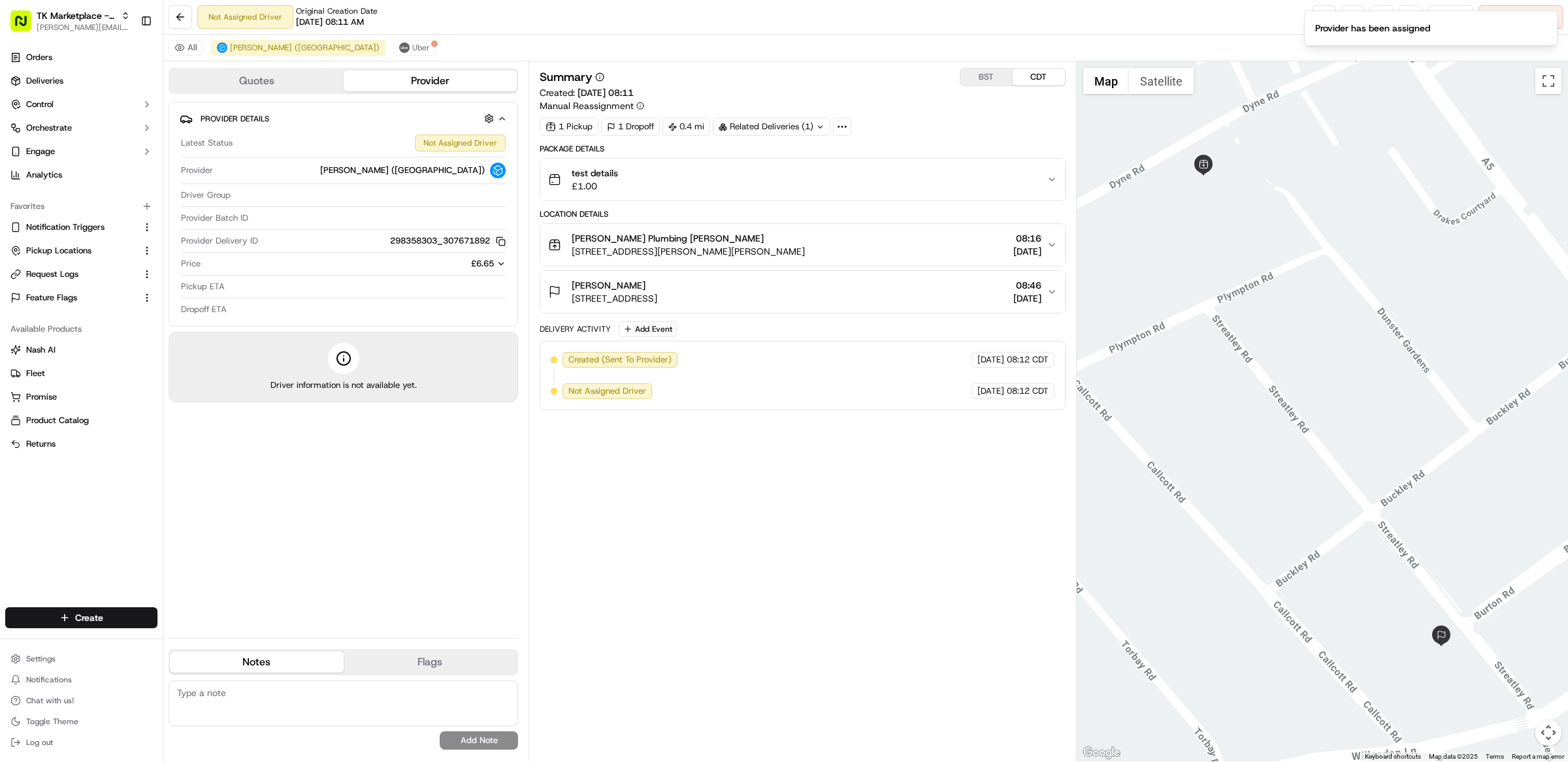
click at [806, 451] on div "Summary BST CDT Created: 19/09/2025 08:11 Manual Reassignment 1 Pickup 1 Dropof…" at bounding box center [802, 411] width 526 height 687
click at [757, 530] on div "Summary BST CDT Created: 19/09/2025 08:11 Manual Reassignment 1 Pickup 1 Dropof…" at bounding box center [802, 411] width 526 height 687
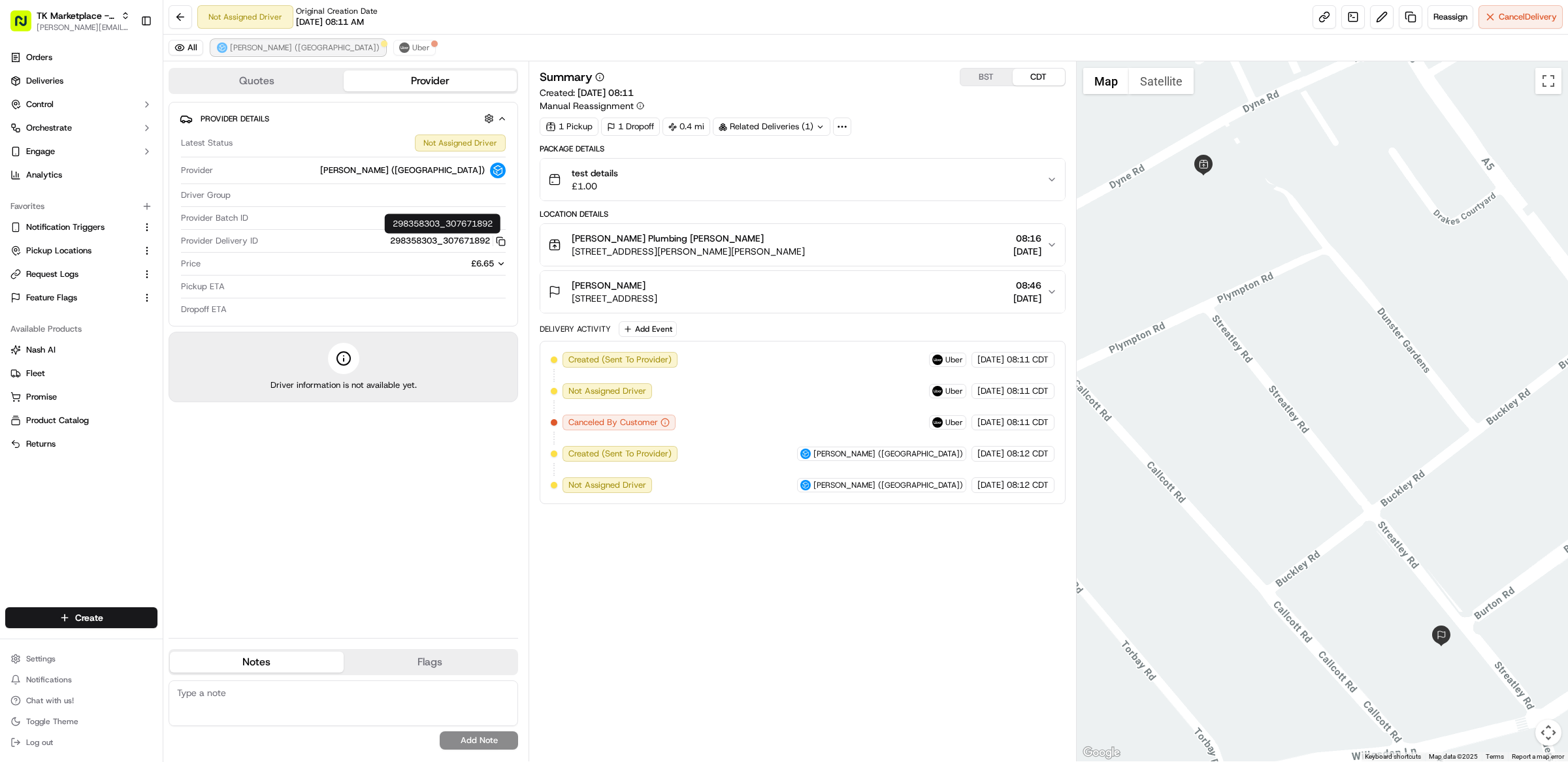
click at [228, 43] on button "Stuart (UK)" at bounding box center [298, 48] width 174 height 16
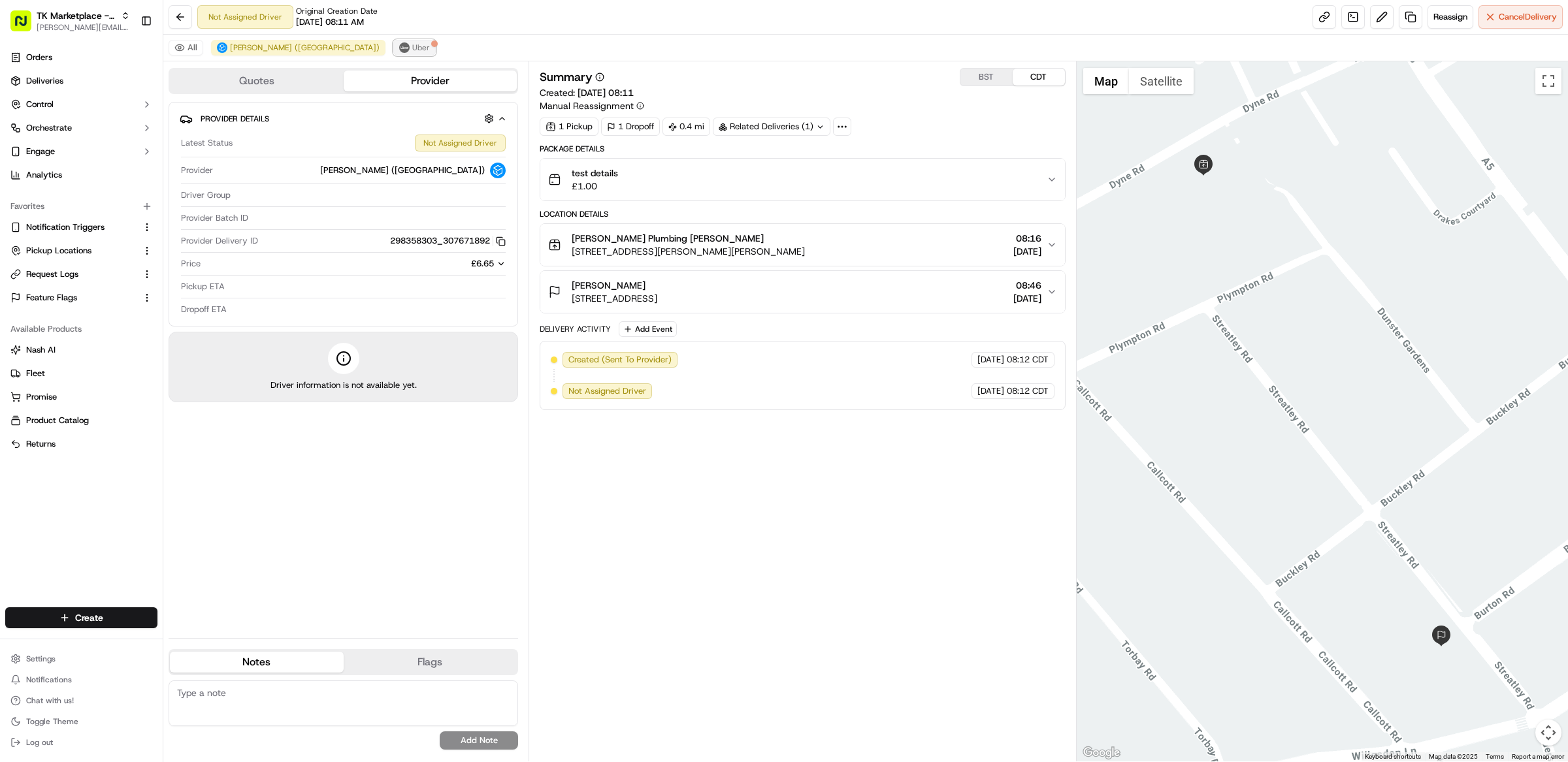
click at [412, 46] on span "Uber" at bounding box center [421, 47] width 18 height 10
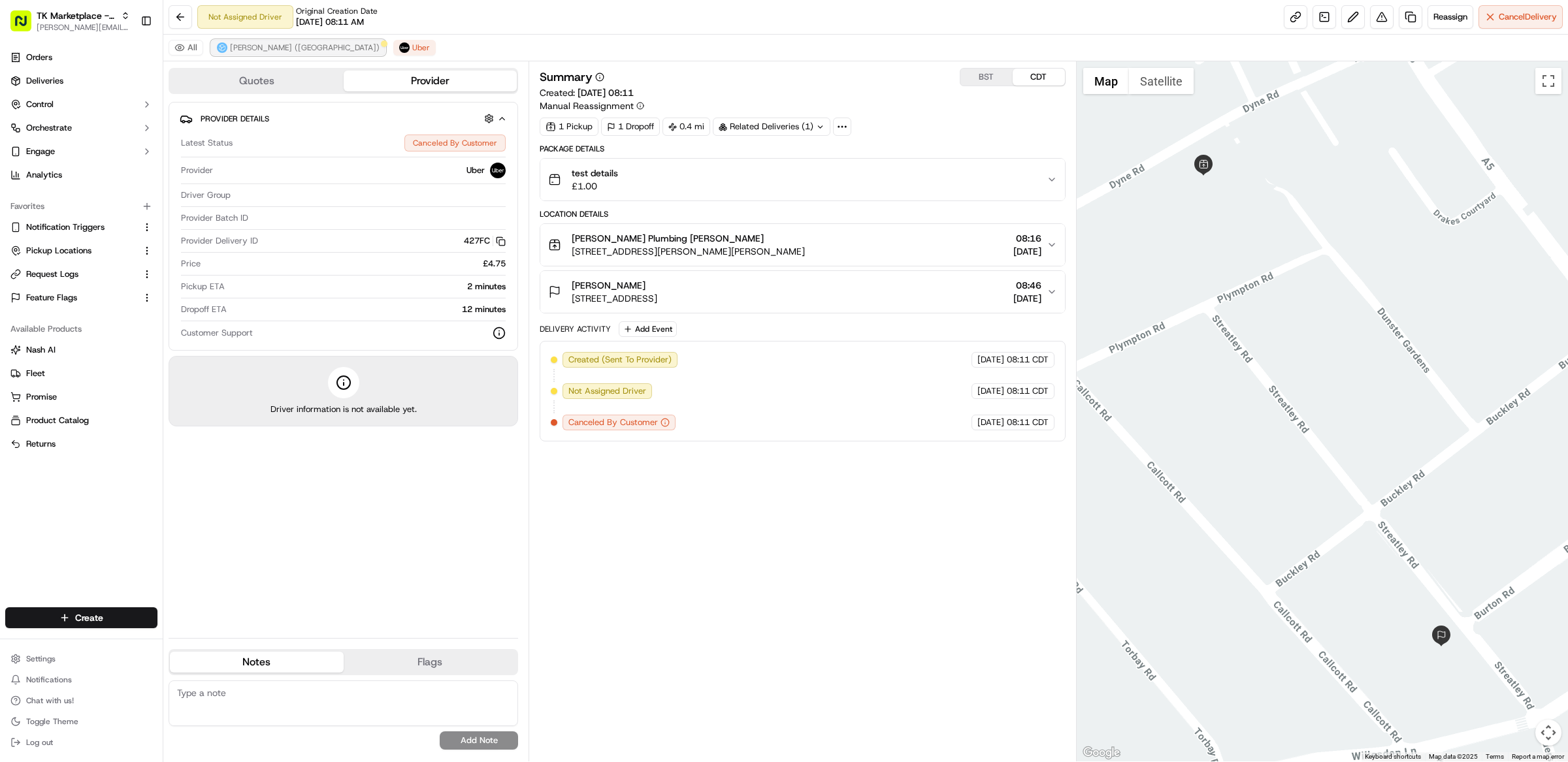
click at [249, 44] on span "[PERSON_NAME] ([GEOGRAPHIC_DATA])" at bounding box center [305, 47] width 150 height 10
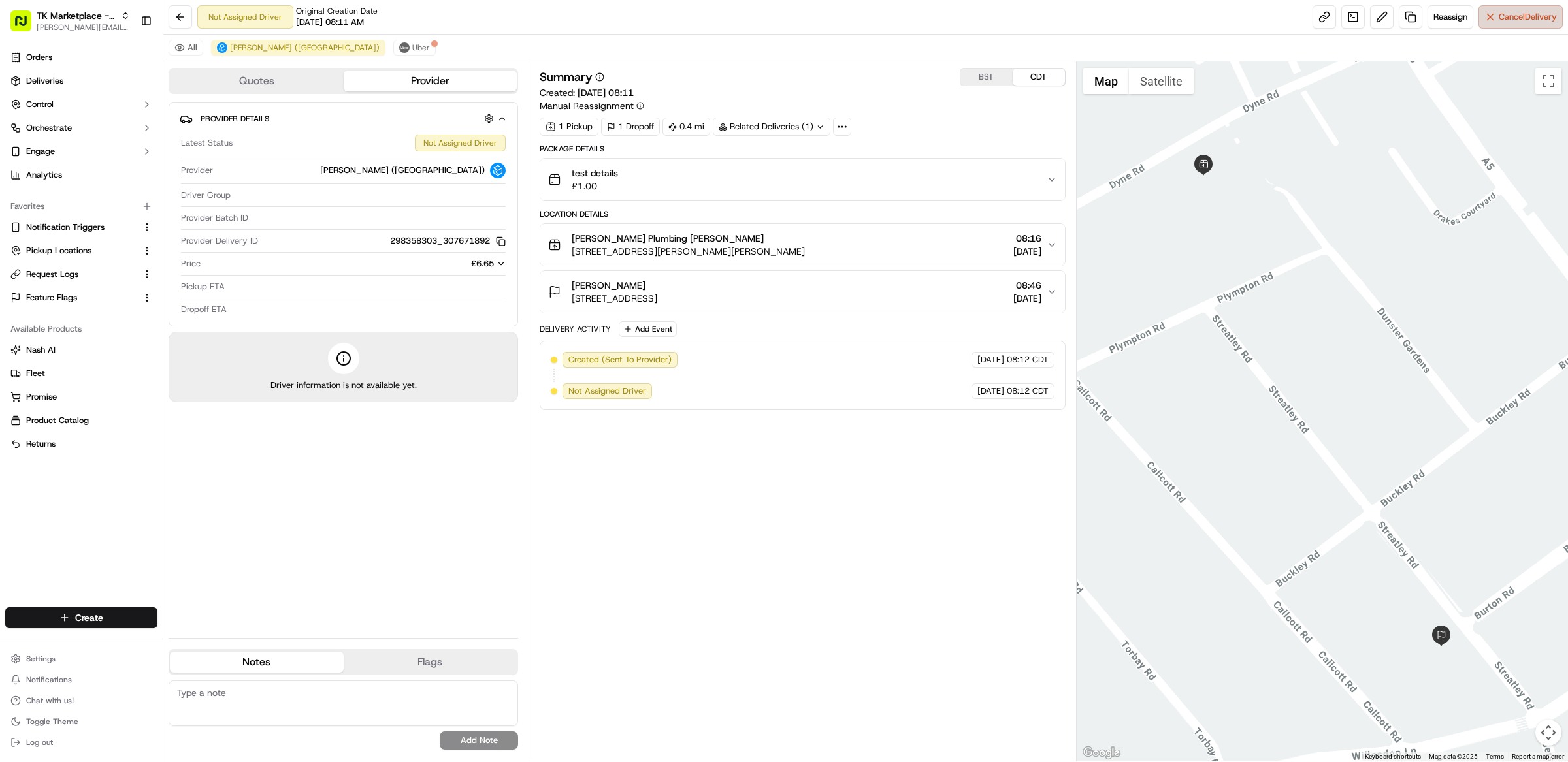
click at [1531, 14] on span "Cancel Delivery" at bounding box center [1527, 16] width 58 height 12
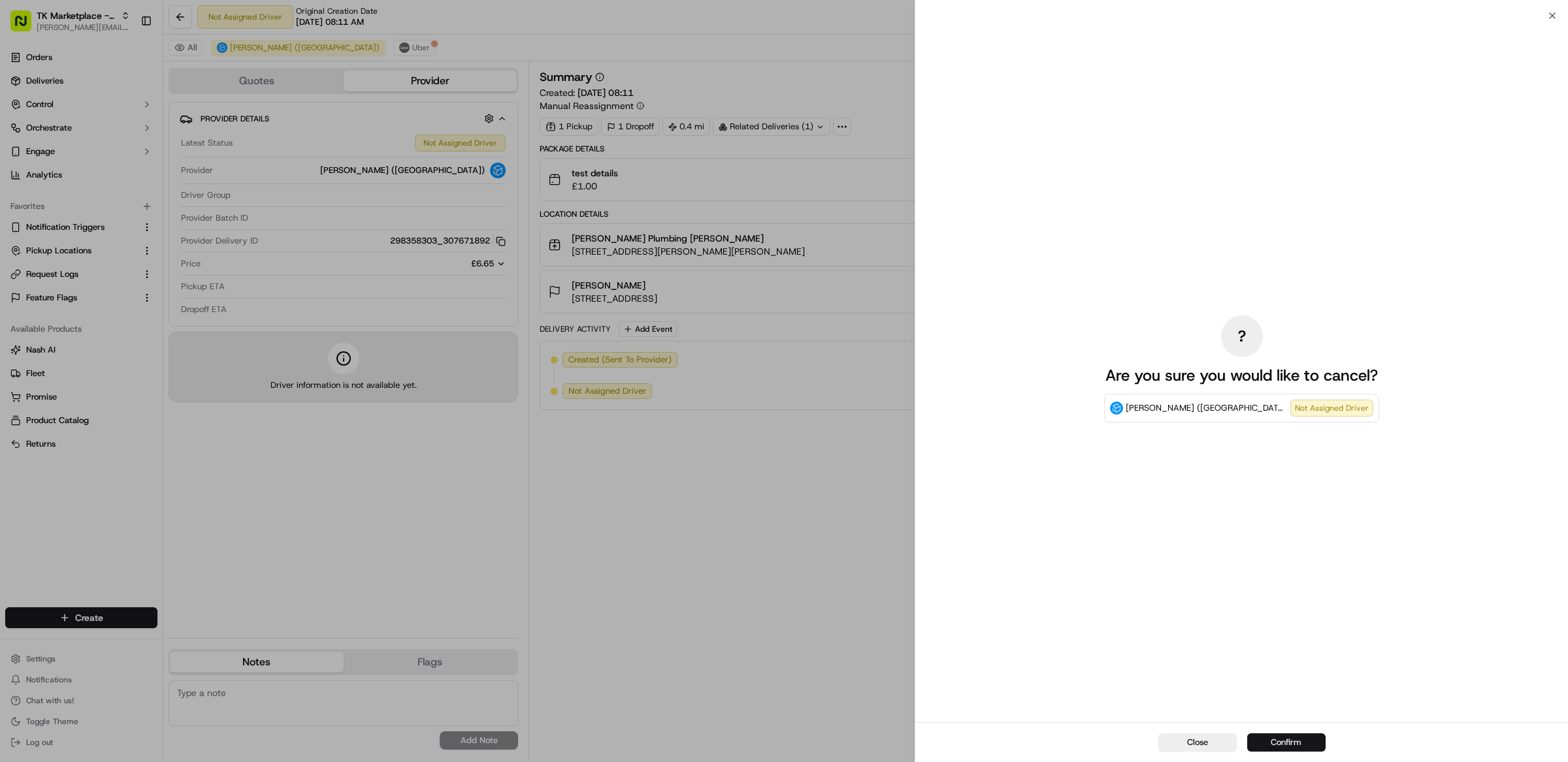
click at [1304, 738] on button "Confirm" at bounding box center [1286, 742] width 78 height 18
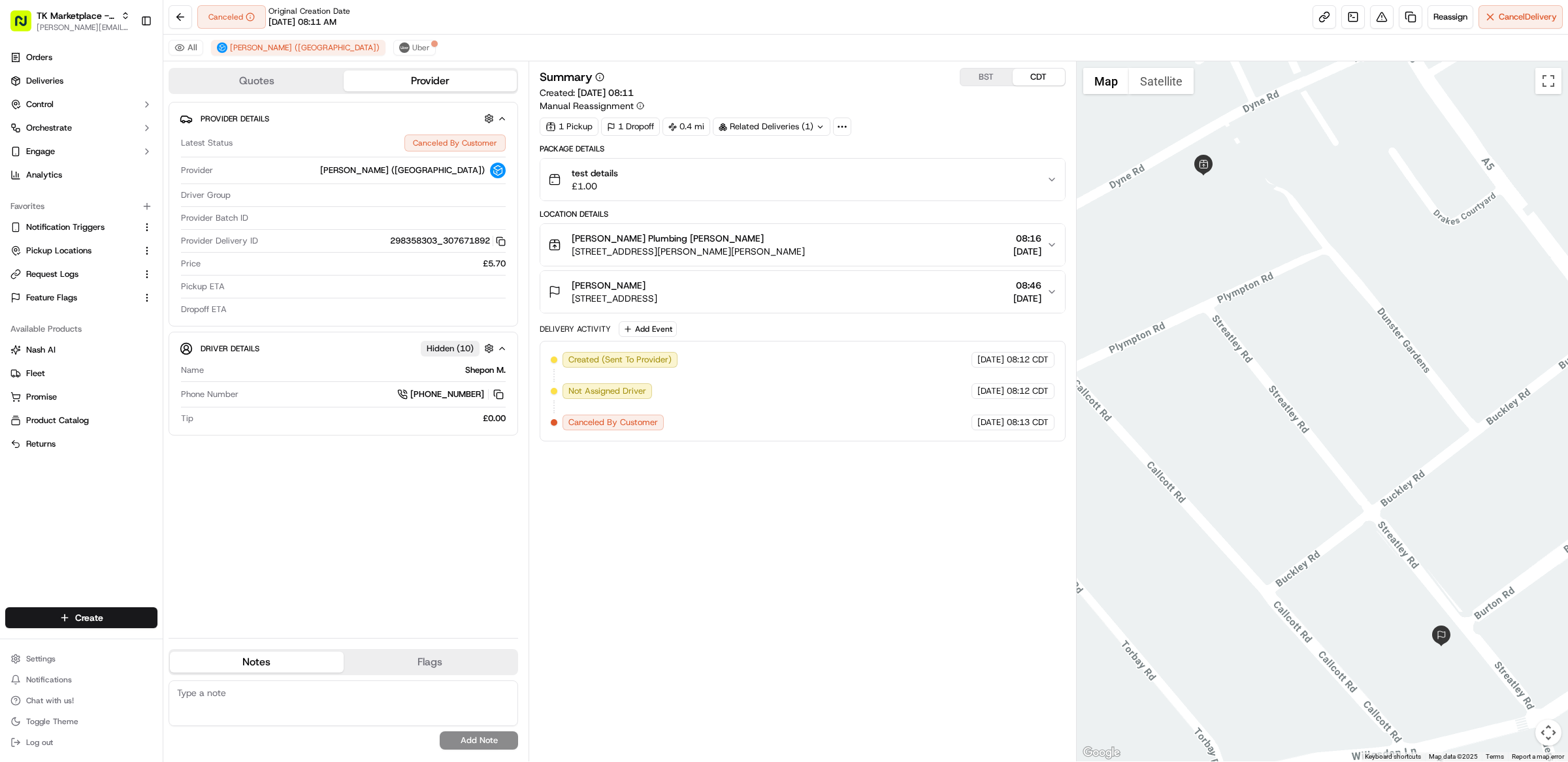
click at [806, 473] on div "Summary BST CDT Created: 19/09/2025 08:11 Manual Reassignment 1 Pickup 1 Dropof…" at bounding box center [802, 411] width 526 height 687
click at [54, 86] on span "Deliveries" at bounding box center [44, 80] width 37 height 12
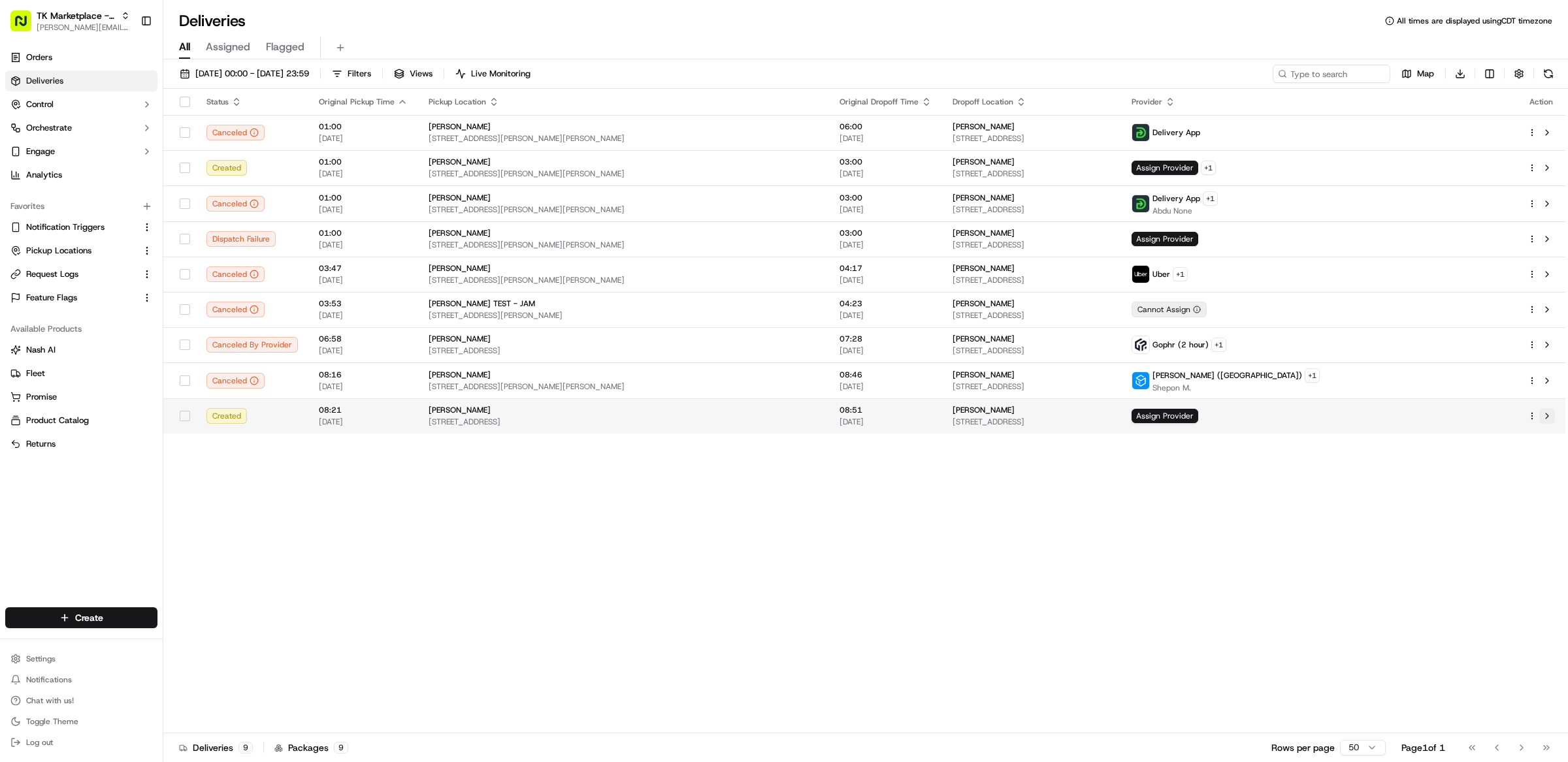
click at [1547, 418] on button at bounding box center [1547, 415] width 16 height 16
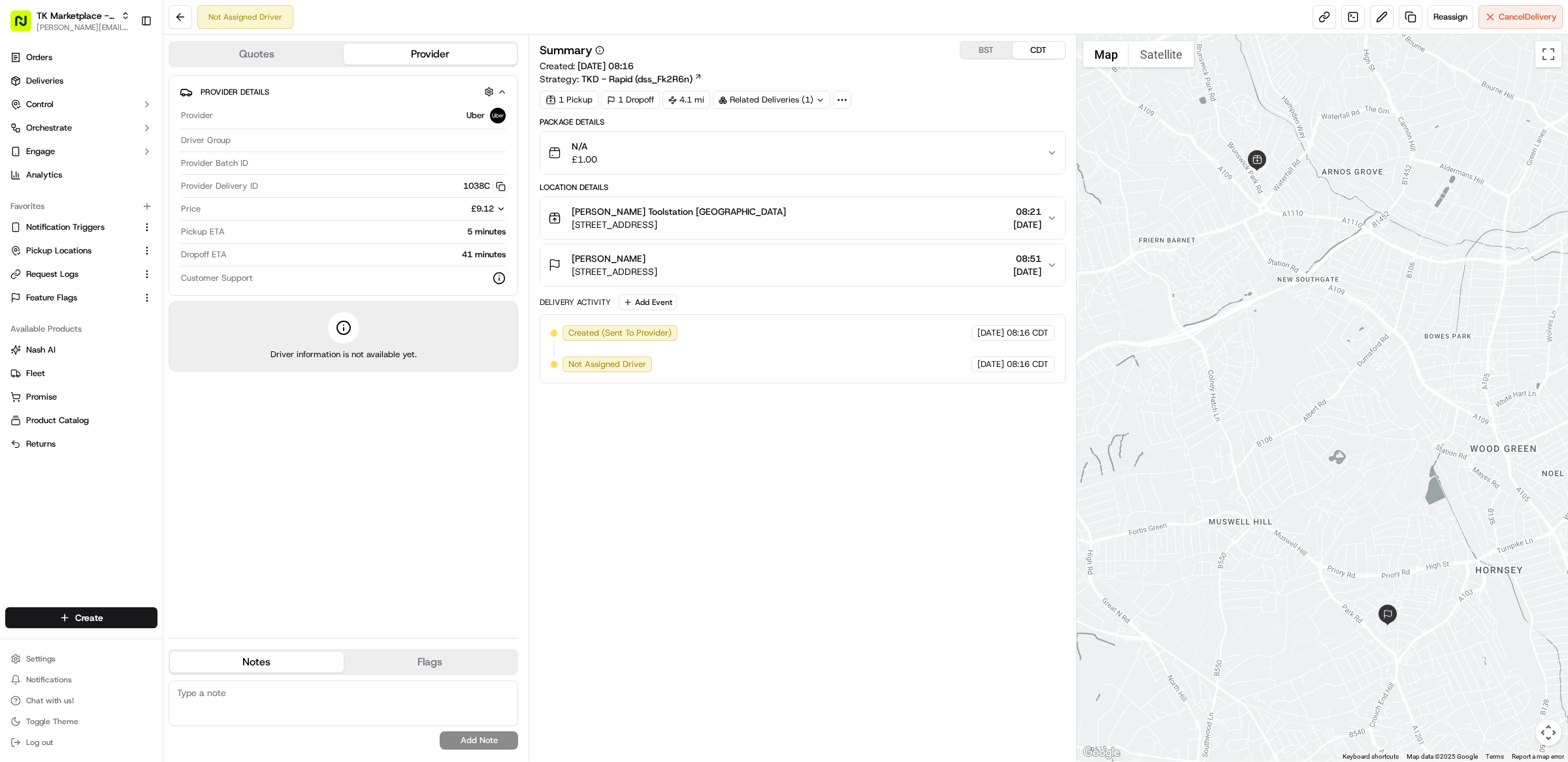
click at [775, 460] on div "Summary BST CDT Created: [DATE] 08:16 Strategy: TKD - Rapid (dss_Fk2R6n) 1 Pick…" at bounding box center [802, 398] width 526 height 714
click at [659, 172] on button "N/A £1.00" at bounding box center [802, 153] width 524 height 42
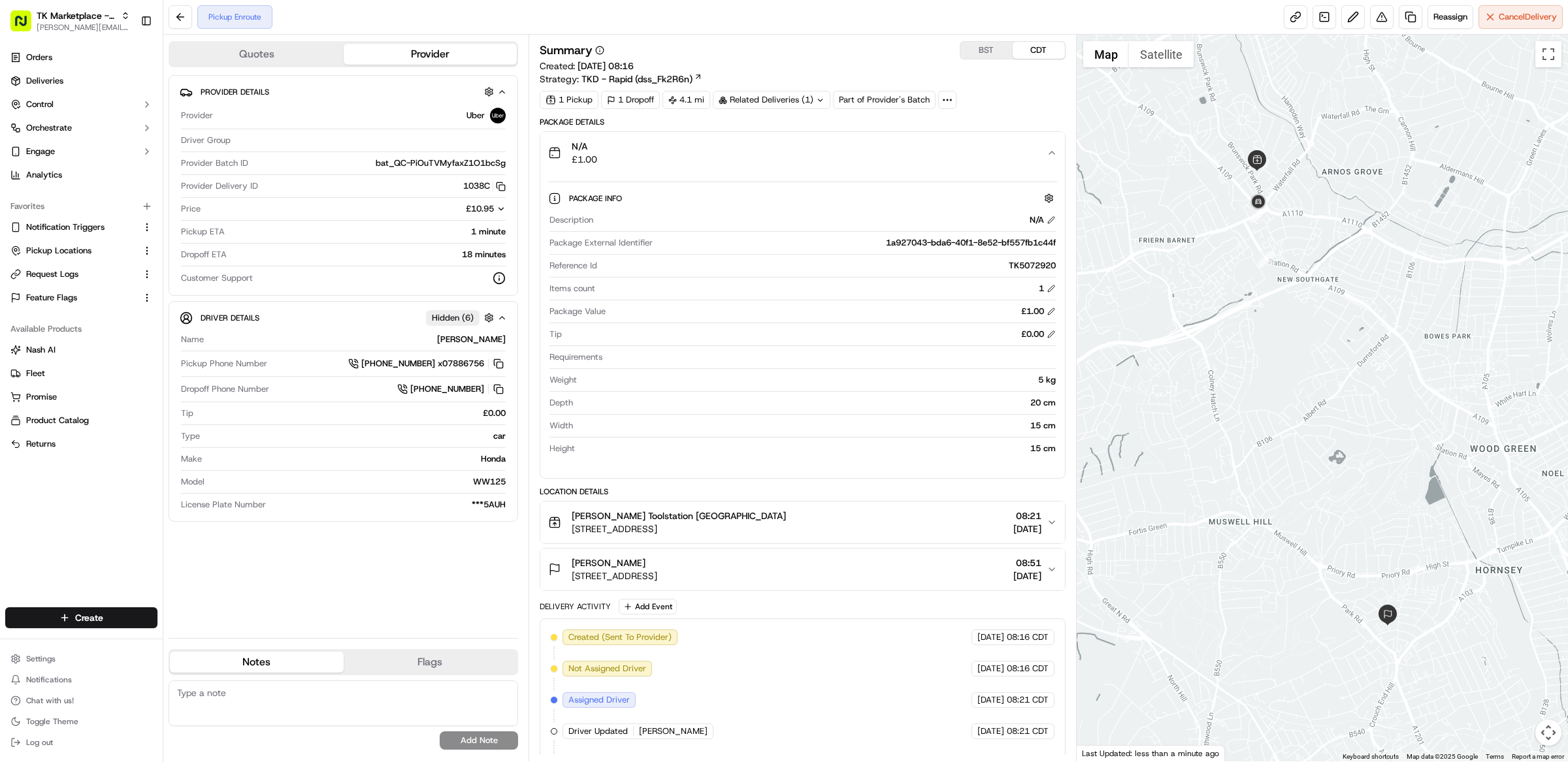
click at [824, 69] on div "Summary BST CDT Created: [DATE] 08:16 Strategy: TKD - Rapid (dss_Fk2R6n)" at bounding box center [802, 63] width 526 height 44
click at [1023, 95] on div "1 Pickup 1 Dropoff 4.1 mi Related Deliveries (1) Part of Provider's Batch" at bounding box center [802, 99] width 526 height 18
click at [1016, 90] on div "Summary BST CDT Created: 19/09/2025 08:16 Strategy: TKD - Rapid (dss_Fk2R6n) 1 …" at bounding box center [802, 75] width 526 height 68
click at [984, 72] on div "Summary BST CDT Created: 19/09/2025 08:16 Strategy: TKD - Rapid (dss_Fk2R6n)" at bounding box center [802, 63] width 526 height 44
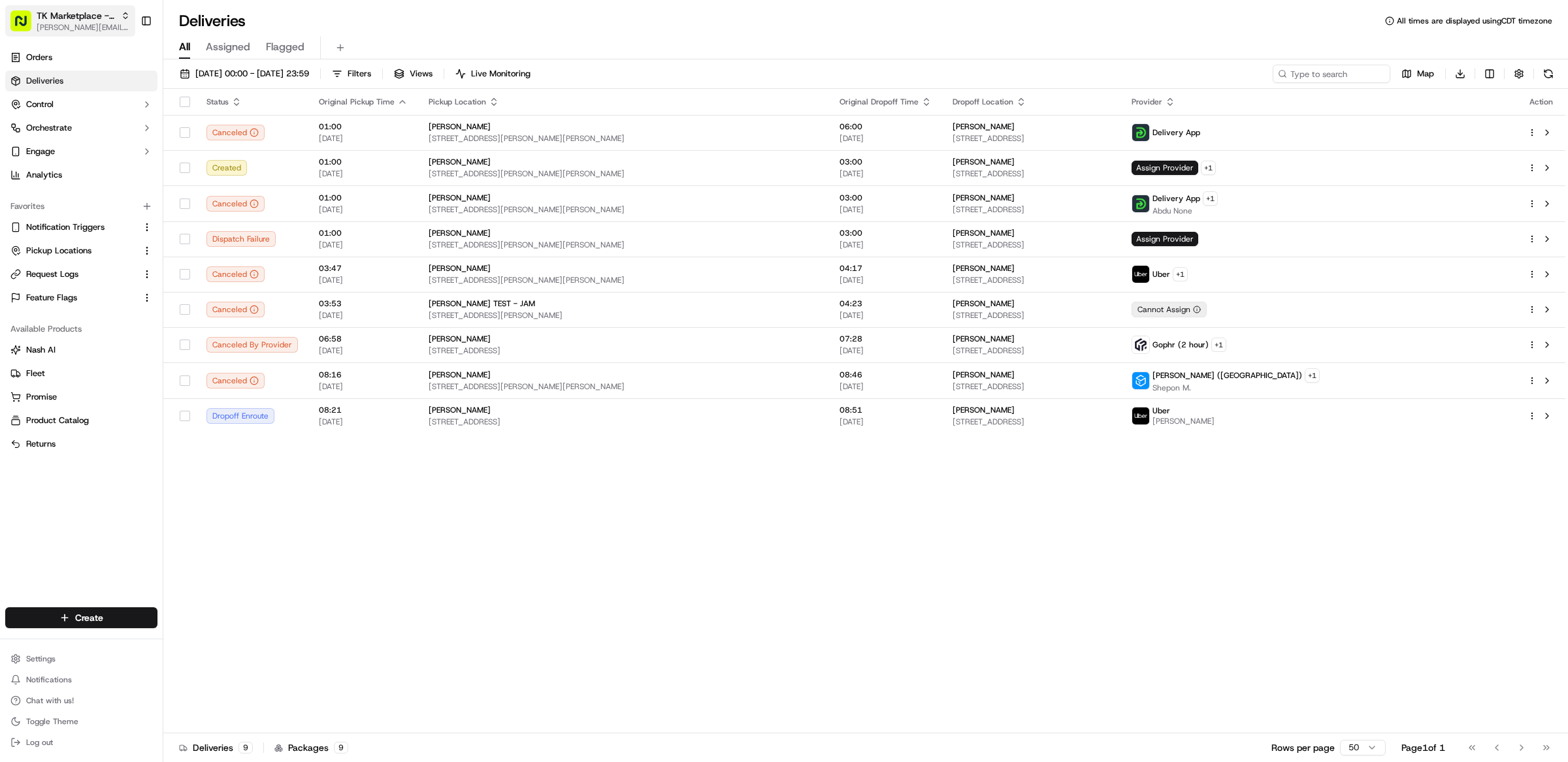
click at [74, 5] on button "TK Marketplace - TKD [EMAIL_ADDRESS][DOMAIN_NAME]" at bounding box center [70, 21] width 130 height 31
type input "morrisons"
click at [170, 57] on div "Morrisons" at bounding box center [235, 68] width 189 height 26
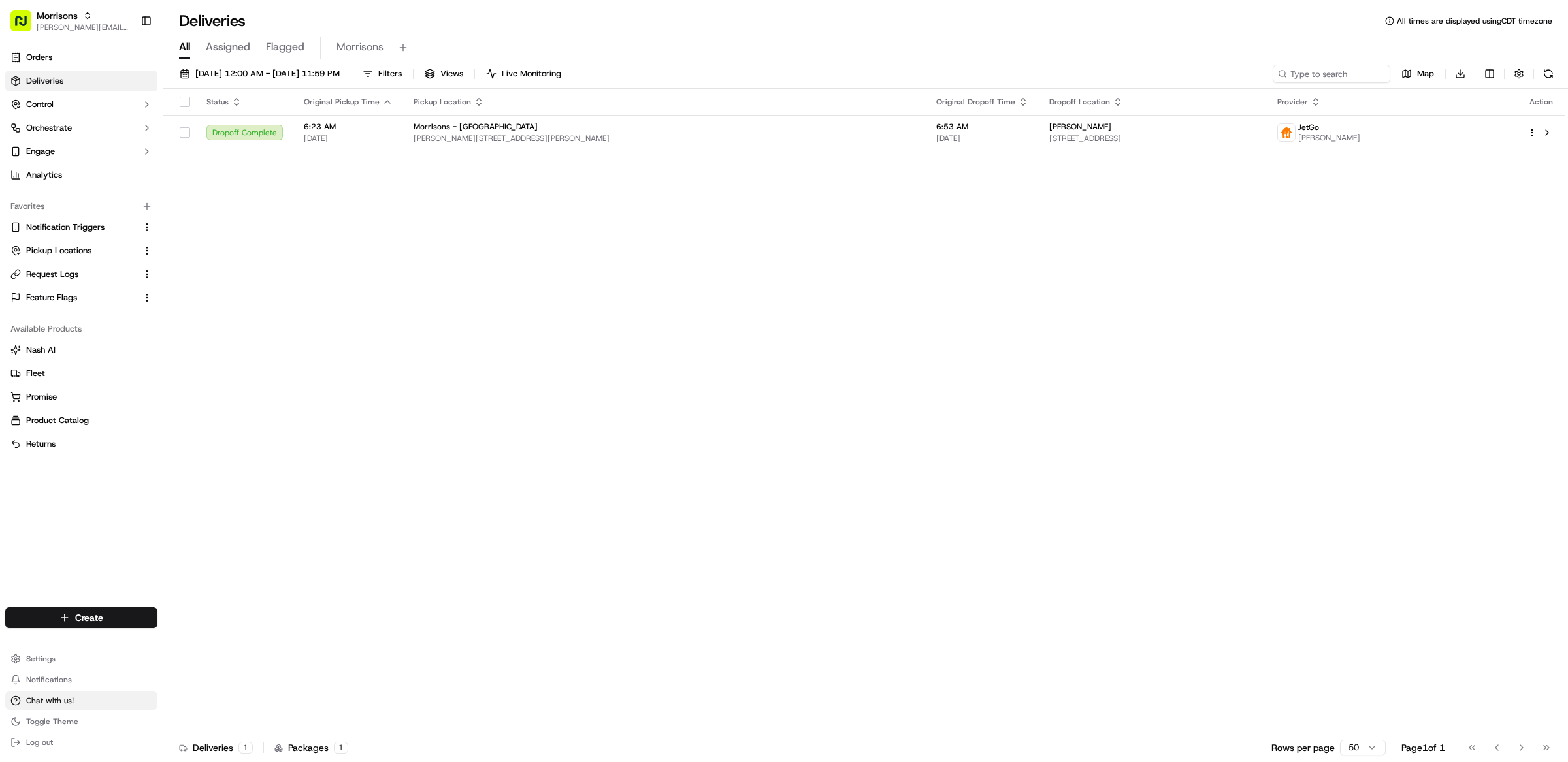
click at [87, 699] on button "Chat with us!" at bounding box center [81, 701] width 152 height 18
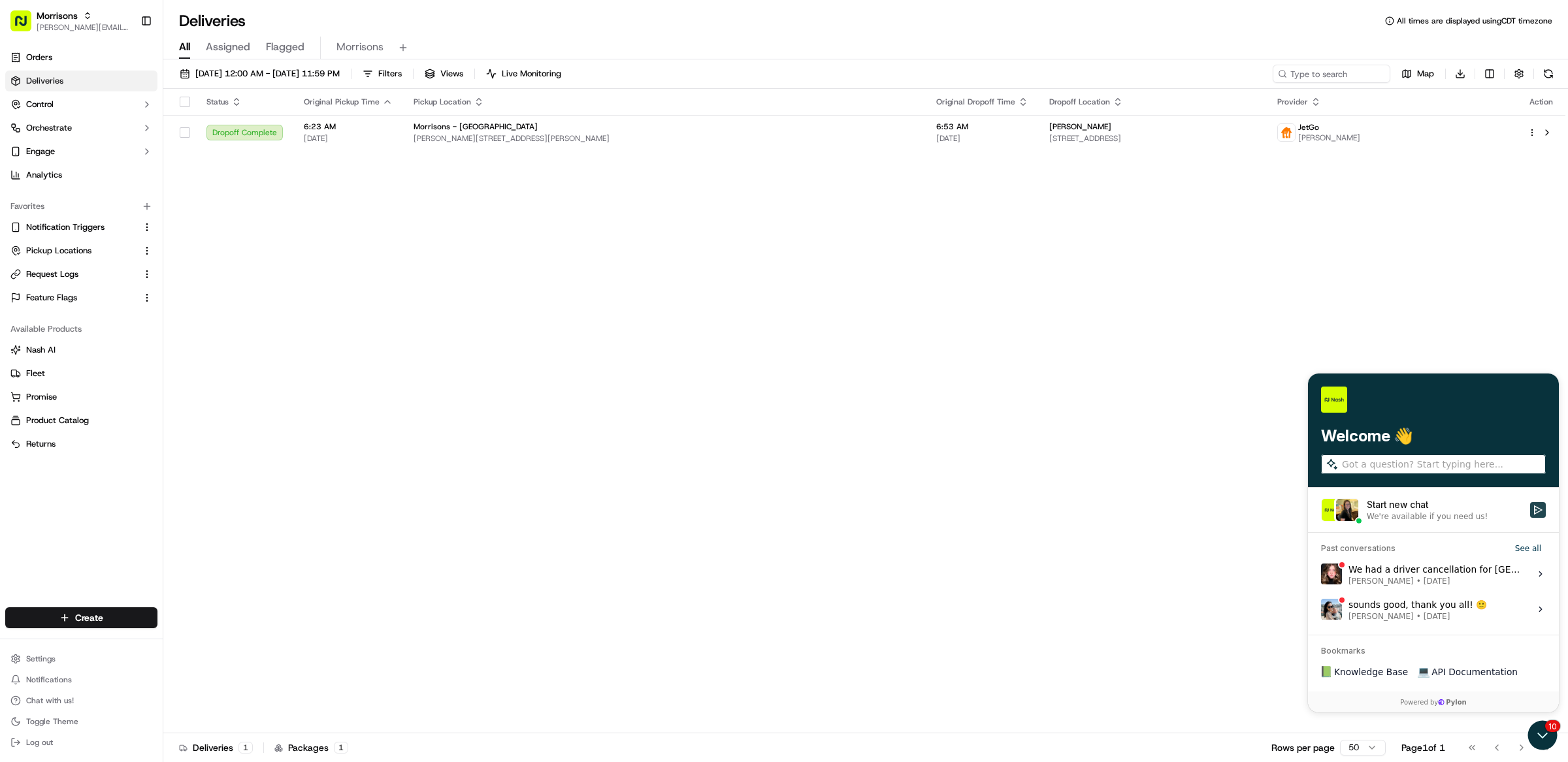
click at [1536, 511] on icon "Start new chat" at bounding box center [1537, 509] width 10 height 10
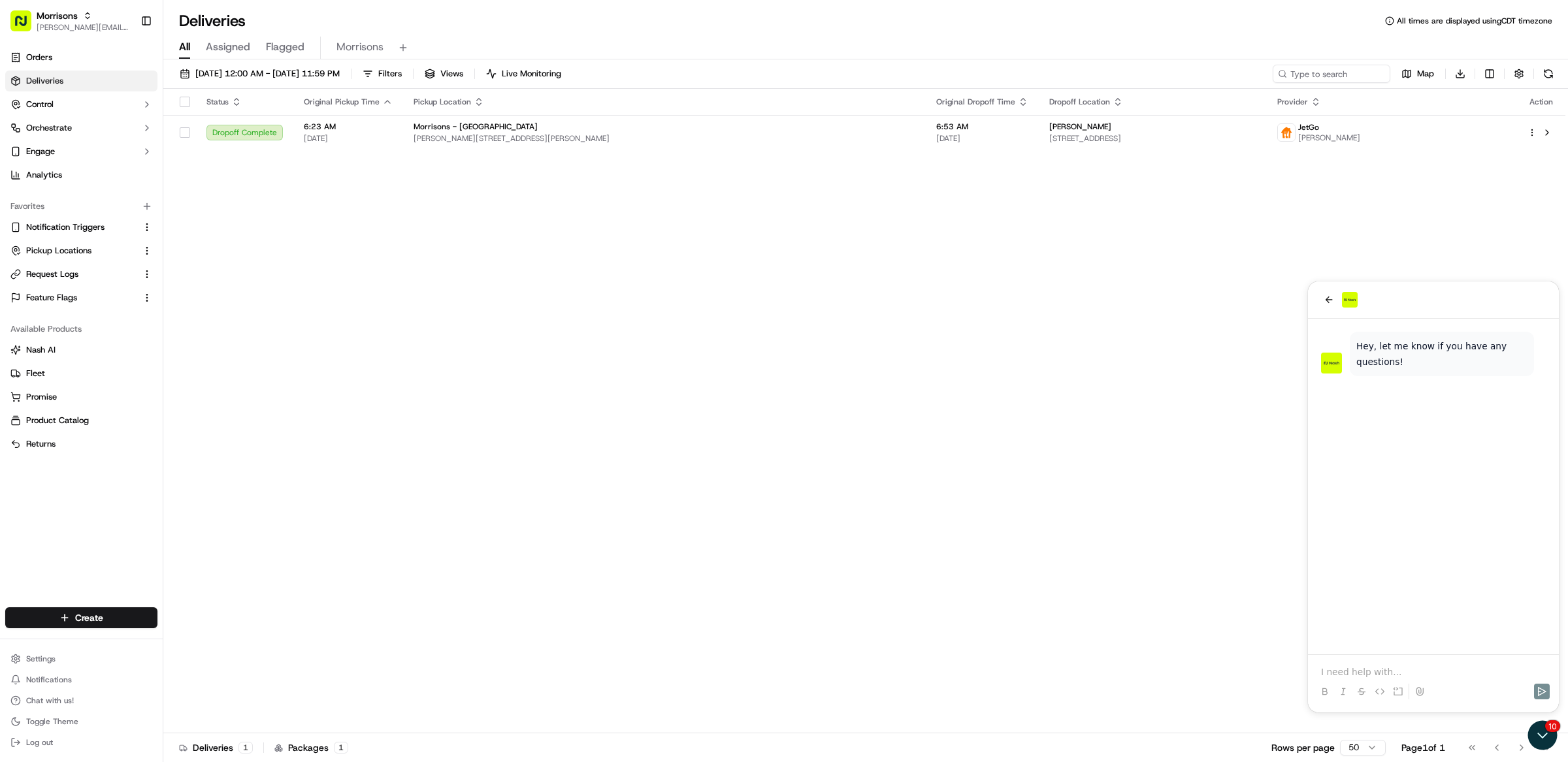
click at [400, 641] on div "Status Original Pickup Time Pickup Location Original Dropoff Time Dropoff Locat…" at bounding box center [864, 411] width 1402 height 645
click at [1332, 299] on icon "back" at bounding box center [1328, 300] width 10 height 10
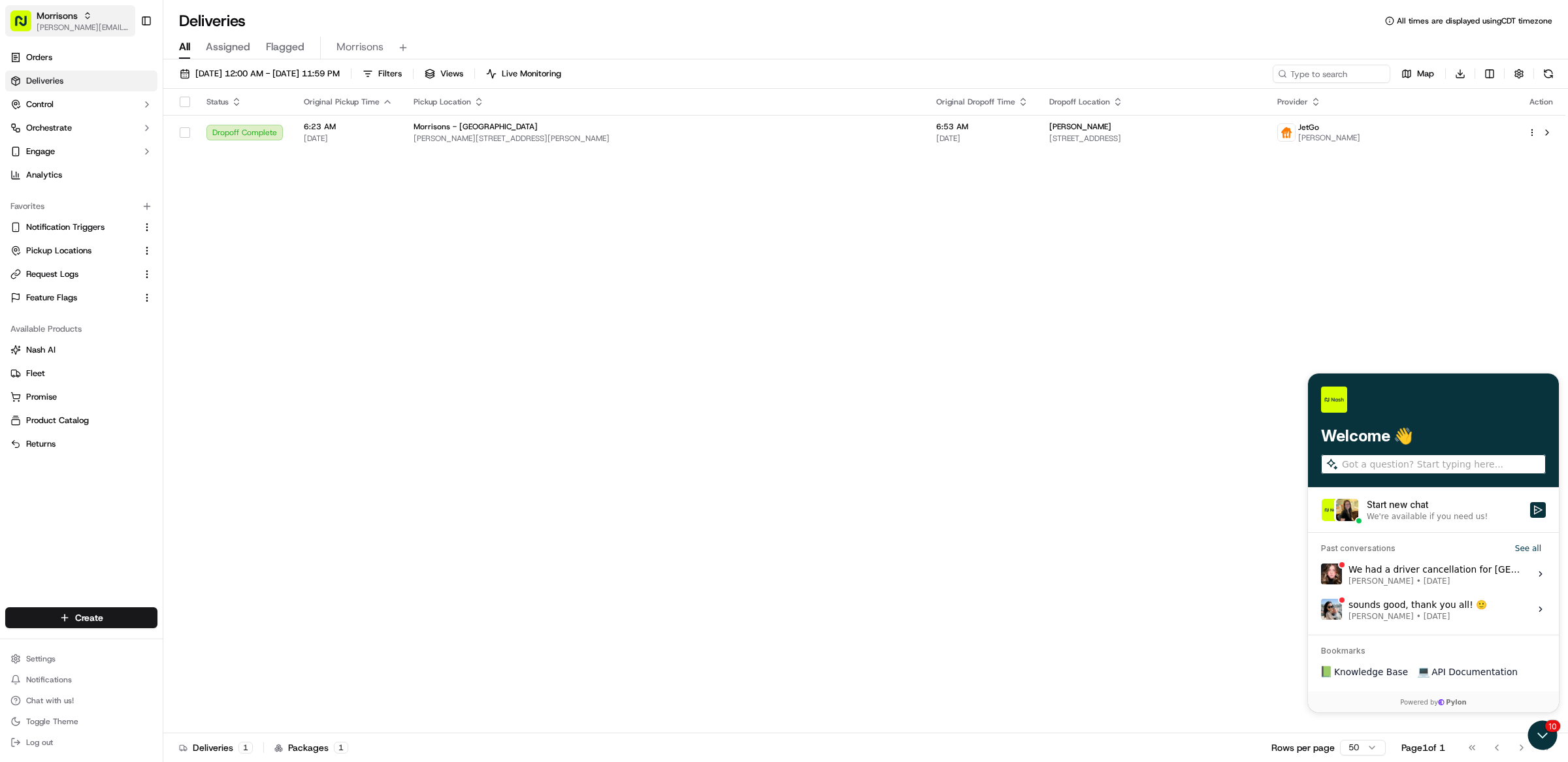
click at [82, 18] on div "Morrisons" at bounding box center [83, 15] width 93 height 13
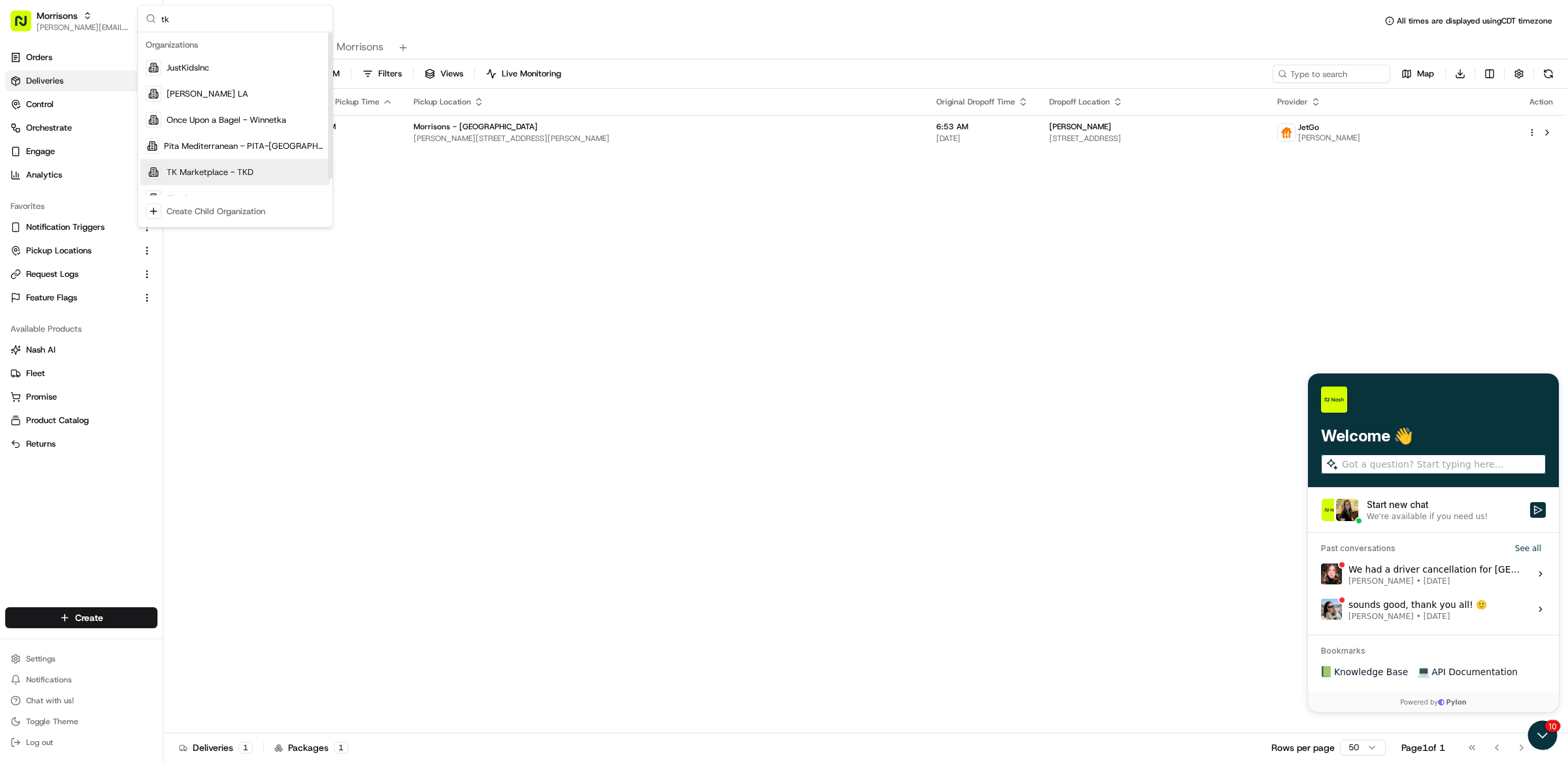
type input "tk"
click at [240, 169] on span "TK Marketplace - TKD" at bounding box center [210, 172] width 87 height 12
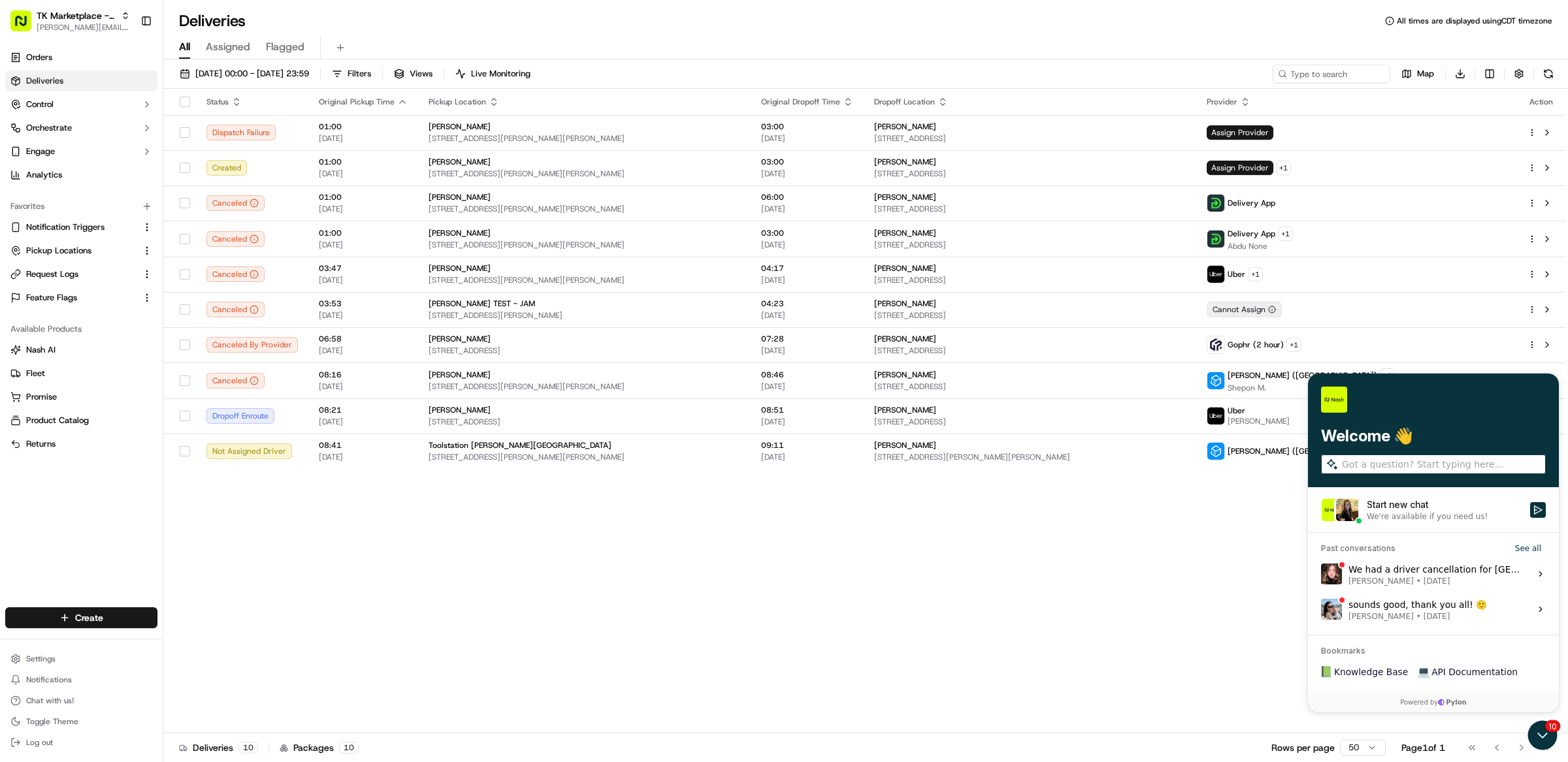
click at [1484, 392] on div at bounding box center [1433, 399] width 225 height 26
click at [923, 562] on div "Status Original Pickup Time Pickup Location Original Dropoff Time Dropoff Locat…" at bounding box center [864, 411] width 1402 height 645
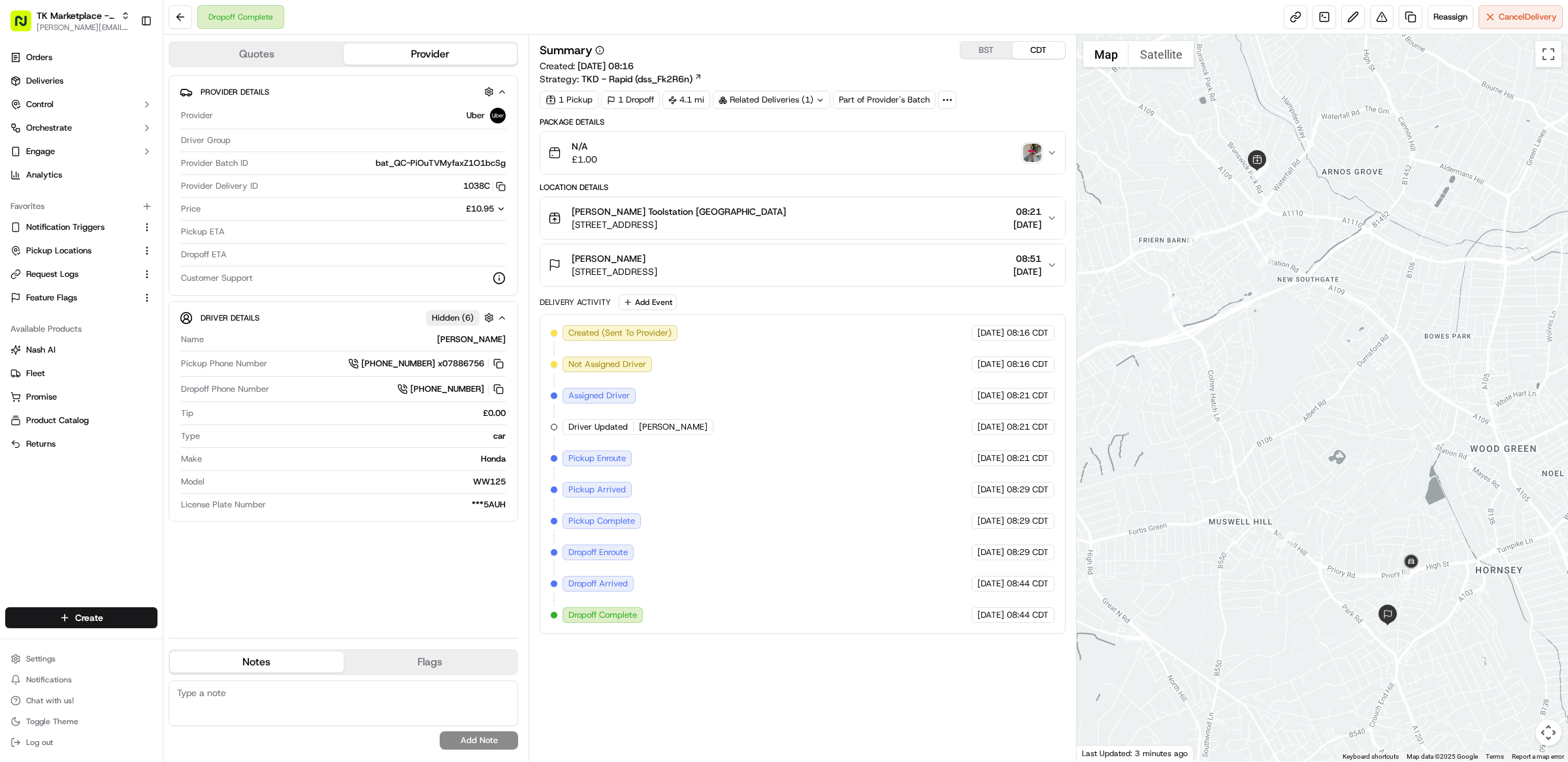
click at [1031, 160] on img "button" at bounding box center [1032, 153] width 18 height 18
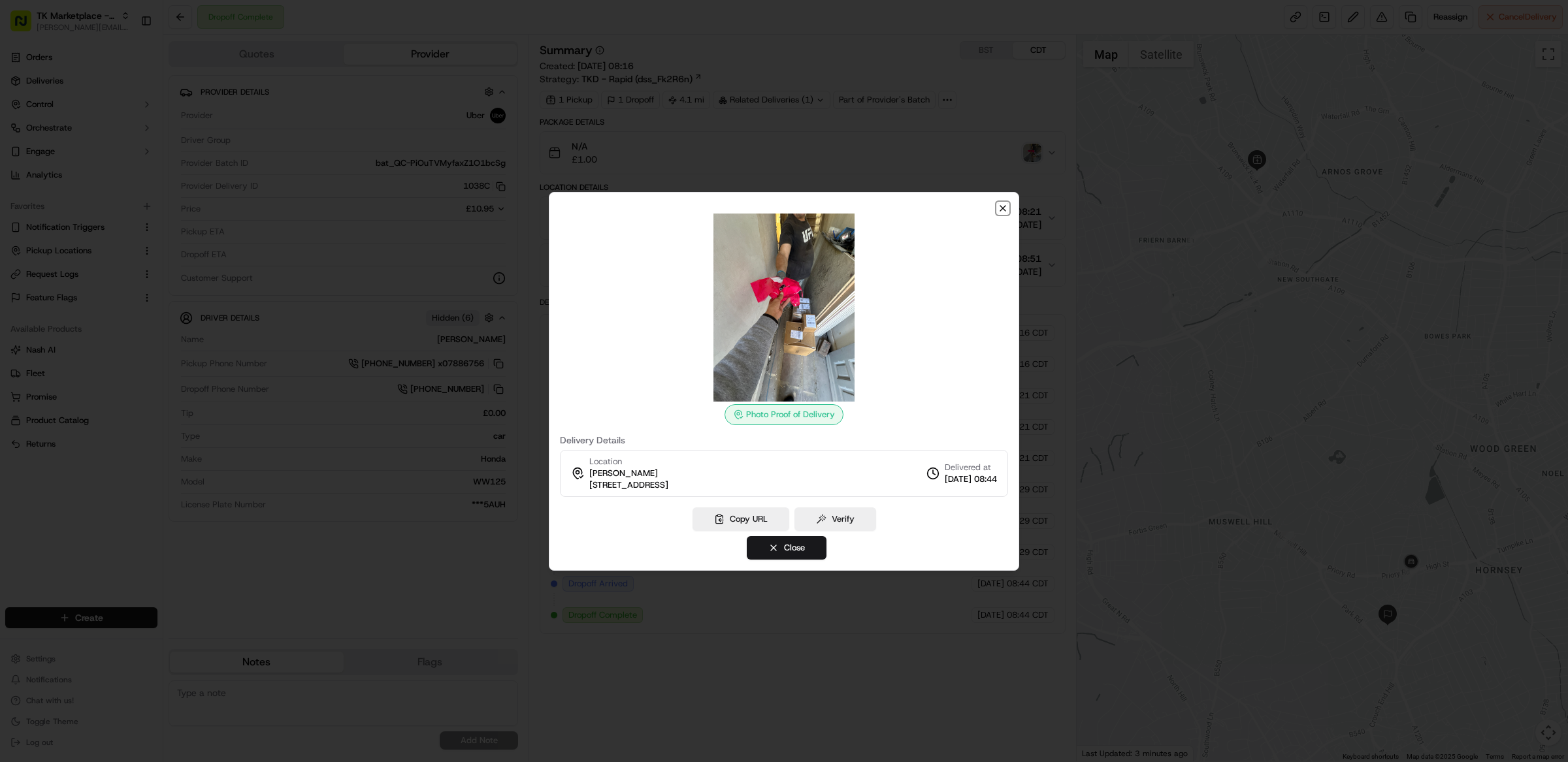
click at [1000, 209] on icon "button" at bounding box center [1003, 208] width 5 height 5
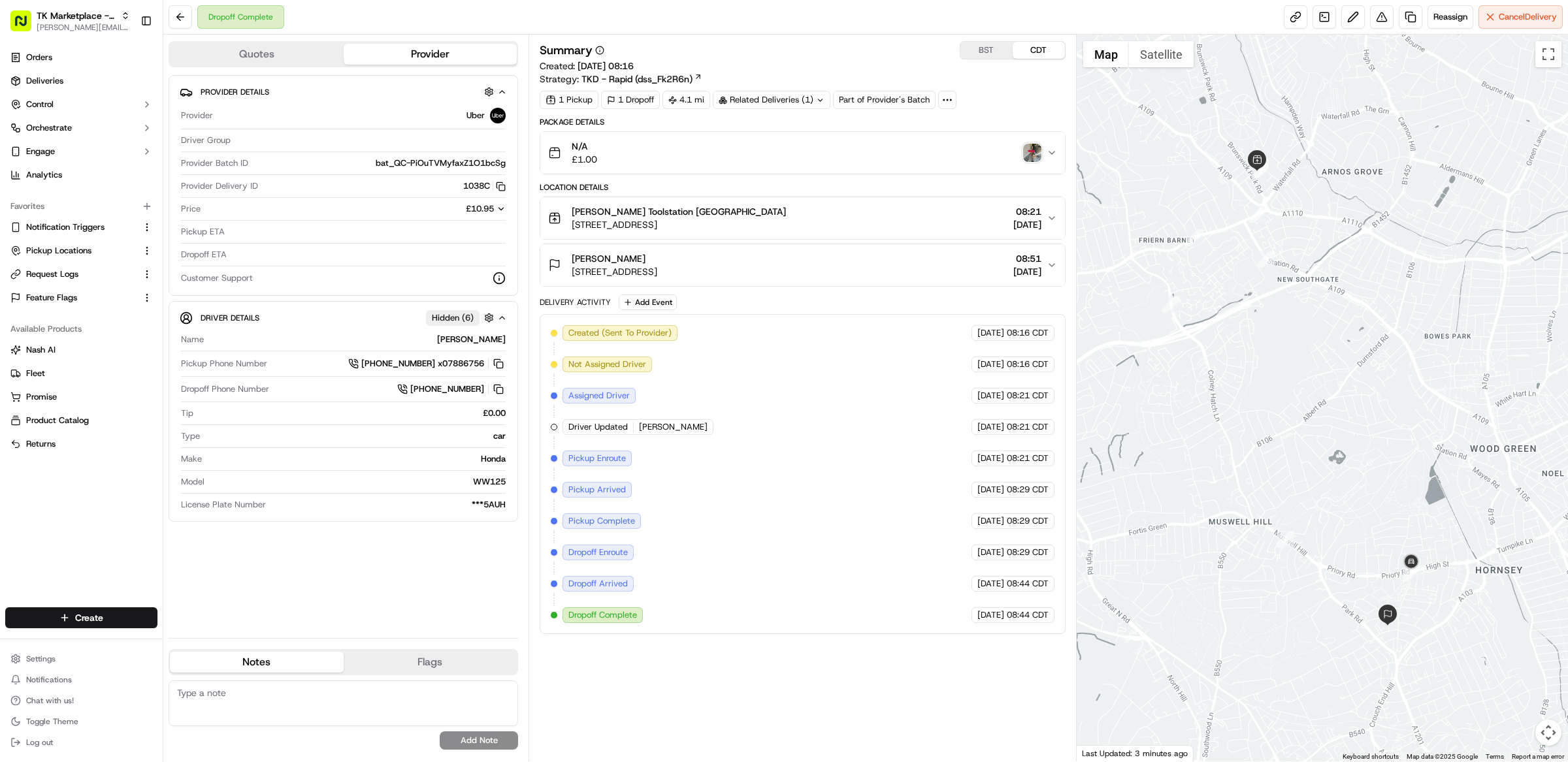
click at [995, 111] on div "Summary BST CDT Created: 19/09/2025 08:16 Strategy: TKD - Rapid (dss_Fk2R6n) 1 …" at bounding box center [802, 337] width 526 height 593
click at [73, 83] on link "Deliveries" at bounding box center [81, 81] width 152 height 21
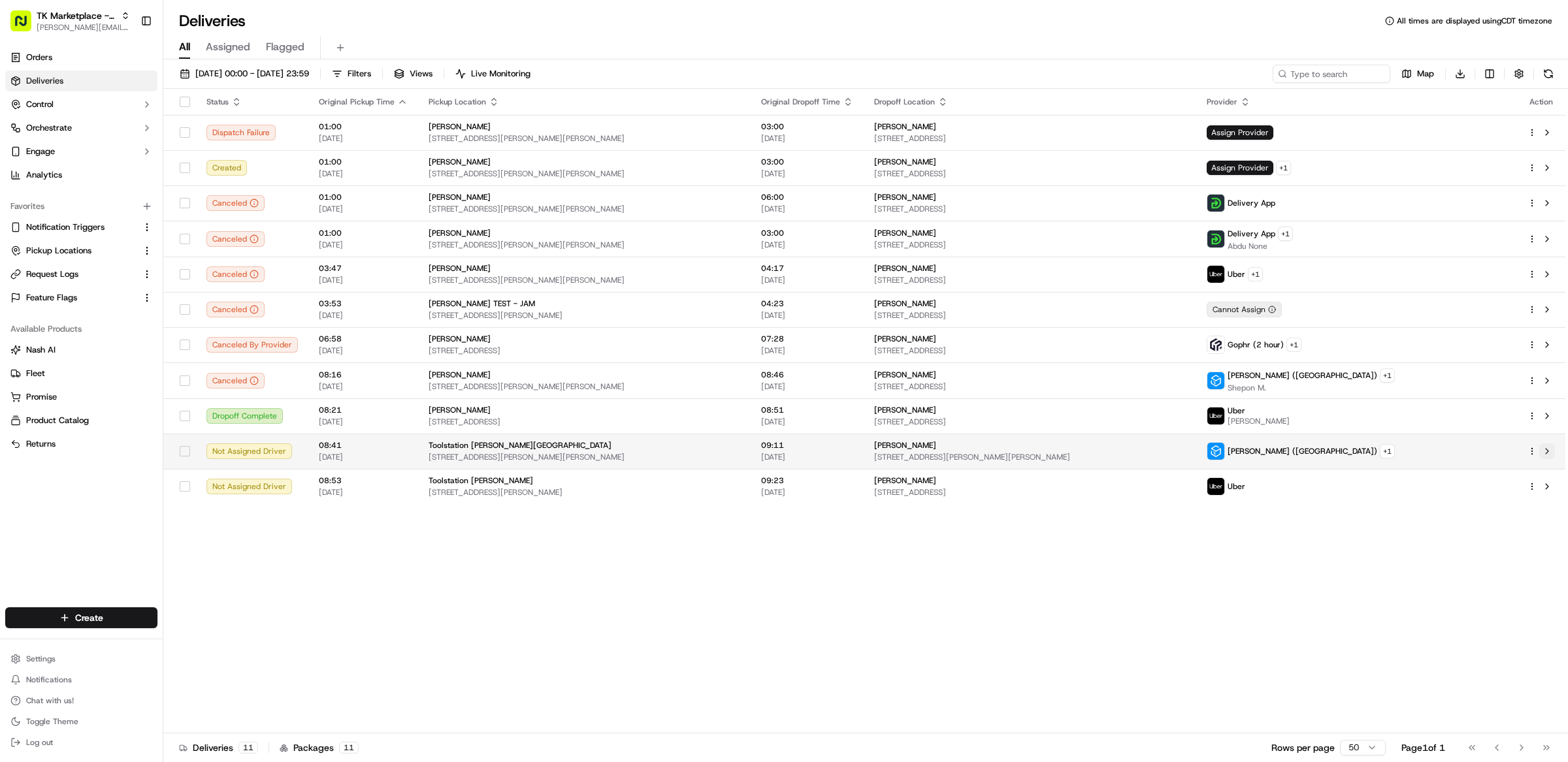
click at [1548, 454] on button at bounding box center [1547, 451] width 16 height 16
click at [1329, 74] on input at bounding box center [1312, 74] width 157 height 18
paste input "TK5072939"
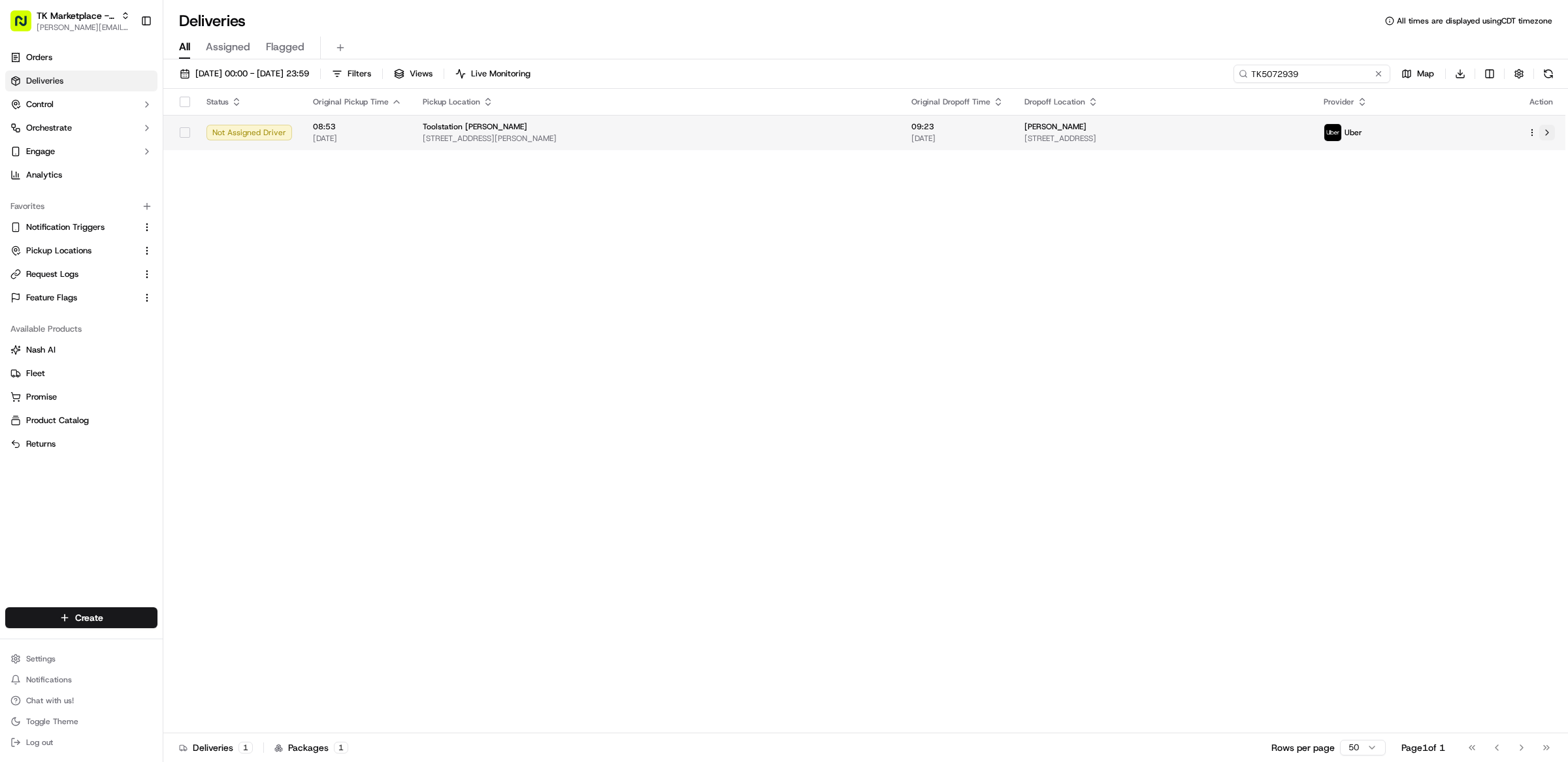
type input "TK5072939"
click at [1544, 133] on button at bounding box center [1547, 132] width 16 height 16
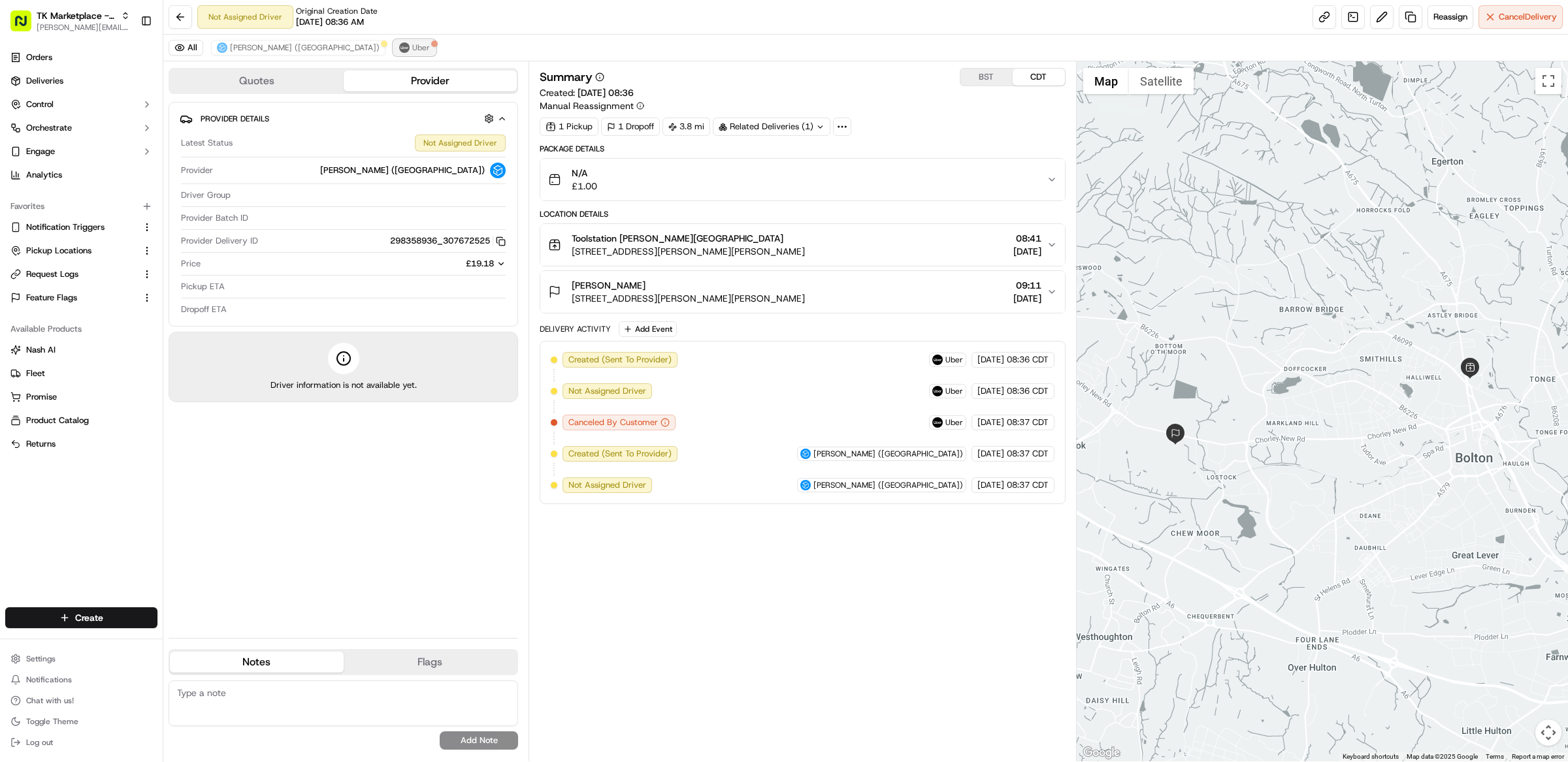
click at [412, 48] on span "Uber" at bounding box center [421, 47] width 18 height 10
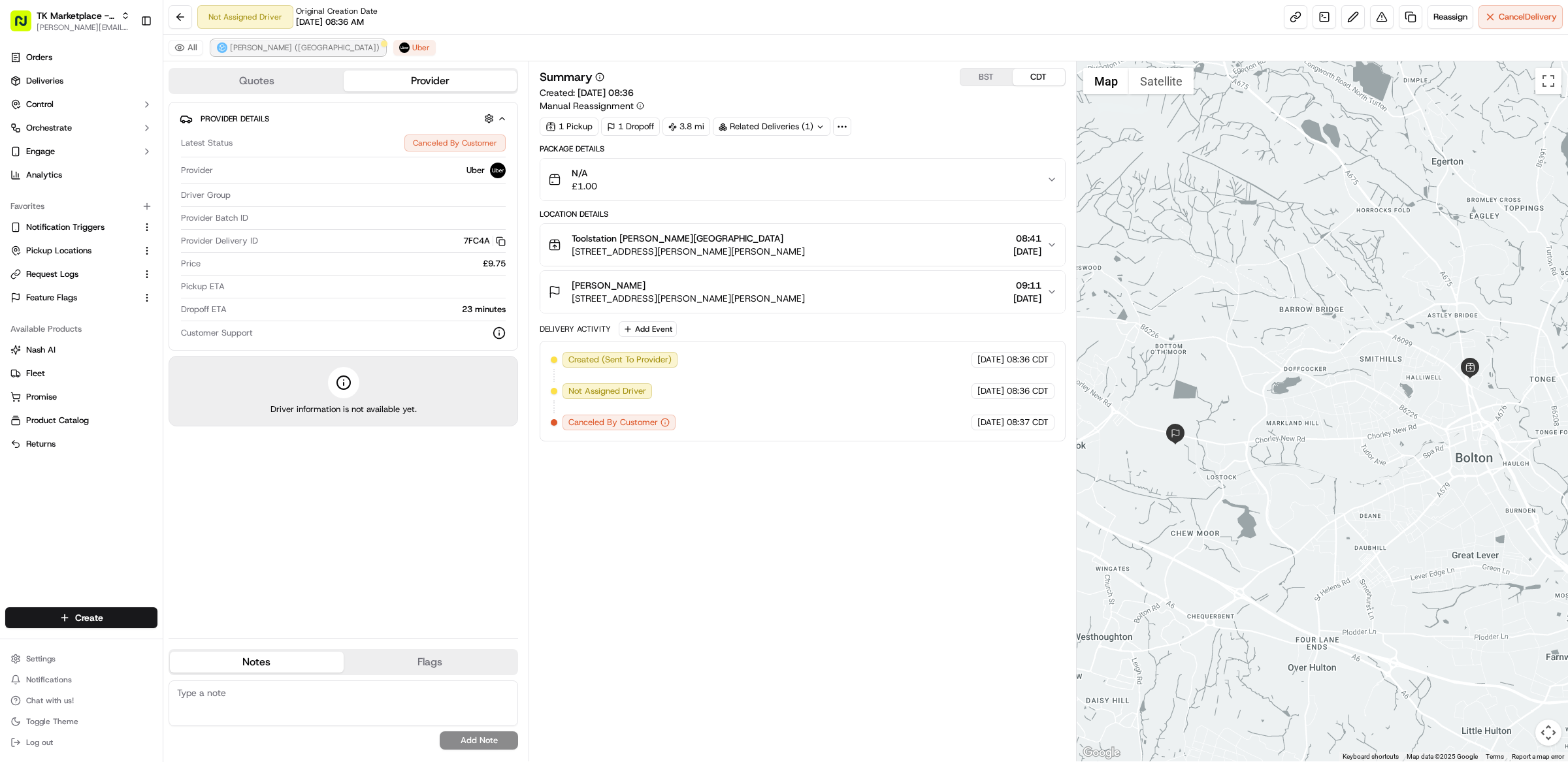
click at [266, 52] on span "[PERSON_NAME] ([GEOGRAPHIC_DATA])" at bounding box center [305, 47] width 150 height 10
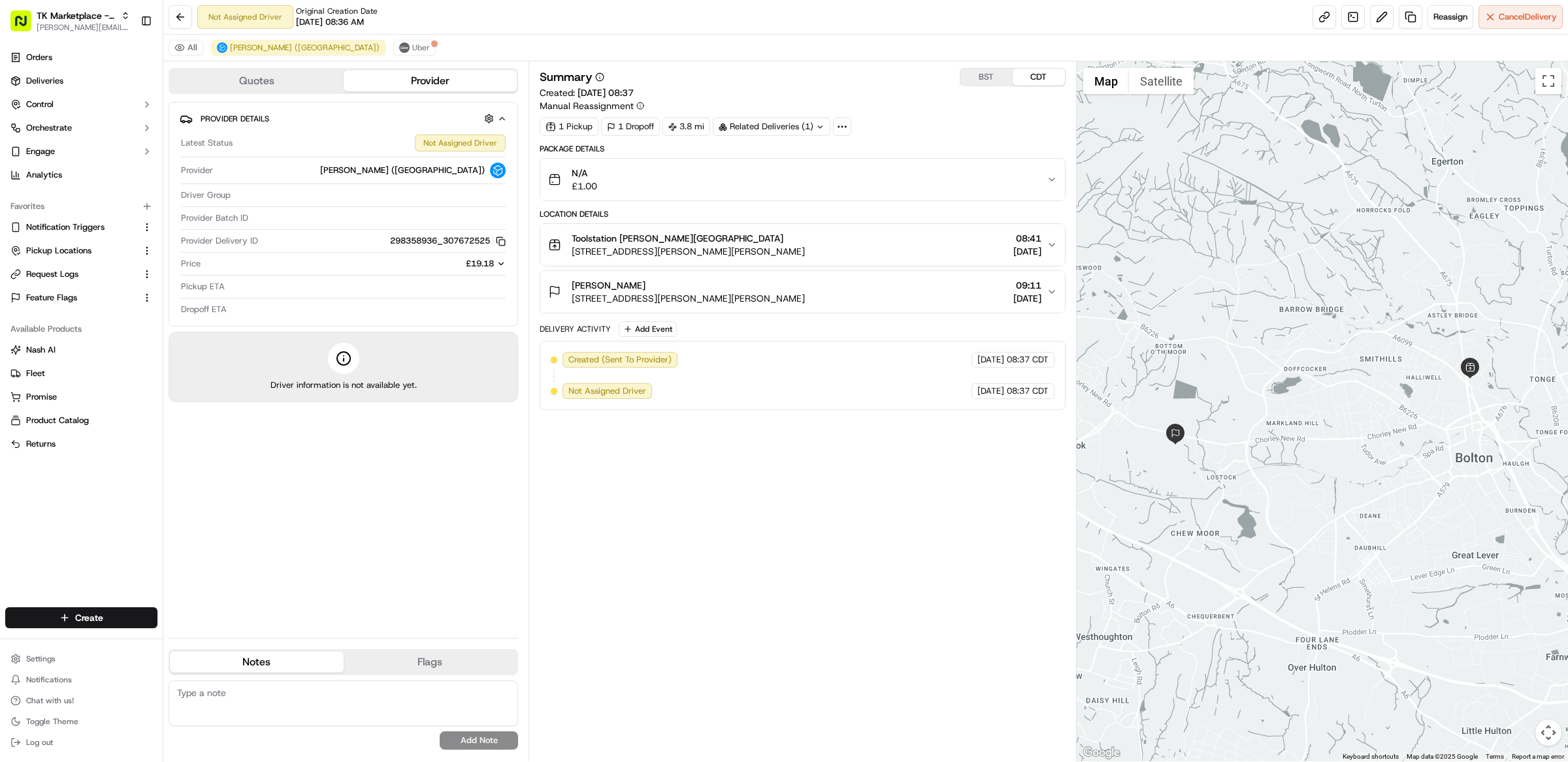
click at [875, 487] on div "Summary BST CDT Created: [DATE] 08:37 Manual Reassignment 1 Pickup 1 Dropoff 3.…" at bounding box center [802, 411] width 526 height 687
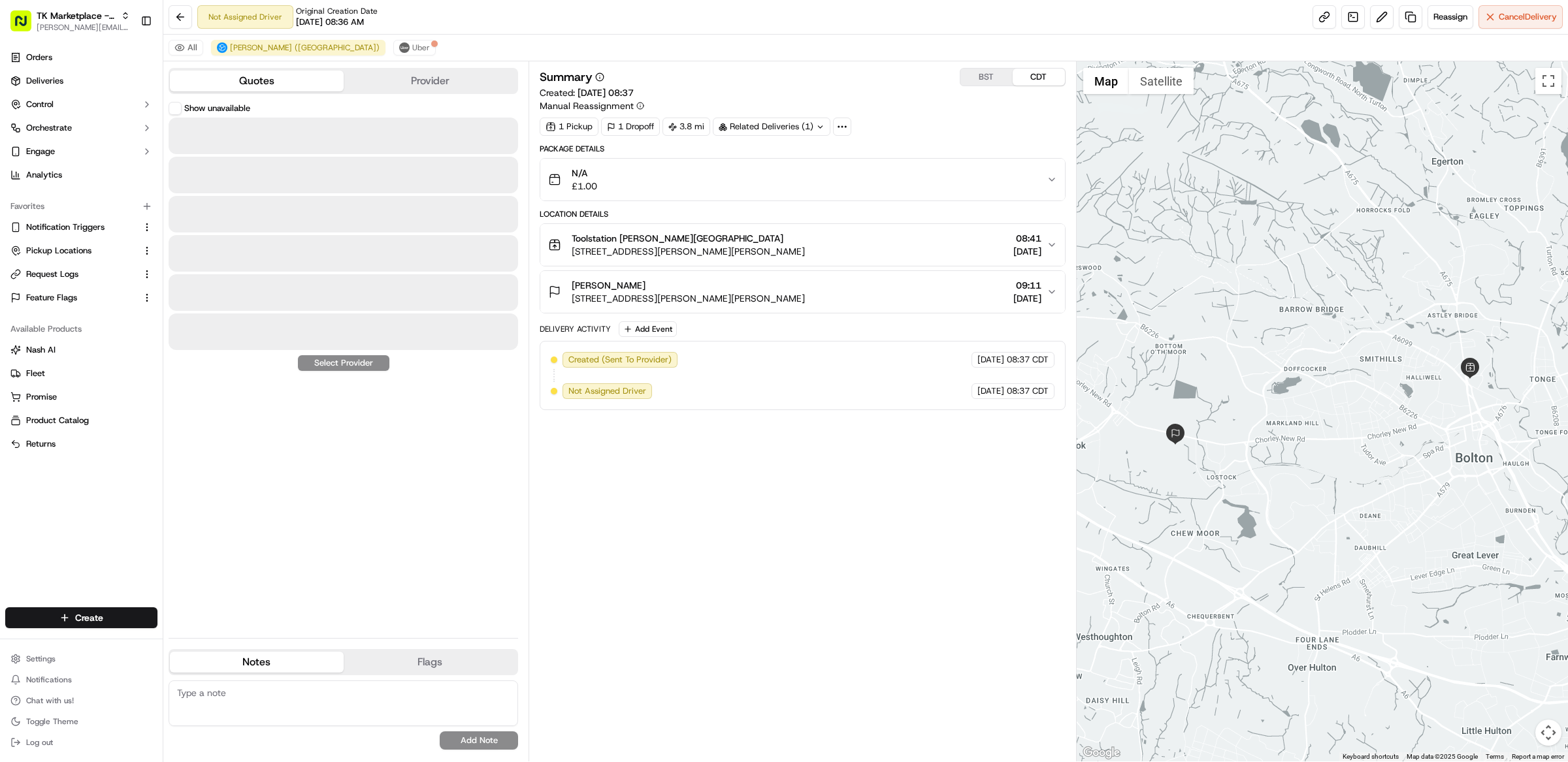
click at [247, 86] on button "Quotes" at bounding box center [256, 81] width 174 height 21
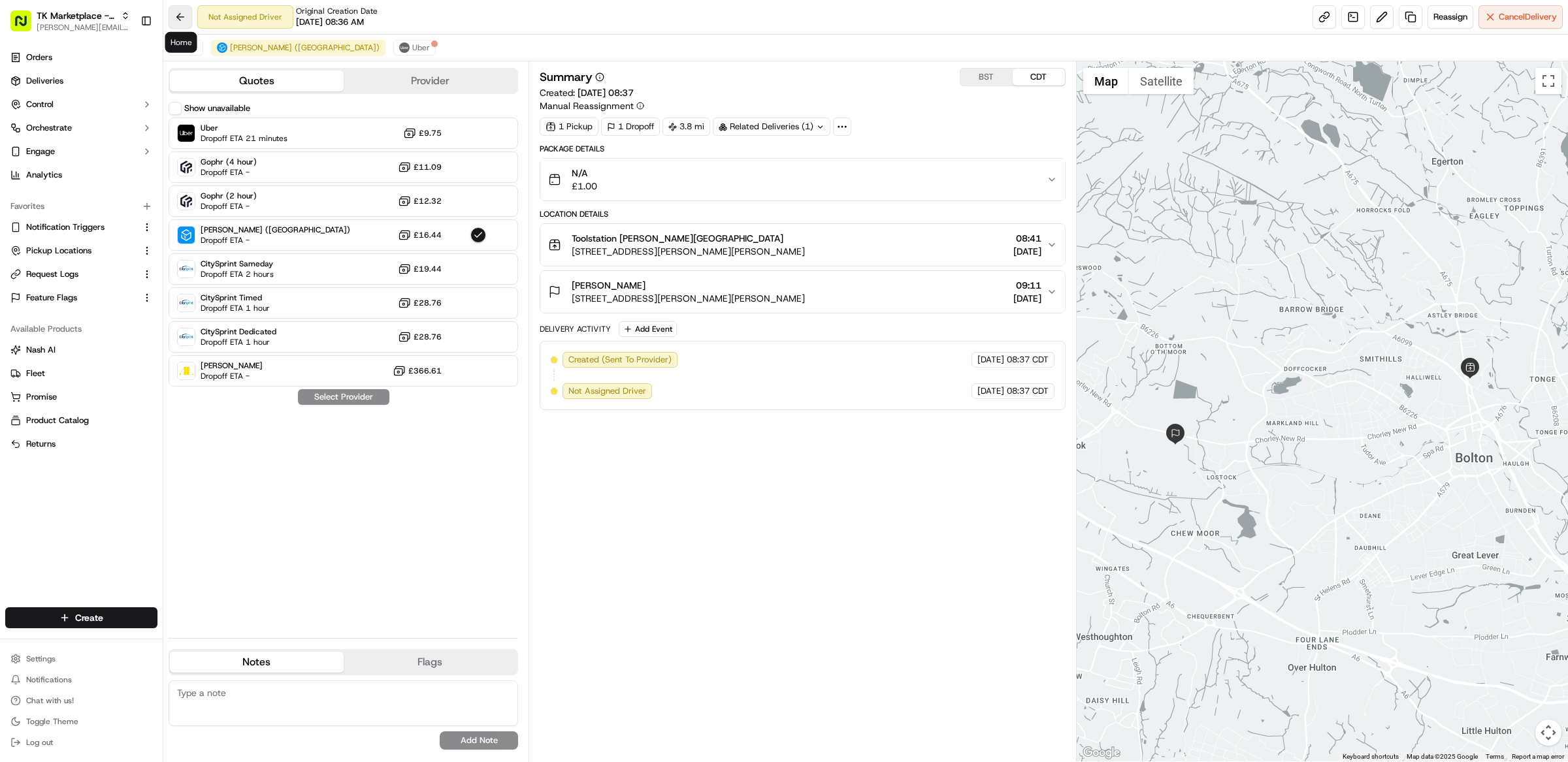
click at [183, 19] on button at bounding box center [180, 17] width 24 height 24
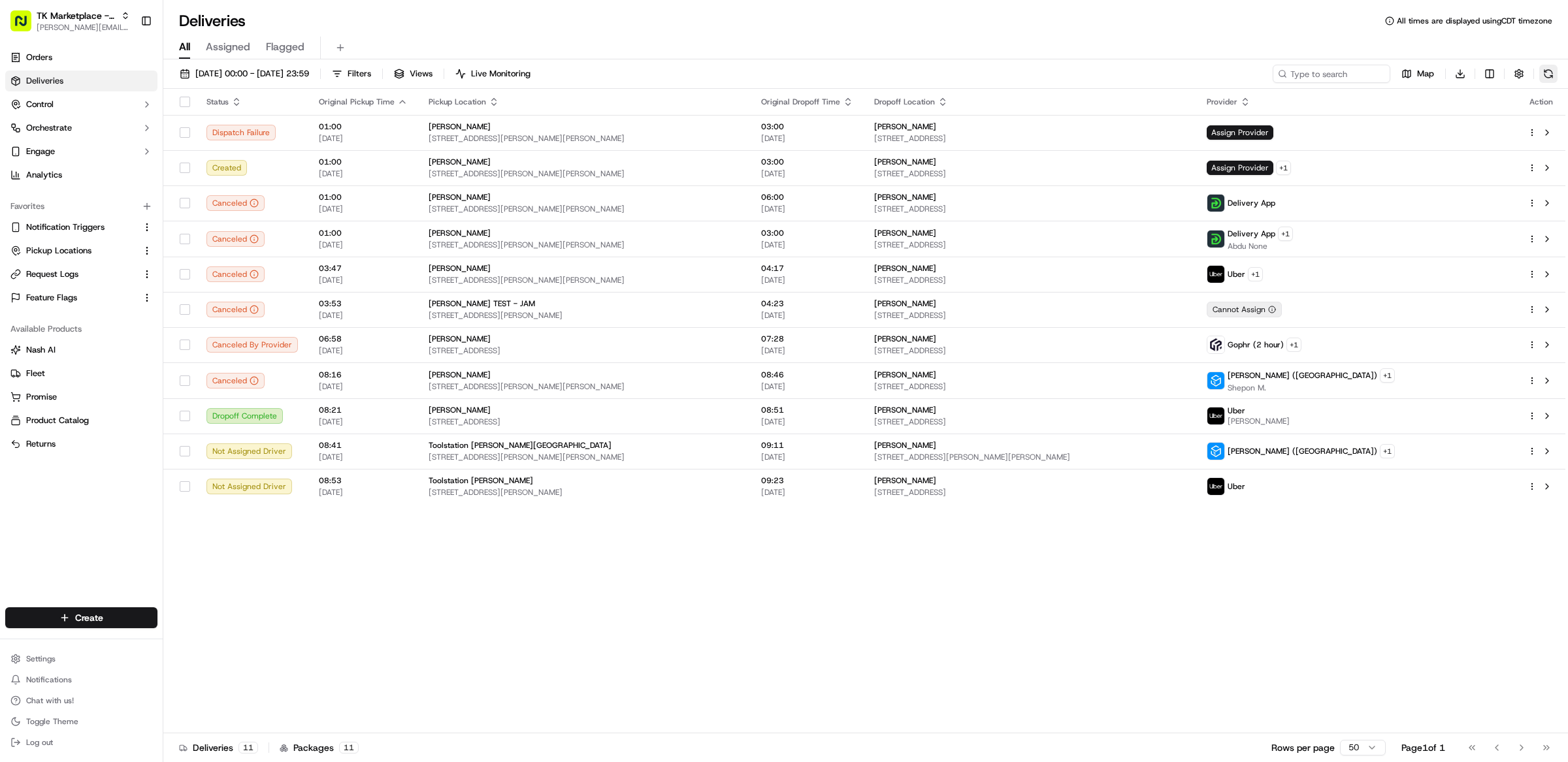
click at [1548, 76] on button at bounding box center [1548, 74] width 18 height 18
click at [1548, 77] on button at bounding box center [1548, 74] width 18 height 18
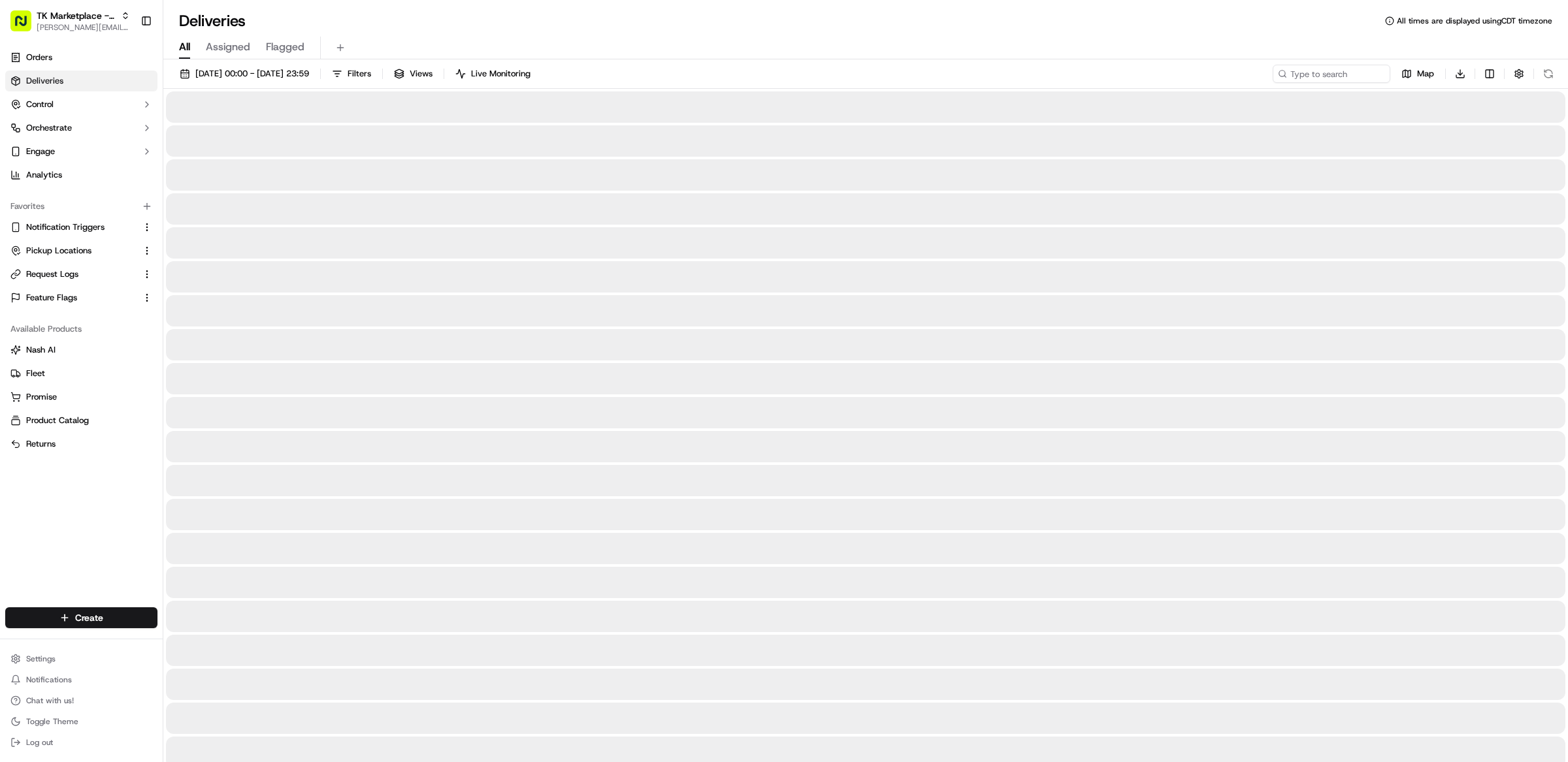
click at [1548, 77] on button at bounding box center [1548, 74] width 18 height 18
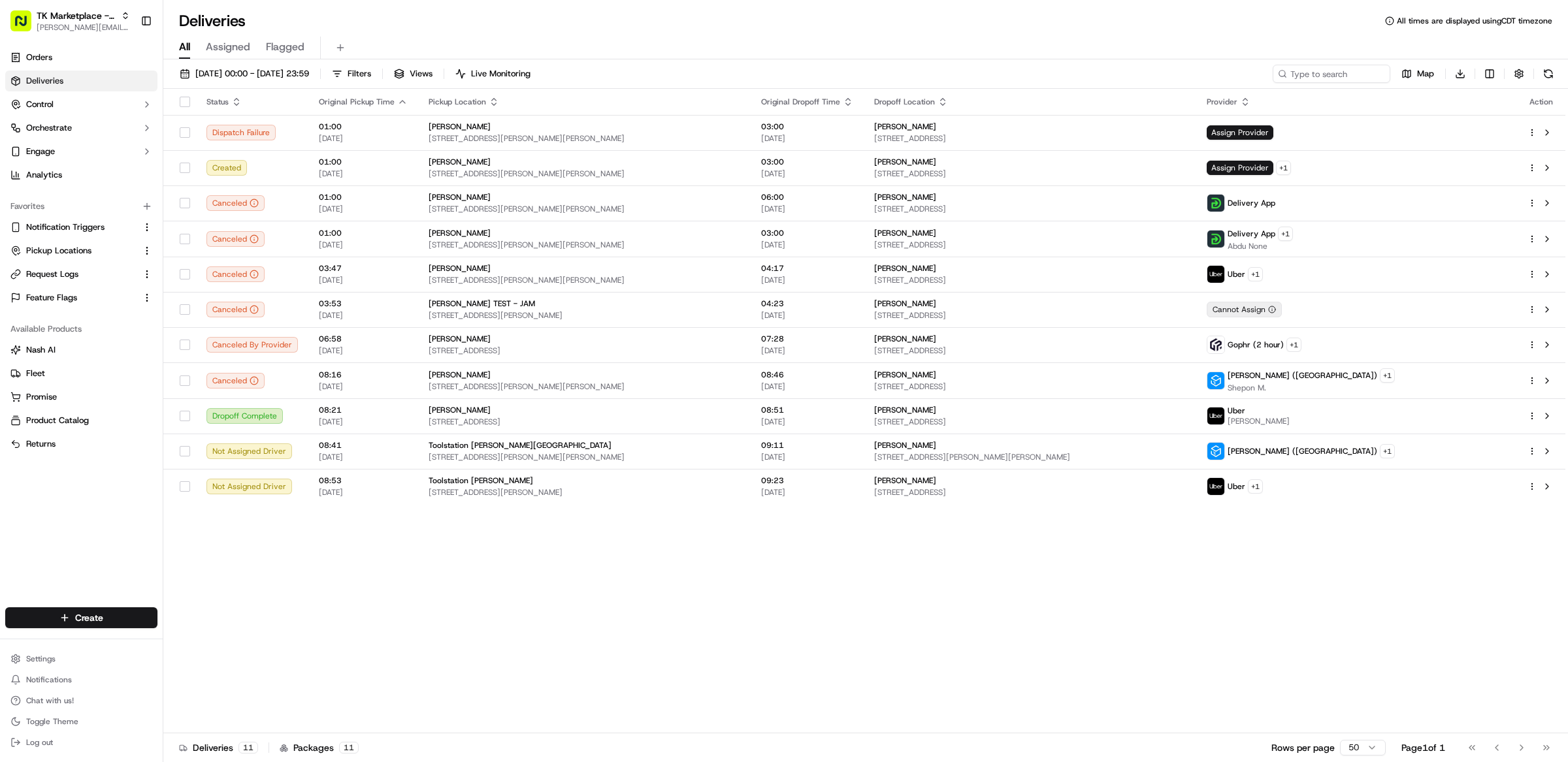
click at [1548, 77] on button at bounding box center [1548, 74] width 18 height 18
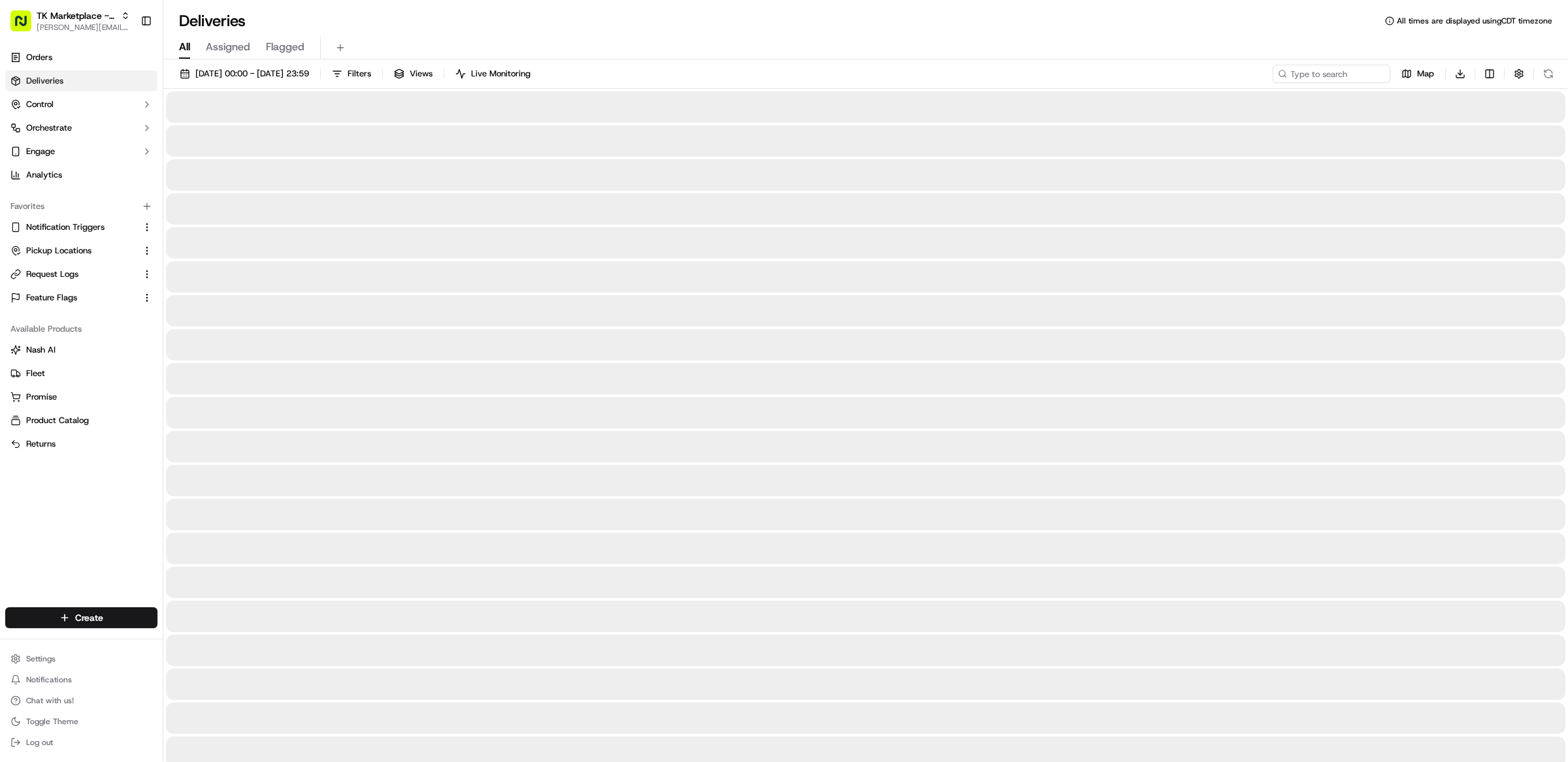
click at [1548, 77] on button at bounding box center [1548, 74] width 18 height 18
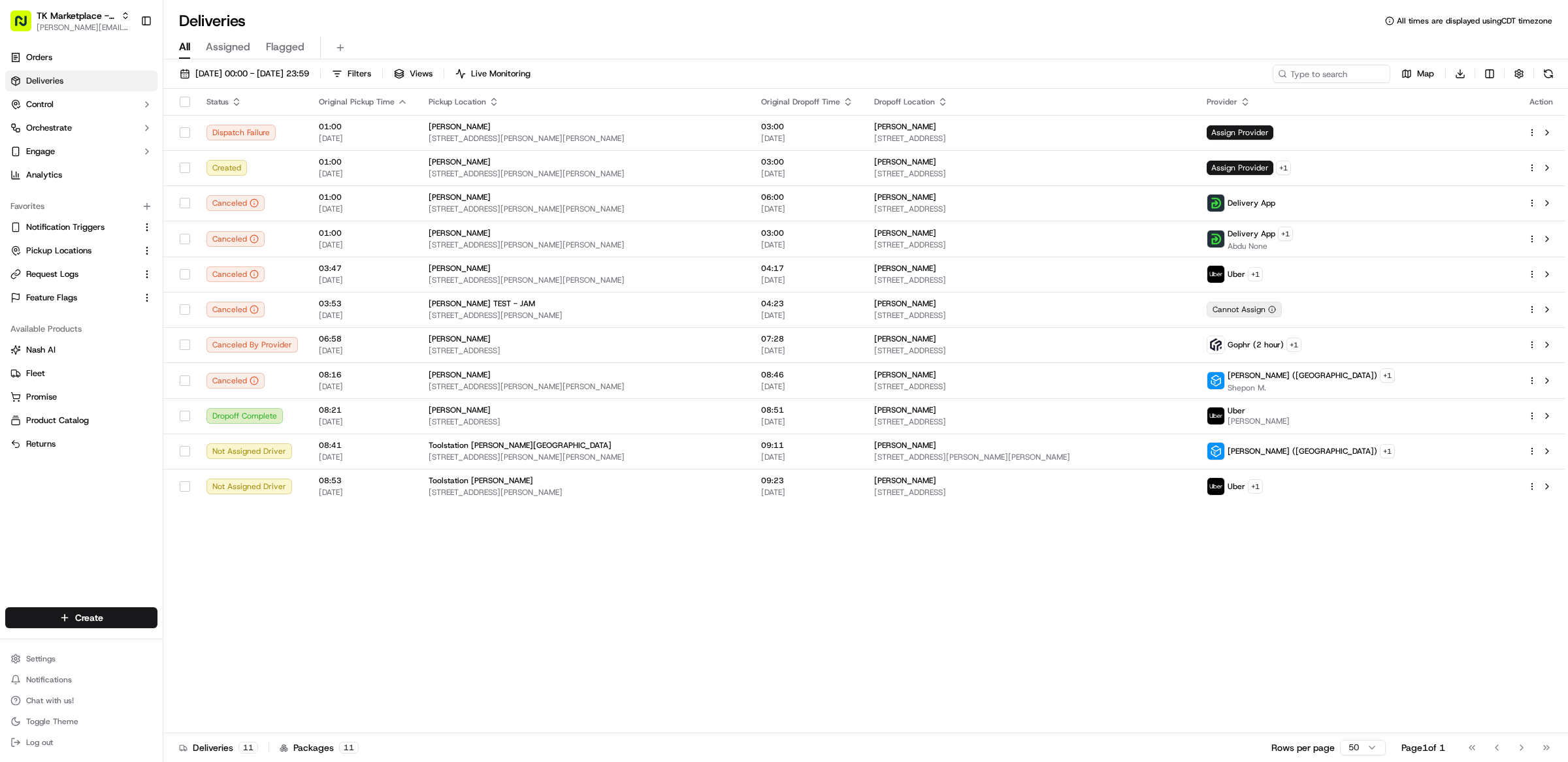
click at [1548, 77] on button at bounding box center [1548, 74] width 18 height 18
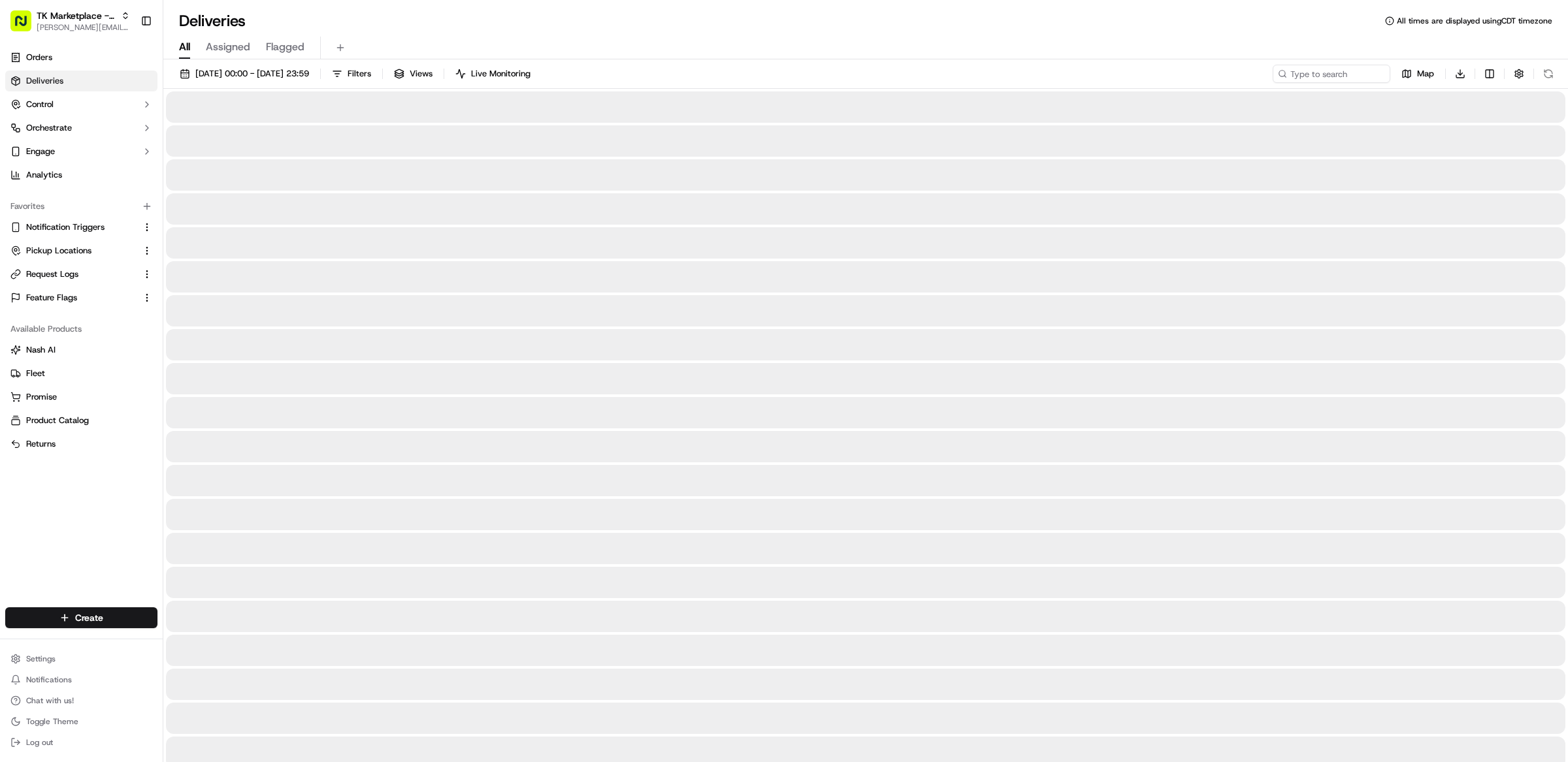
click at [1548, 77] on button at bounding box center [1548, 74] width 18 height 18
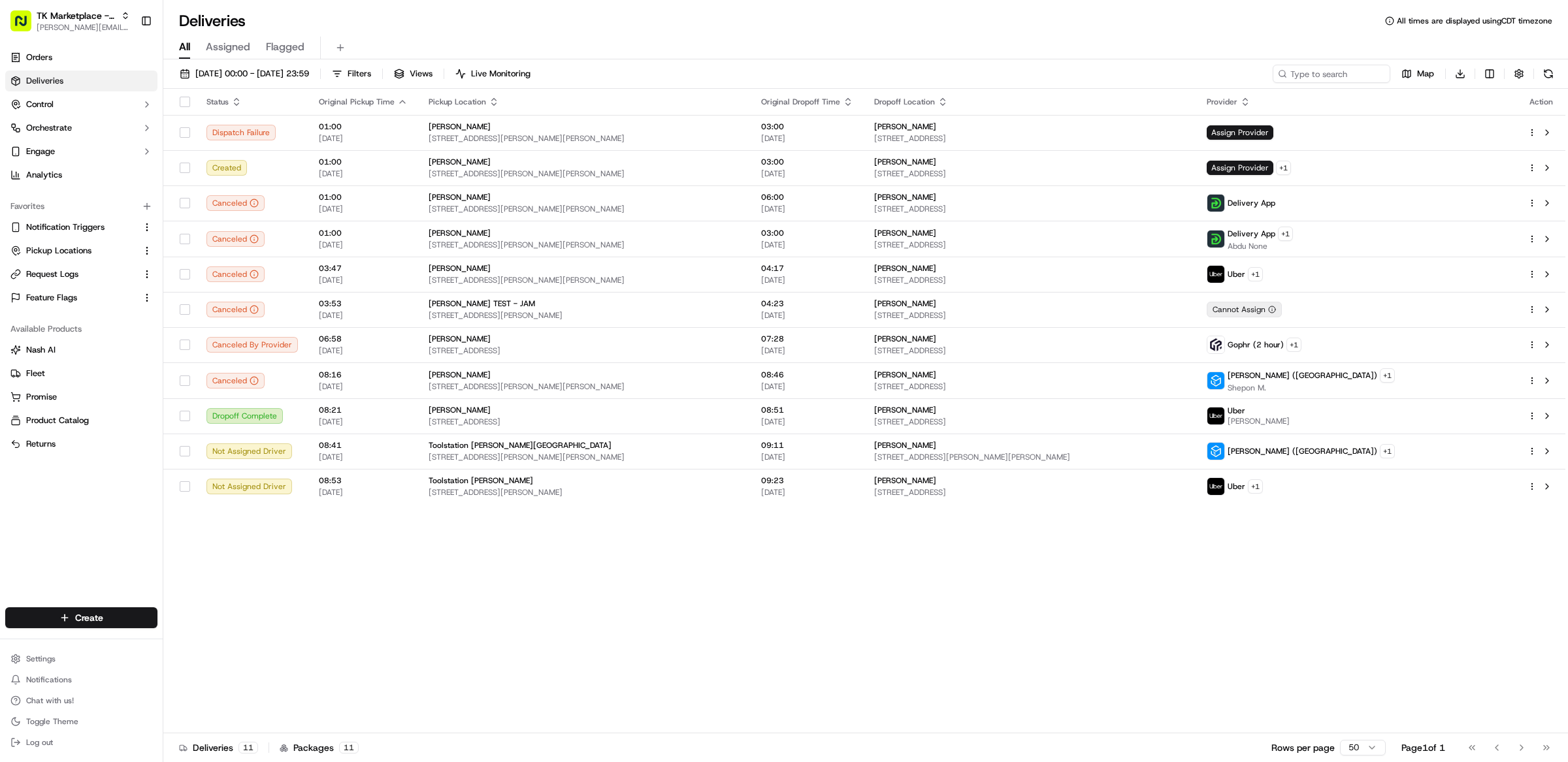
click at [1548, 77] on button at bounding box center [1548, 74] width 18 height 18
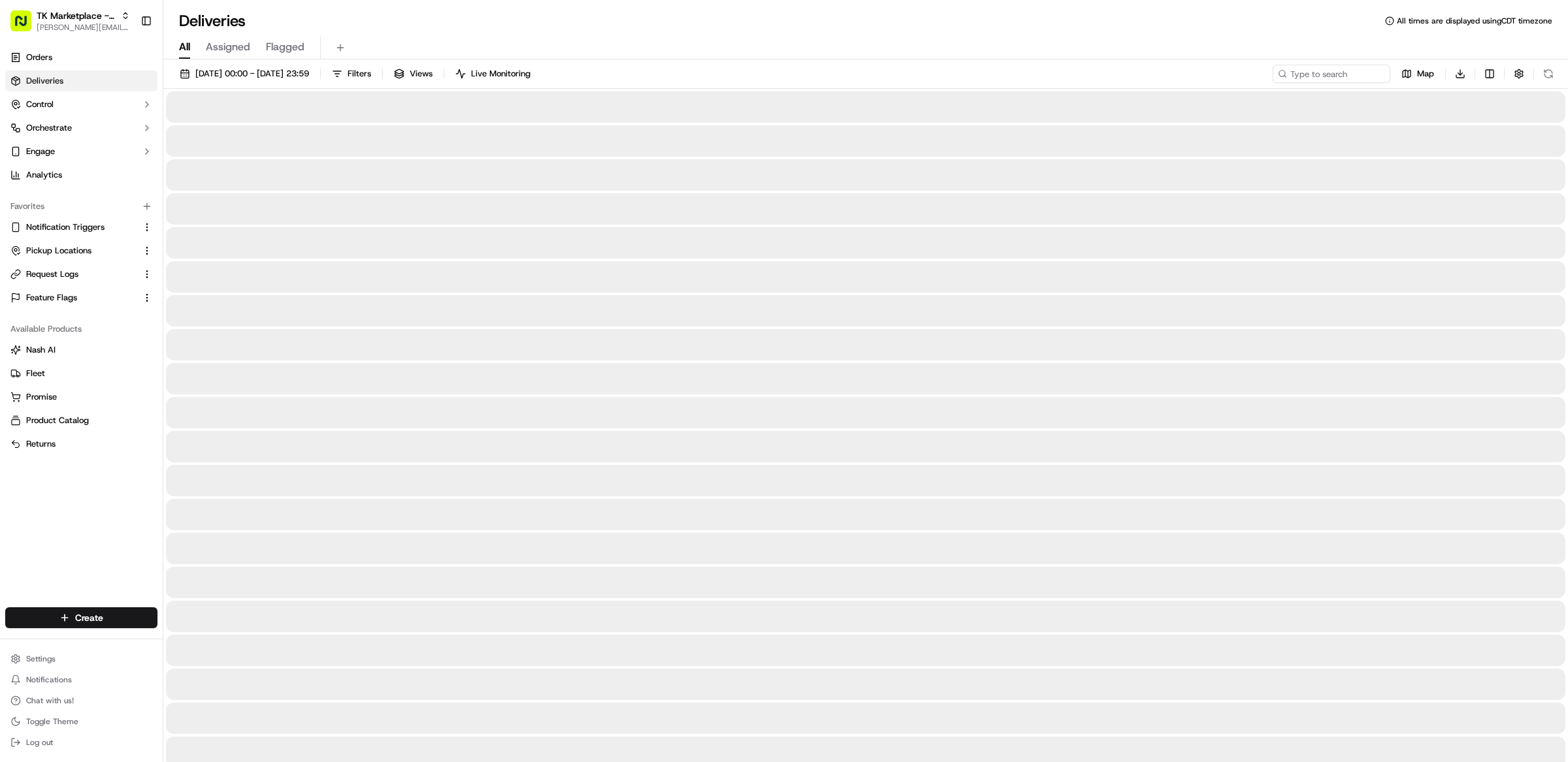
click at [1548, 77] on button at bounding box center [1548, 74] width 18 height 18
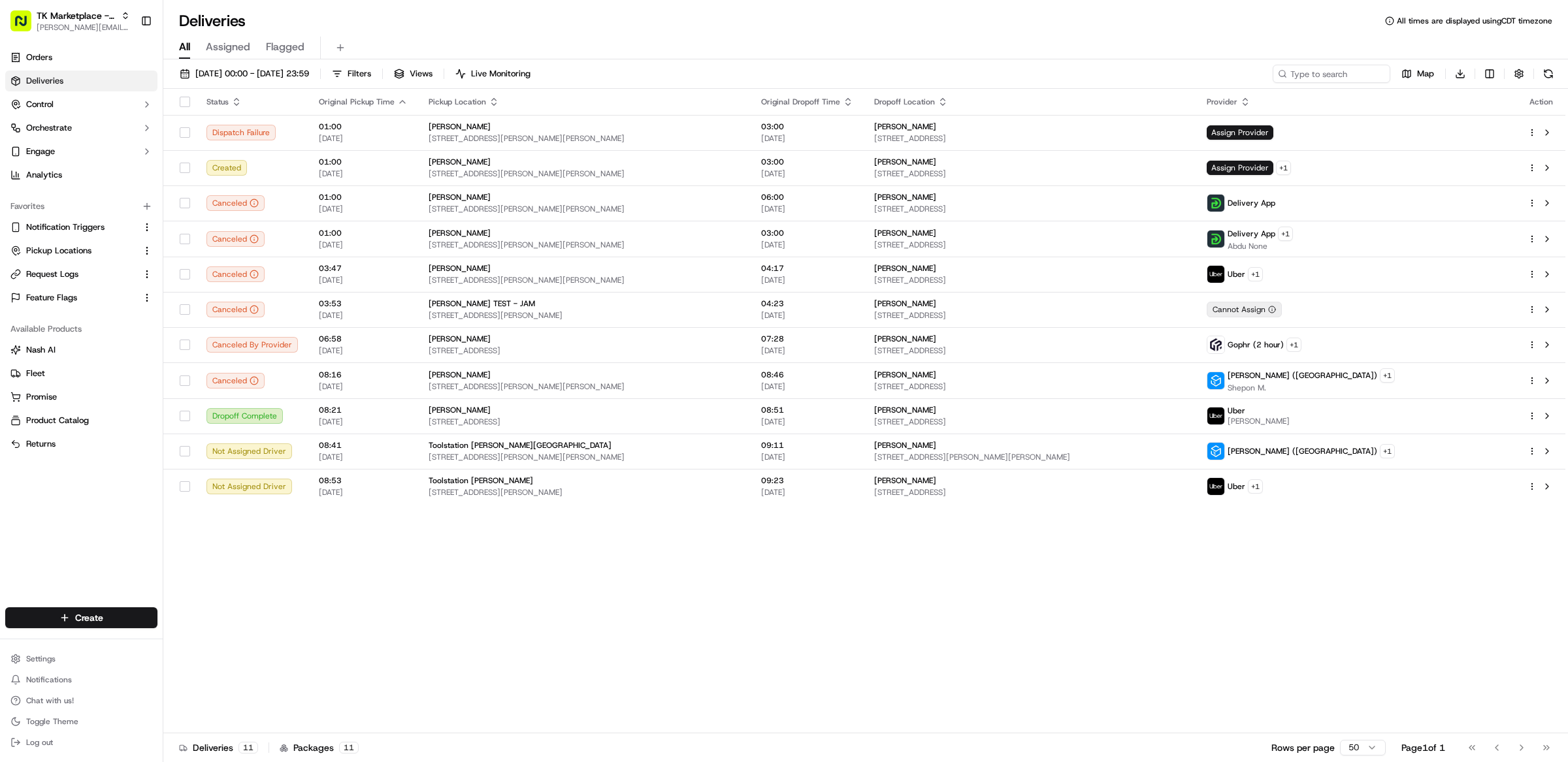
click at [1548, 77] on button at bounding box center [1548, 74] width 18 height 18
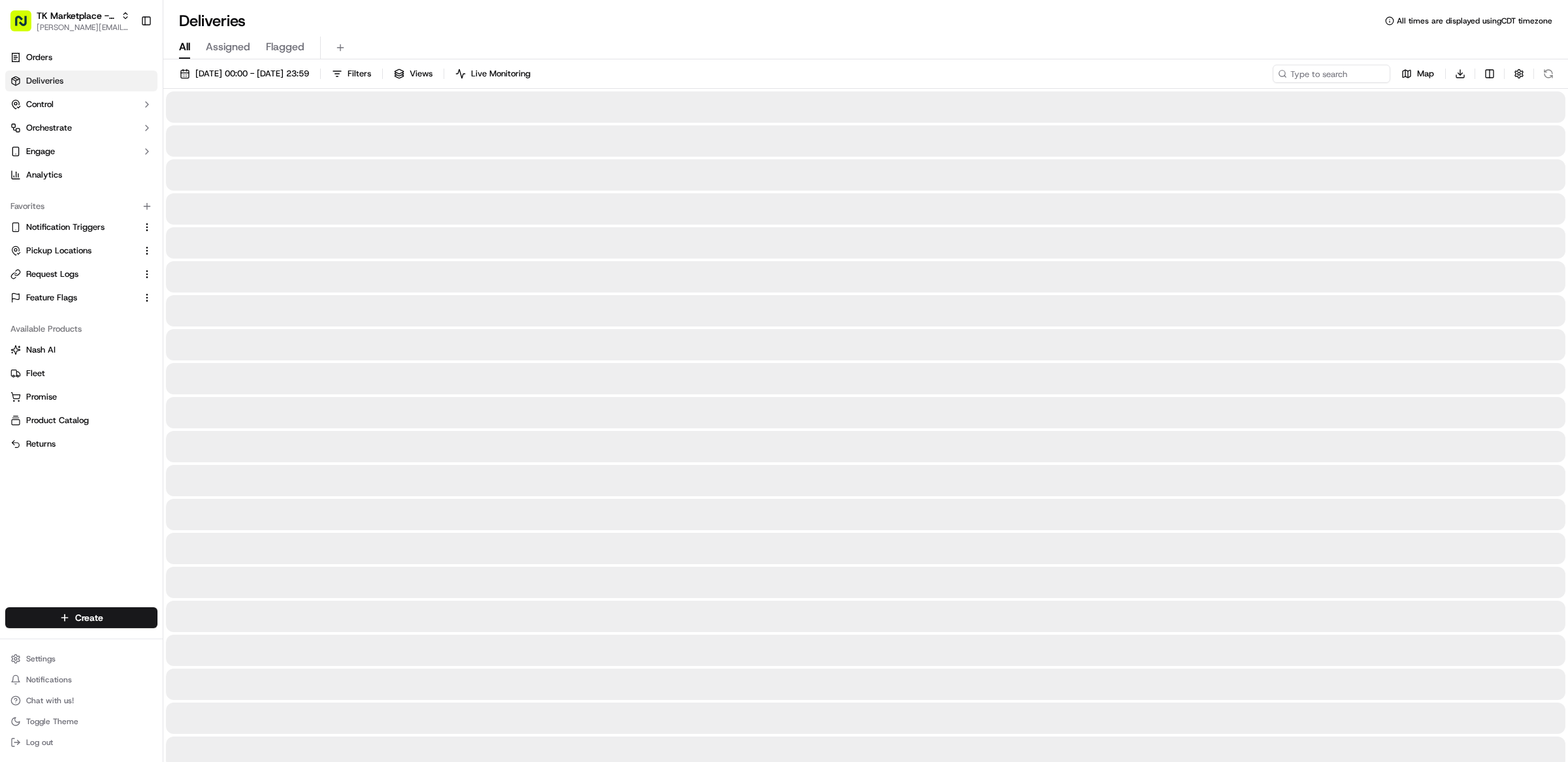
click at [1548, 77] on div "Map Download" at bounding box center [1415, 74] width 285 height 18
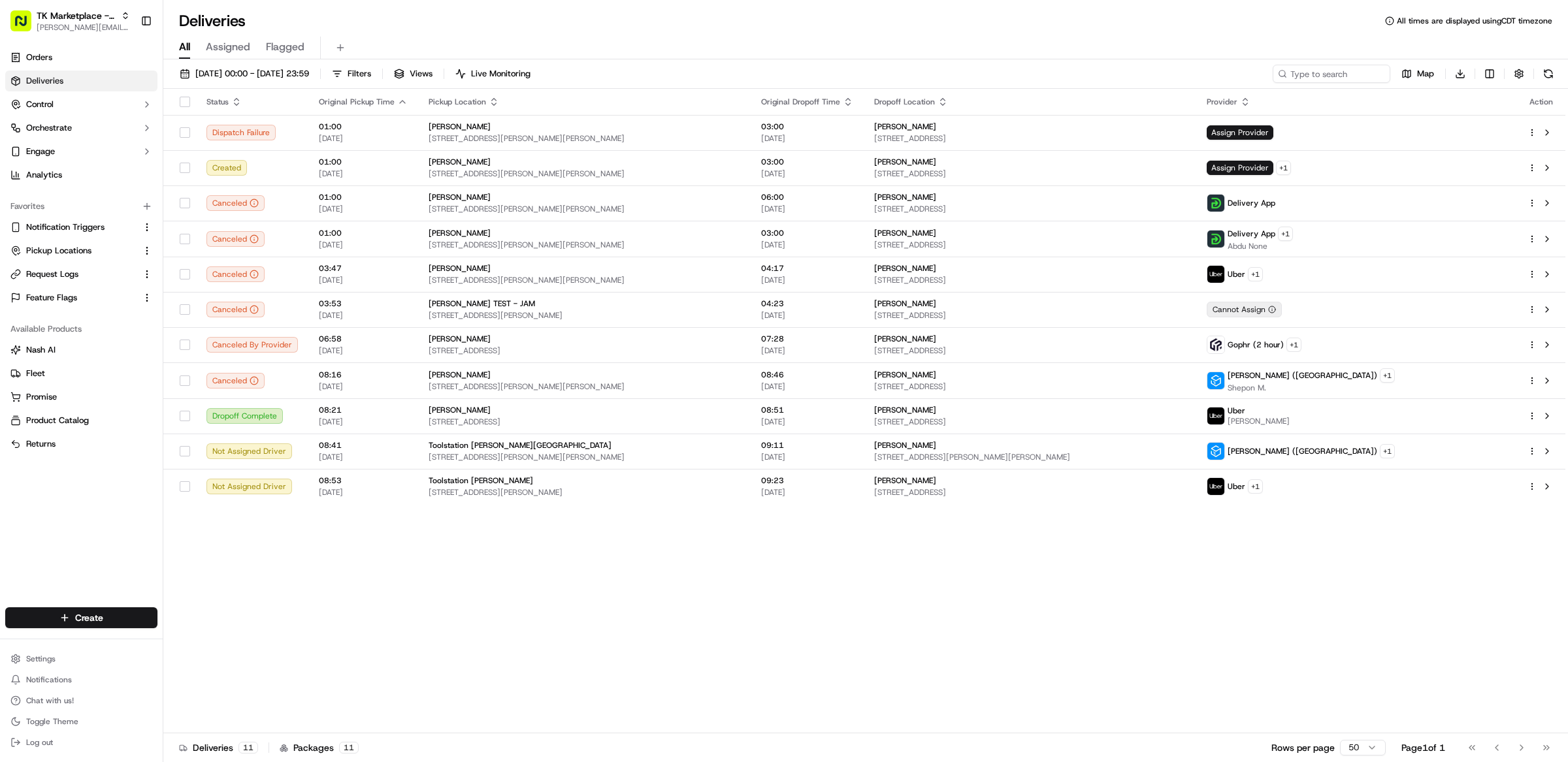
click at [1548, 77] on button at bounding box center [1548, 74] width 18 height 18
click at [1550, 492] on button at bounding box center [1547, 486] width 16 height 16
click at [1546, 450] on button at bounding box center [1547, 451] width 16 height 16
click at [1541, 490] on button at bounding box center [1547, 488] width 16 height 16
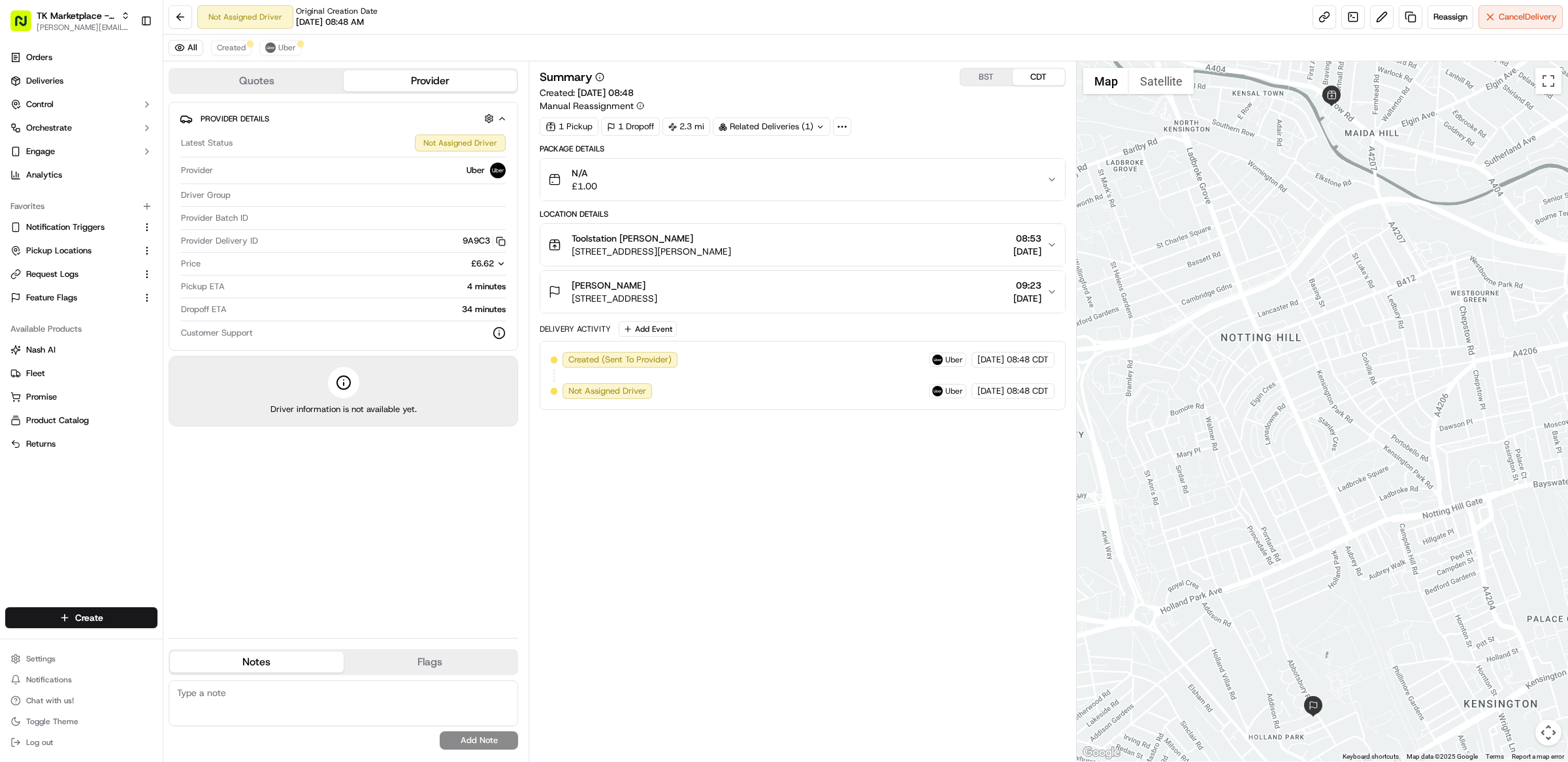
click at [281, 56] on div "All Created Uber" at bounding box center [866, 48] width 1405 height 27
click at [283, 50] on span "Uber" at bounding box center [287, 47] width 18 height 10
click at [232, 60] on div "All Created Uber" at bounding box center [866, 48] width 1405 height 27
click at [232, 49] on span "Created" at bounding box center [231, 47] width 29 height 10
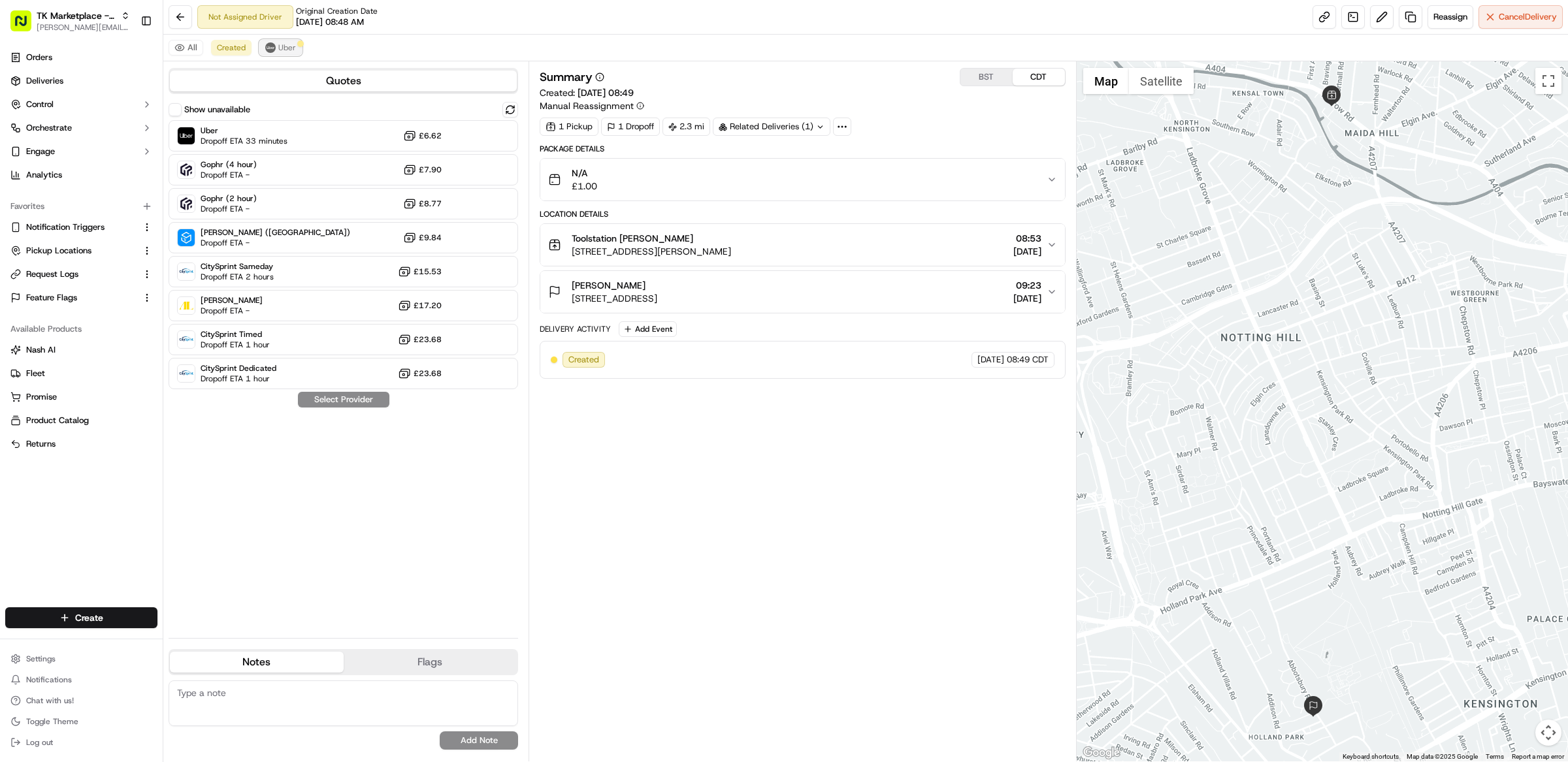
click at [267, 50] on img at bounding box center [270, 47] width 10 height 10
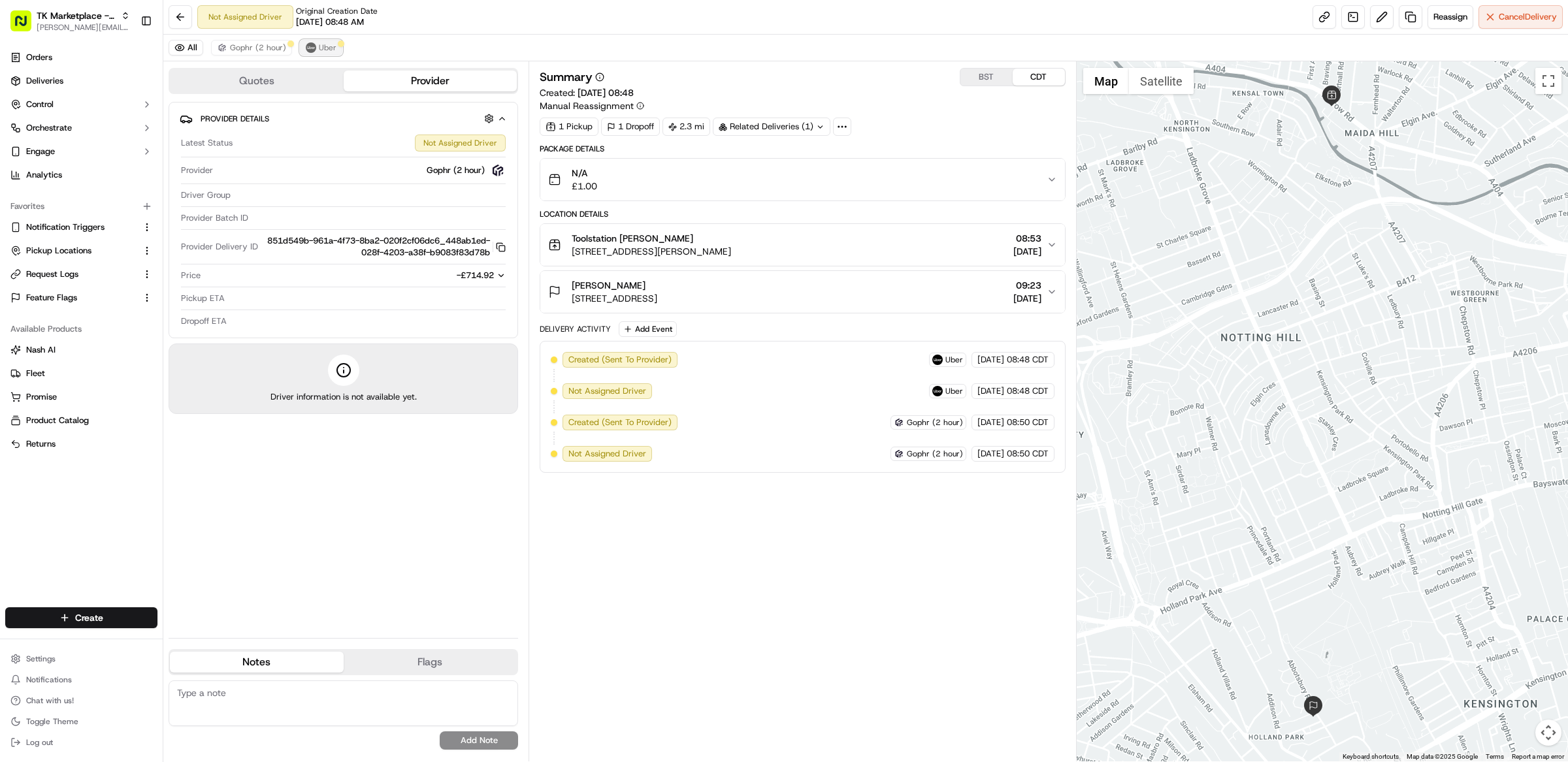
click at [333, 44] on span "Uber" at bounding box center [328, 47] width 18 height 10
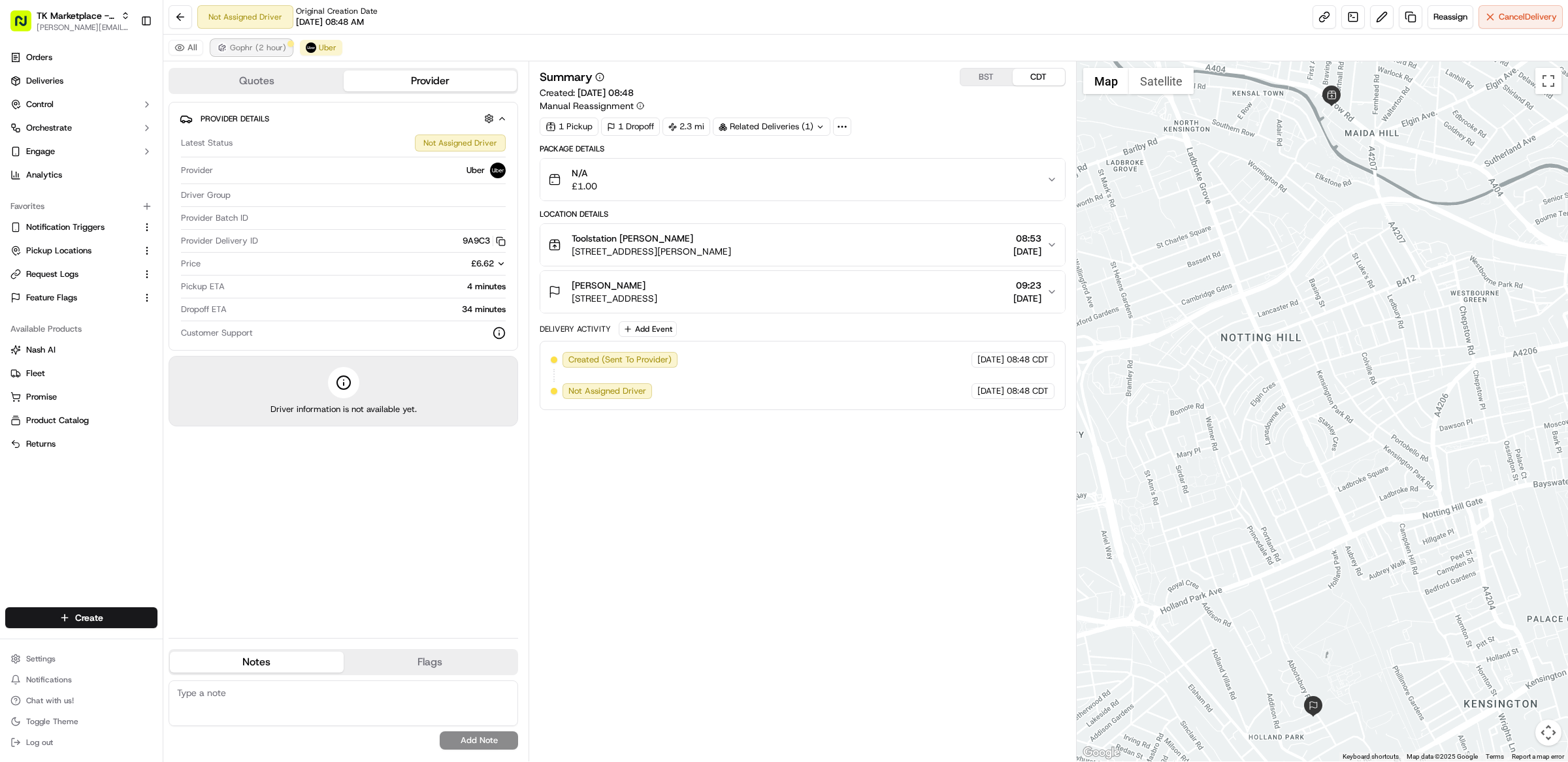
click at [265, 48] on span "Gophr (2 hour)" at bounding box center [258, 47] width 56 height 10
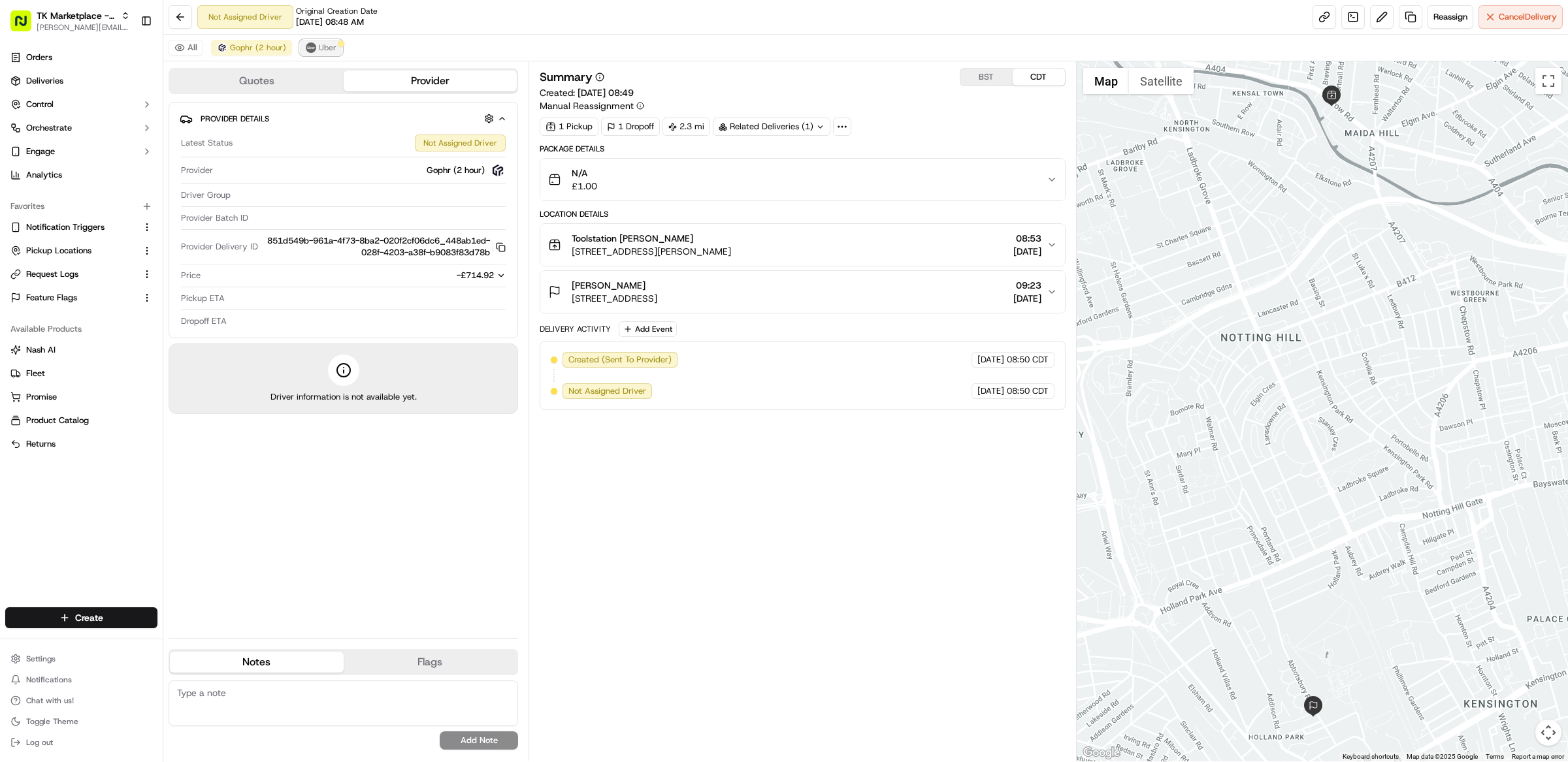
click at [319, 48] on span "Uber" at bounding box center [328, 47] width 18 height 10
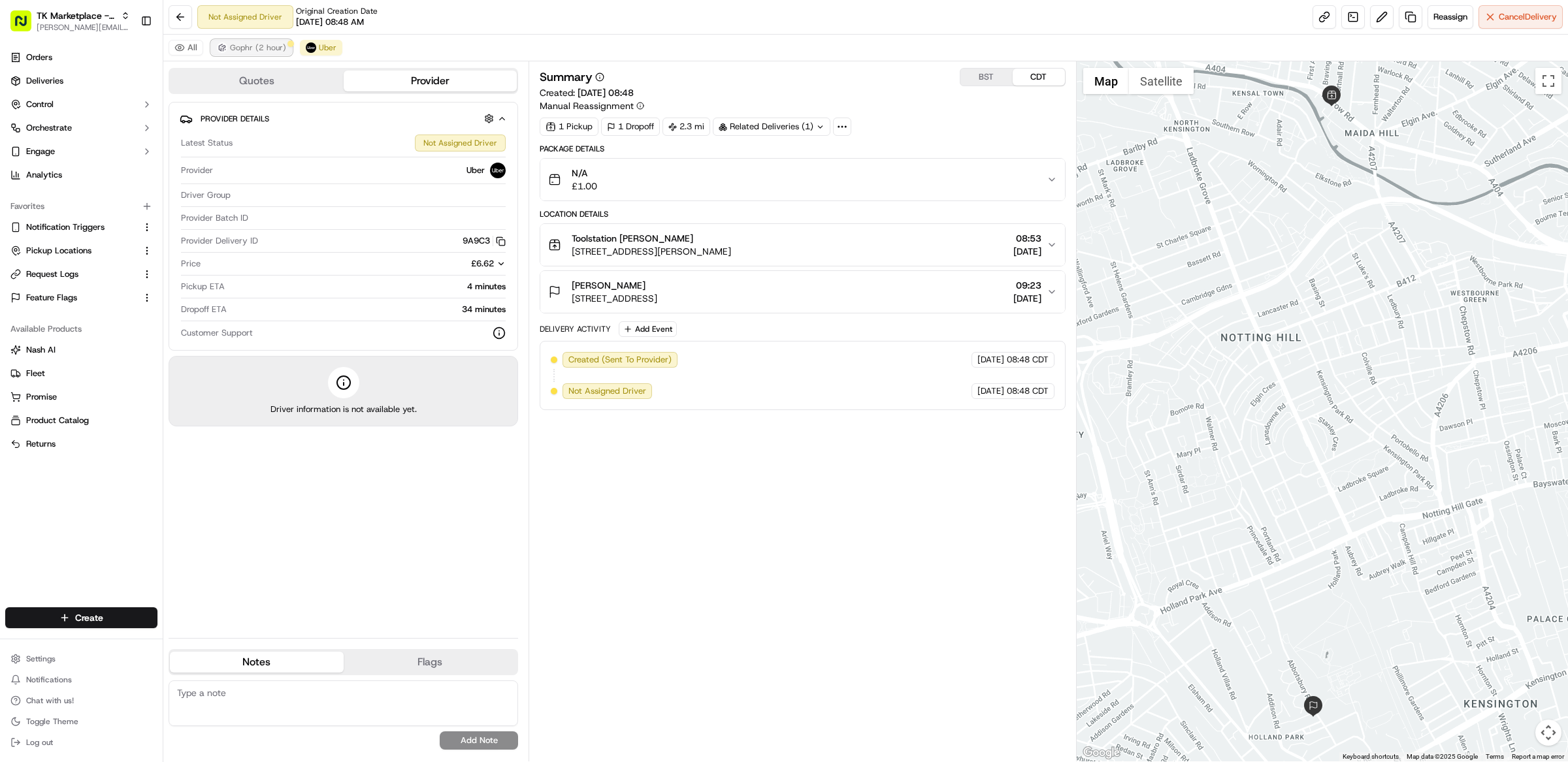
click at [247, 50] on span "Gophr (2 hour)" at bounding box center [258, 47] width 56 height 10
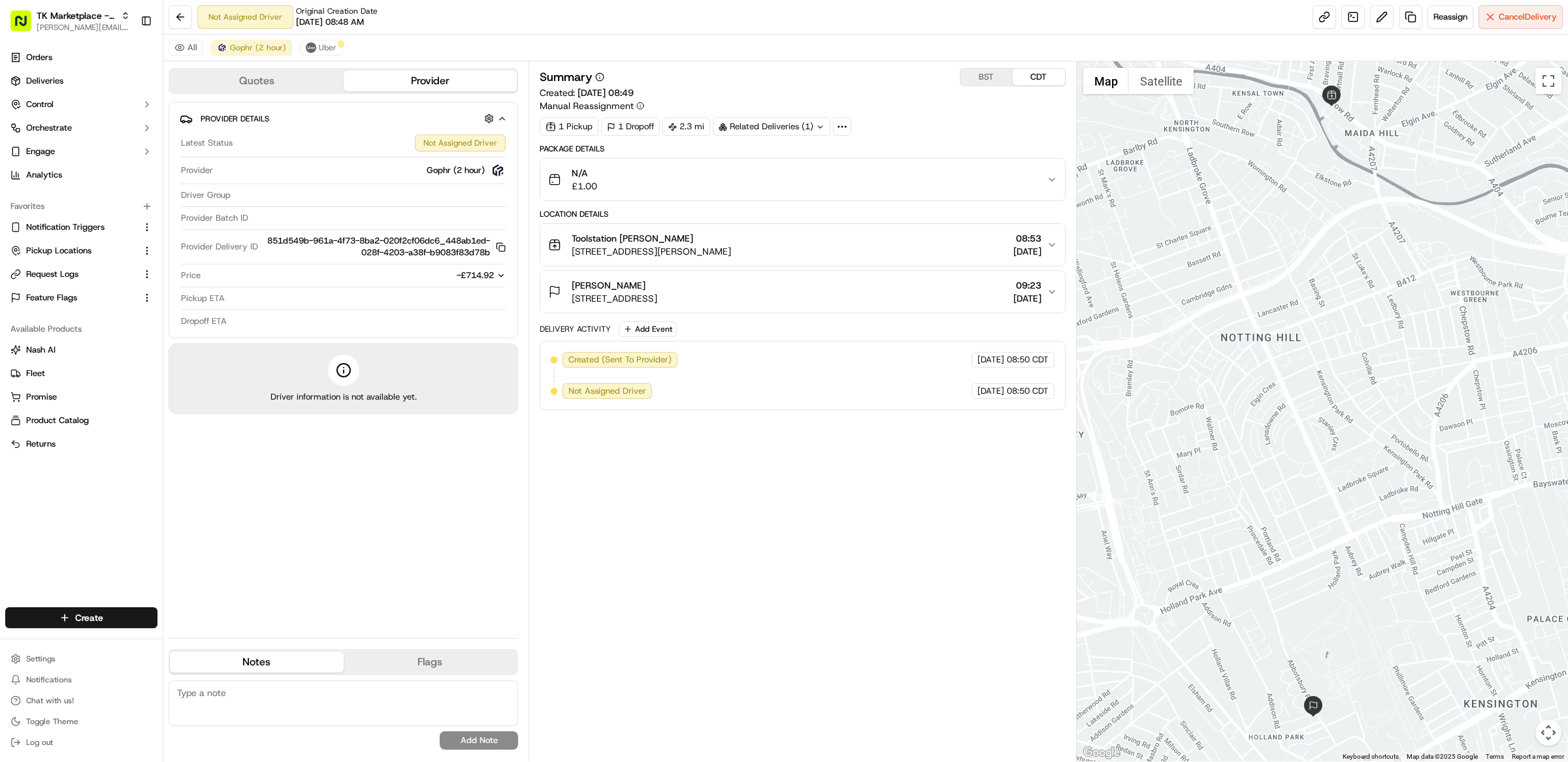
click at [341, 52] on div "All Gophr (2 hour) Uber" at bounding box center [866, 48] width 1405 height 27
click at [257, 52] on span "Gophr (2 hour)" at bounding box center [258, 47] width 56 height 10
click at [319, 51] on span "Uber" at bounding box center [328, 47] width 18 height 10
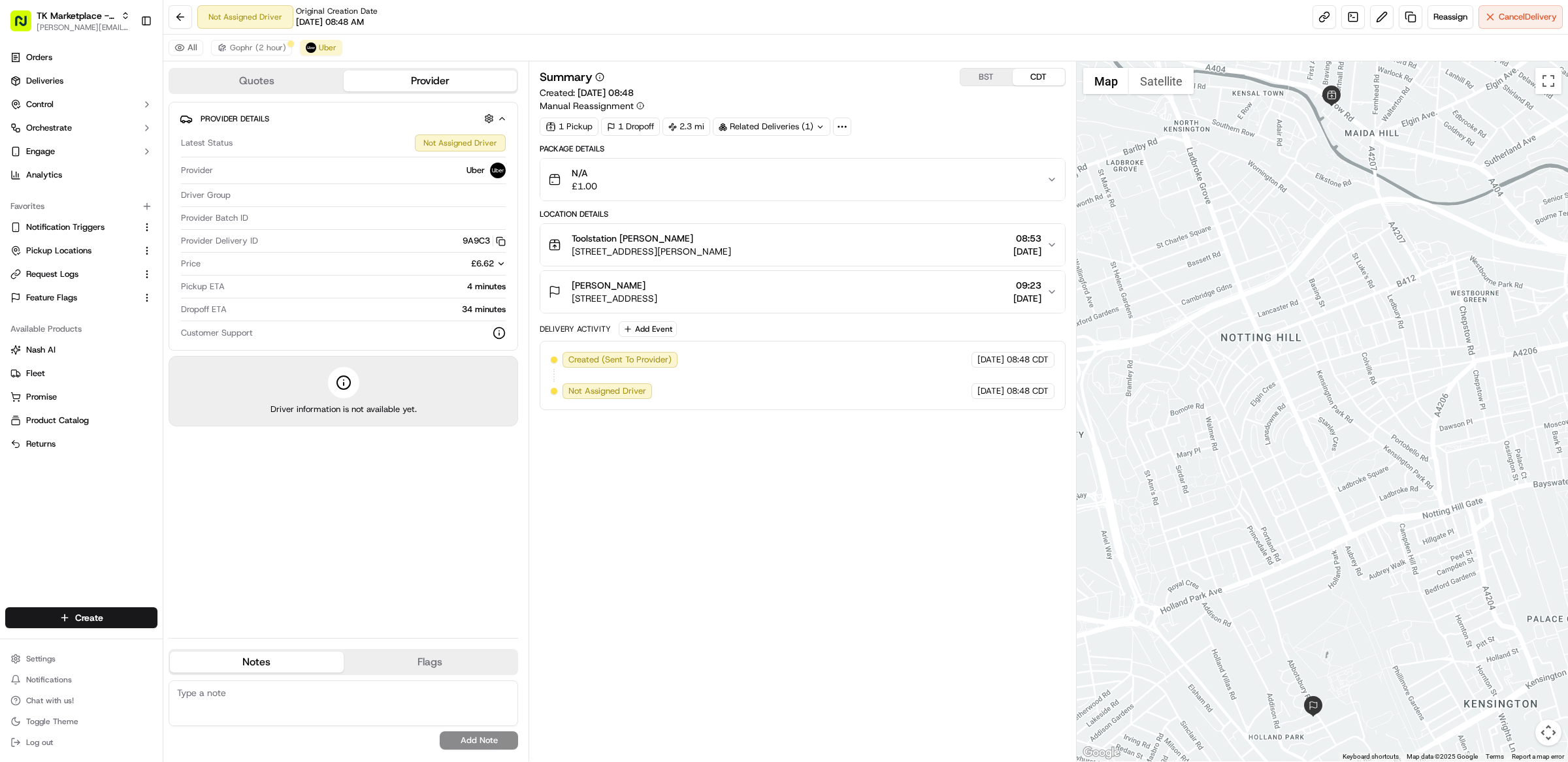
click at [762, 544] on div "Summary BST CDT Created: 19/09/2025 08:48 Manual Reassignment 1 Pickup 1 Dropof…" at bounding box center [802, 411] width 526 height 687
click at [785, 93] on div "Summary BST CDT Created: 19/09/2025 08:48 Manual Reassignment" at bounding box center [802, 90] width 526 height 44
click at [248, 49] on span "Gophr (2 hour)" at bounding box center [258, 47] width 56 height 10
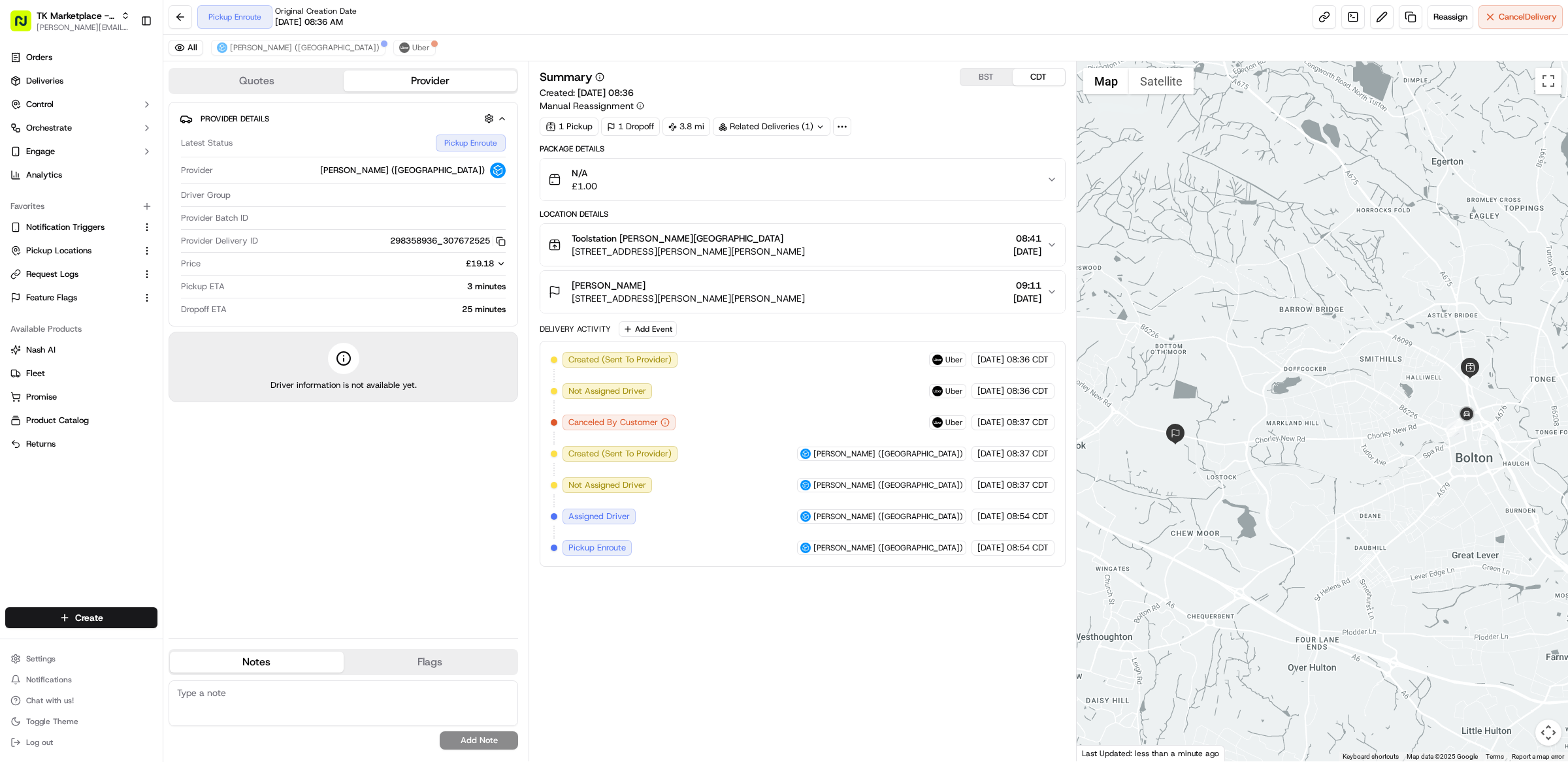
click at [856, 586] on div "Summary BST CDT Created: [DATE] 08:36 Manual Reassignment 1 Pickup 1 Dropoff 3.…" at bounding box center [802, 411] width 526 height 687
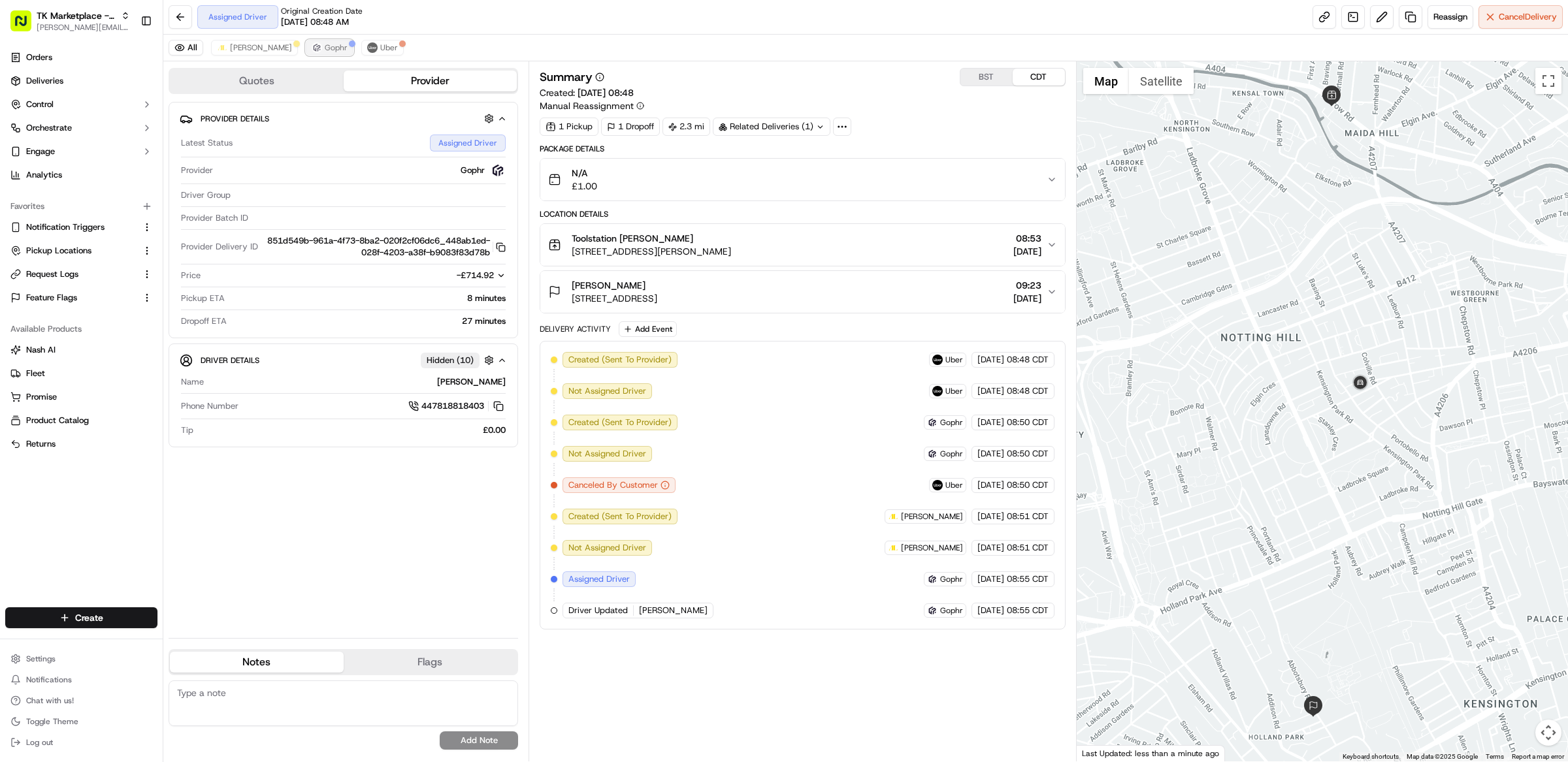
click at [325, 51] on span "Gophr" at bounding box center [336, 47] width 23 height 10
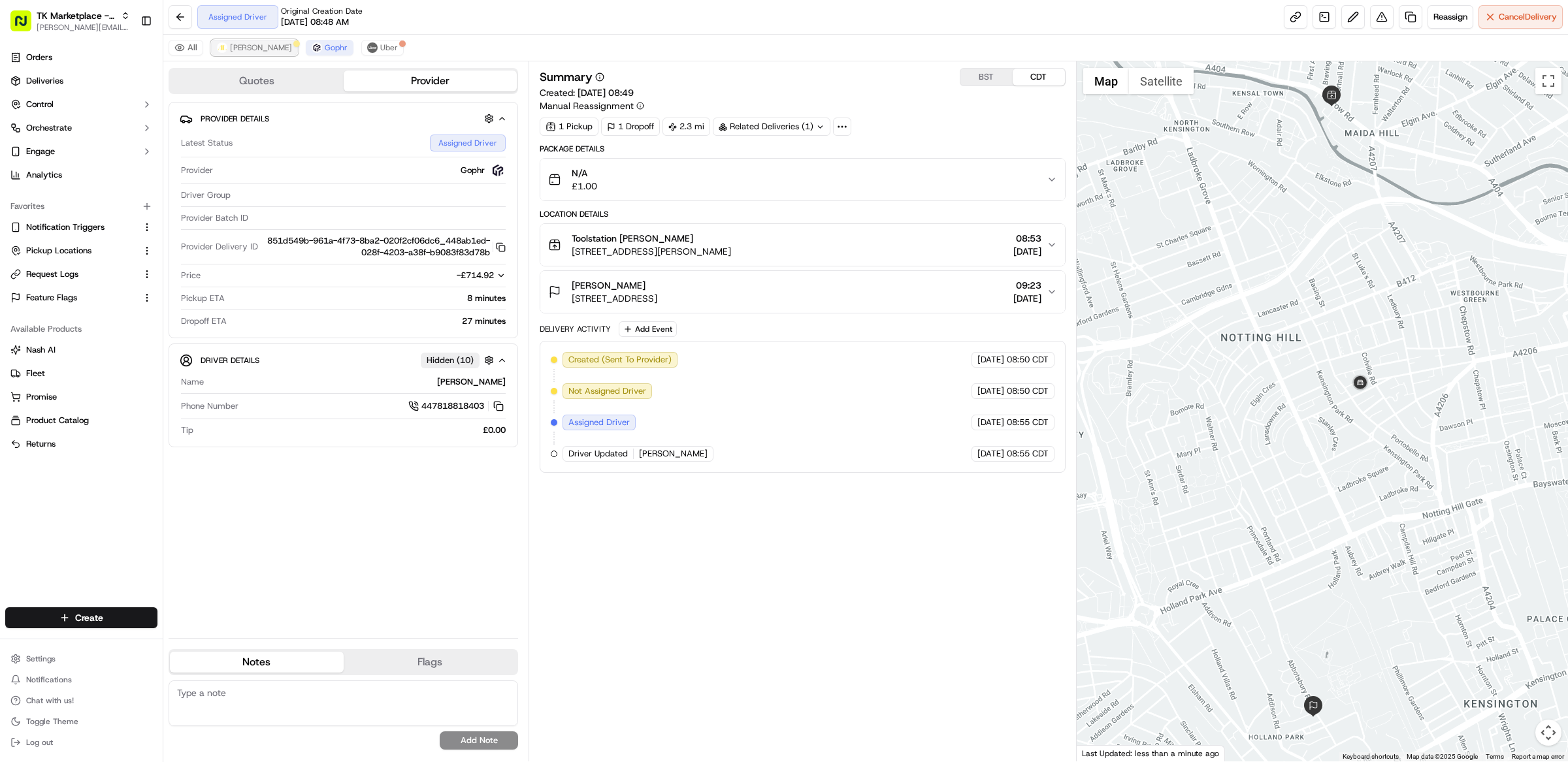
click at [258, 50] on span "Addison Lee" at bounding box center [261, 47] width 62 height 10
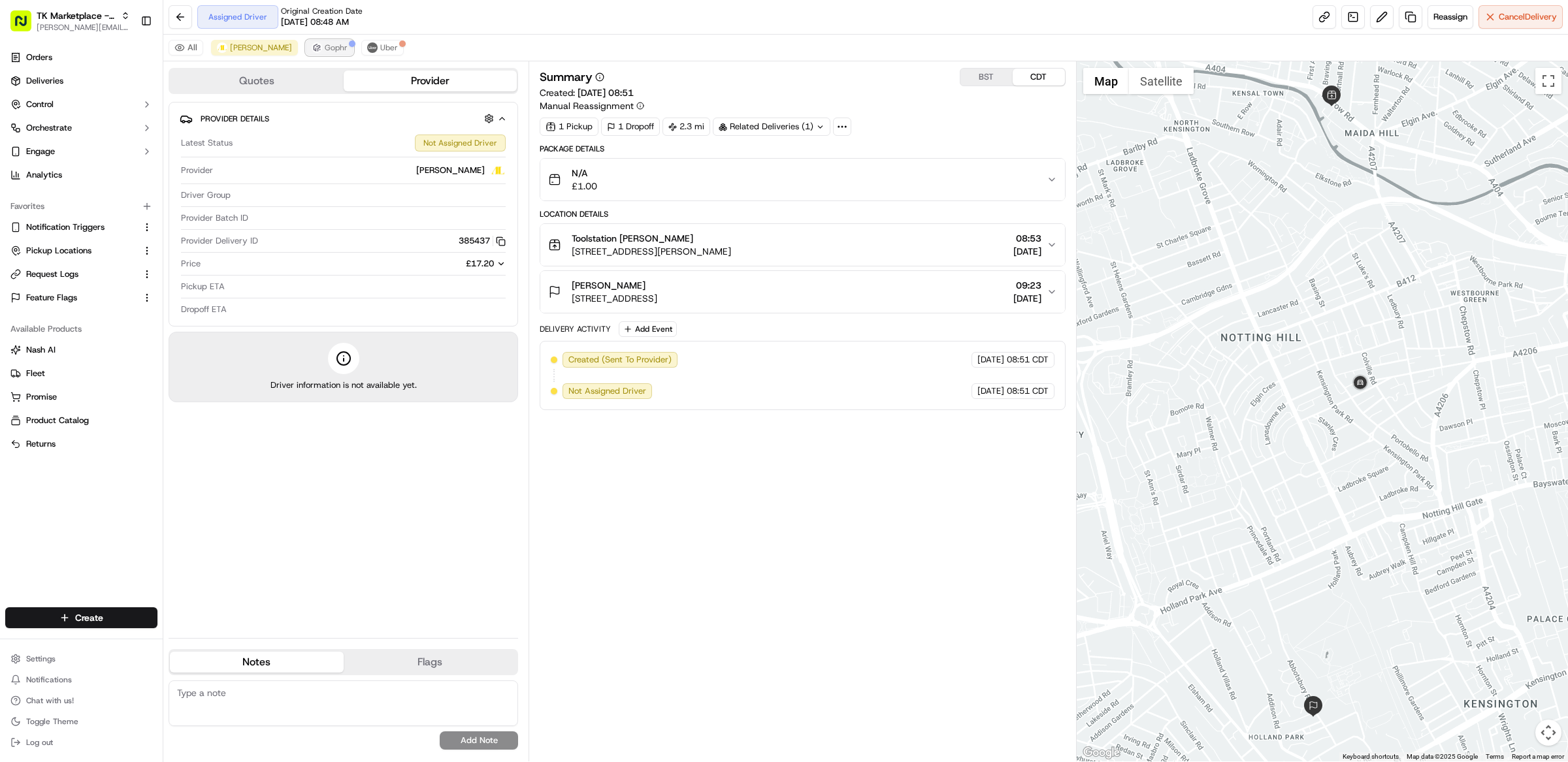
click at [325, 48] on span "Gophr" at bounding box center [336, 47] width 23 height 10
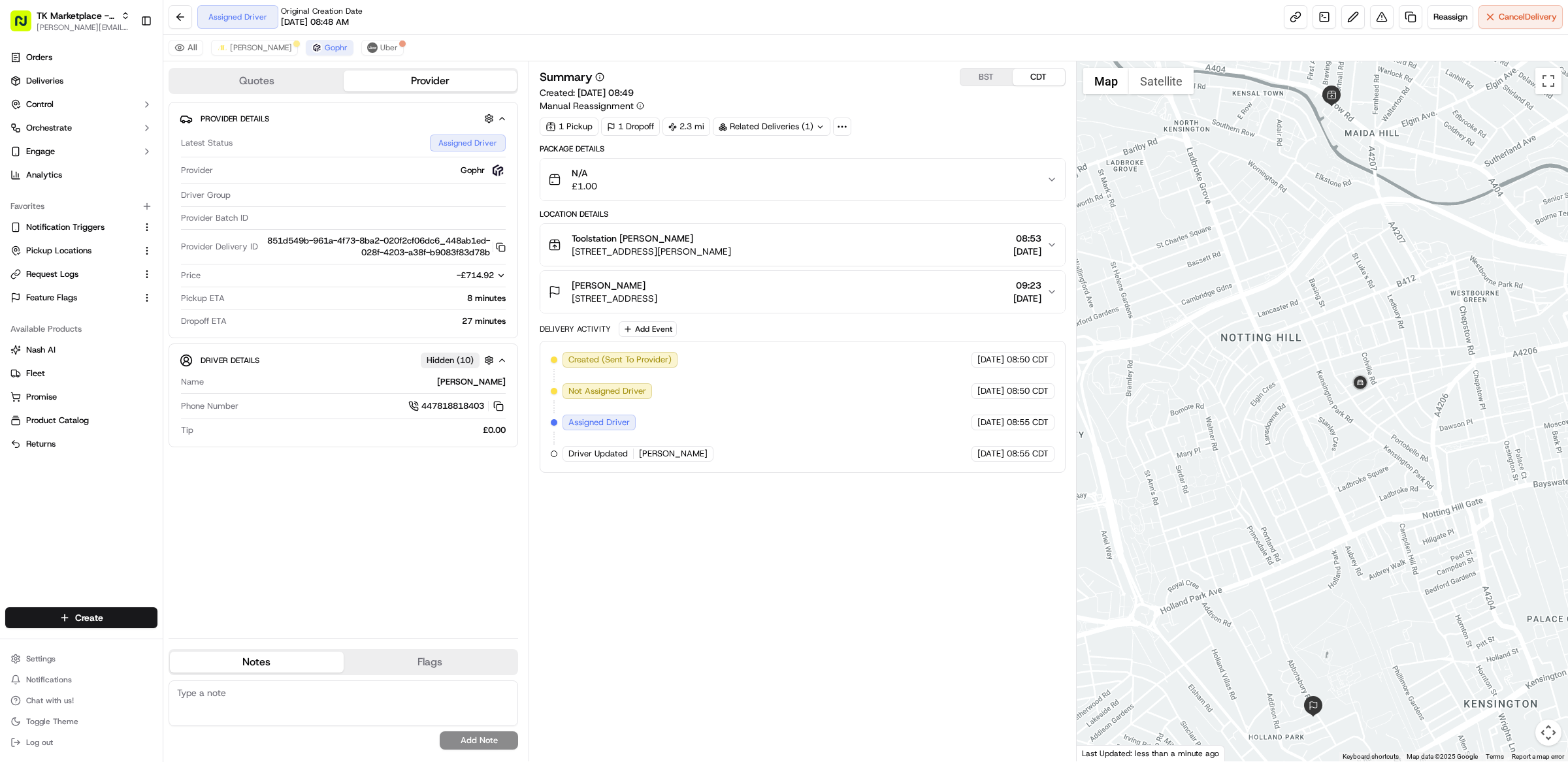
click at [779, 543] on div "Summary BST CDT Created: 19/09/2025 08:49 Manual Reassignment 1 Pickup 1 Dropof…" at bounding box center [802, 411] width 526 height 687
click at [250, 50] on span "Addison Lee" at bounding box center [261, 47] width 62 height 10
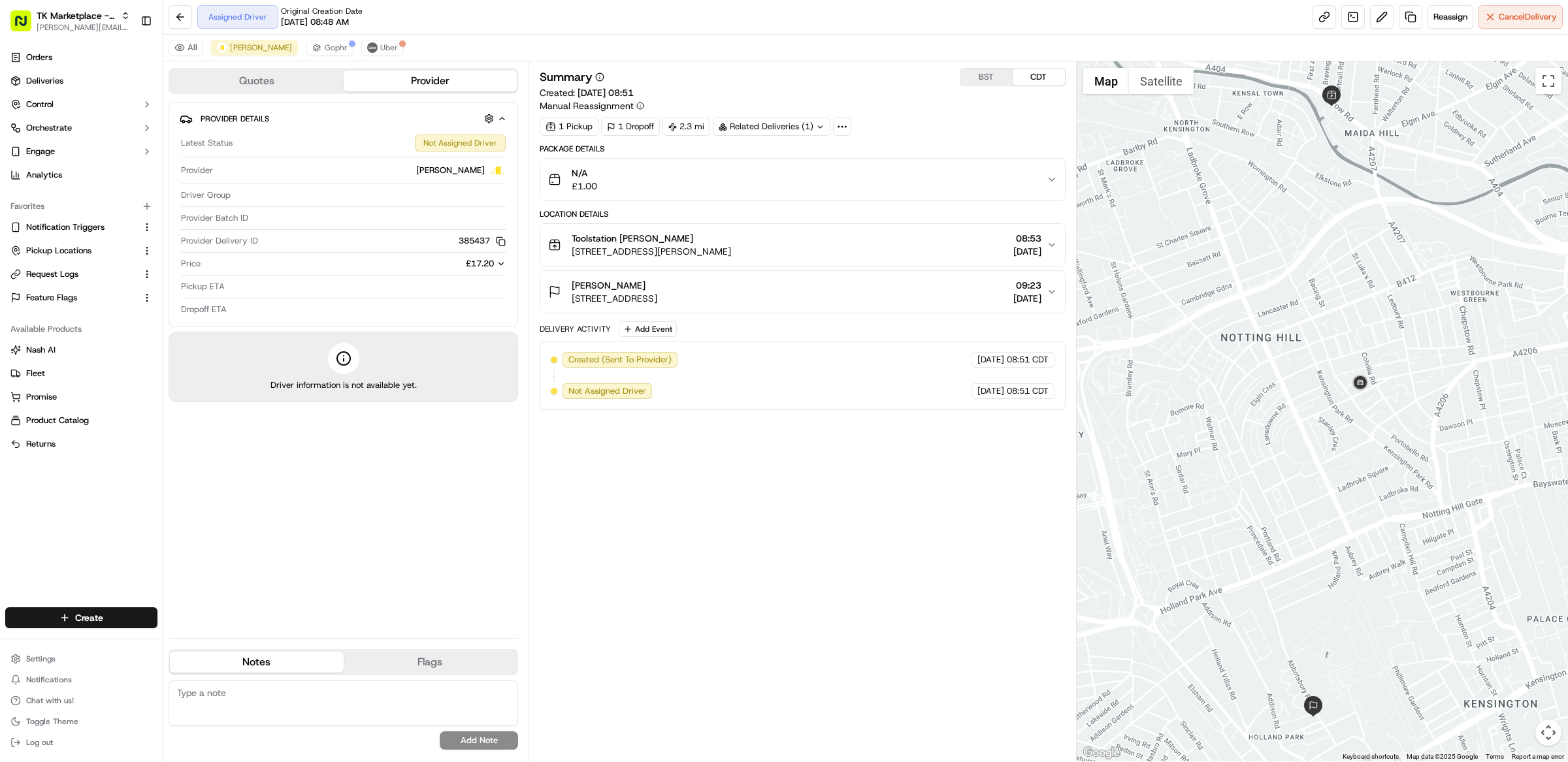
click at [908, 507] on div "Summary BST CDT Created: 19/09/2025 08:51 Manual Reassignment 1 Pickup 1 Dropof…" at bounding box center [802, 411] width 526 height 687
click at [836, 474] on div "Summary BST CDT Created: 19/09/2025 08:51 Manual Reassignment 1 Pickup 1 Dropof…" at bounding box center [802, 411] width 526 height 687
click at [325, 47] on span "Gophr" at bounding box center [336, 47] width 23 height 10
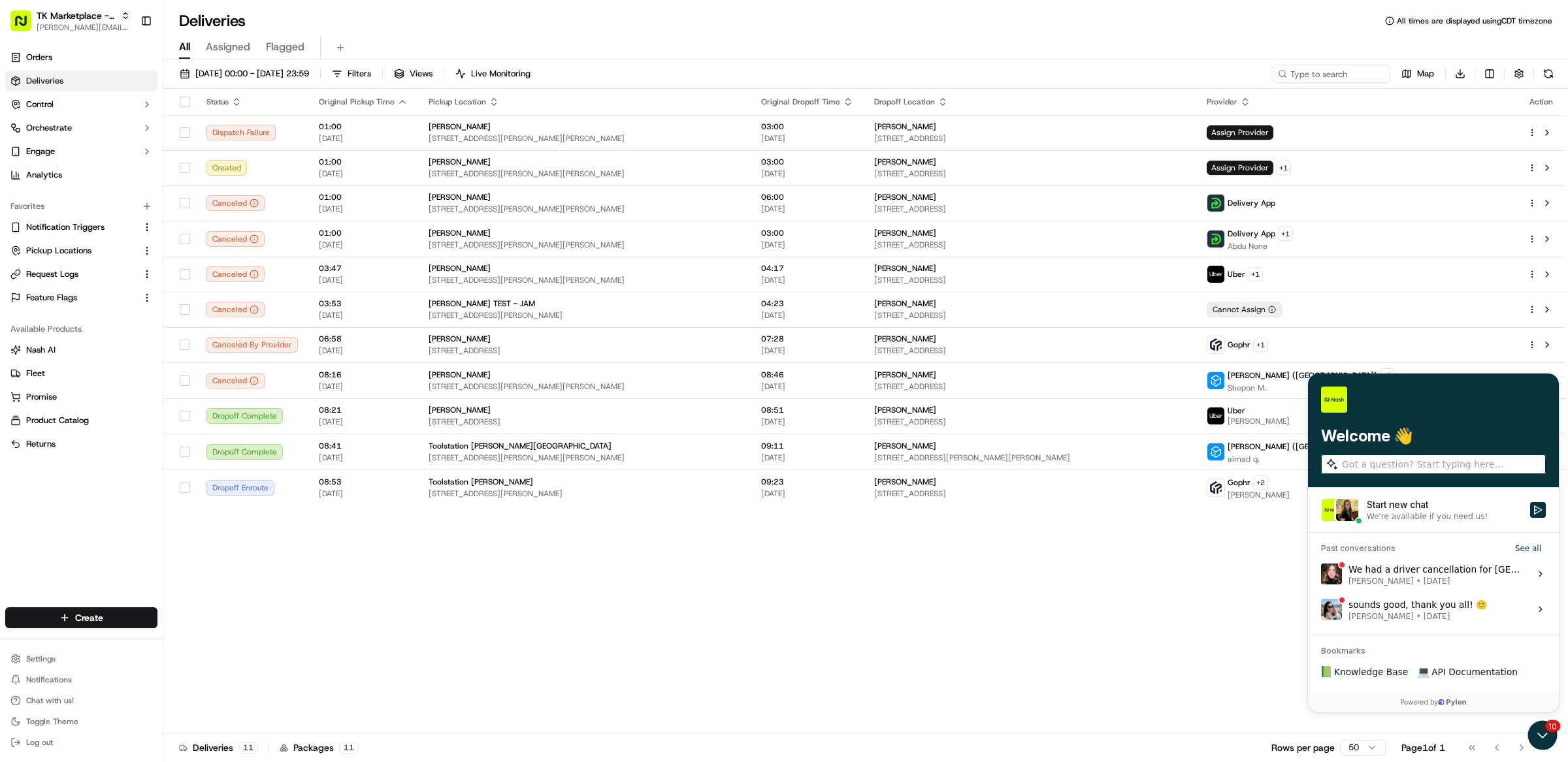
click at [1504, 388] on div at bounding box center [1433, 399] width 225 height 26
click at [1548, 731] on icon "Open customer support" at bounding box center [1543, 735] width 33 height 33
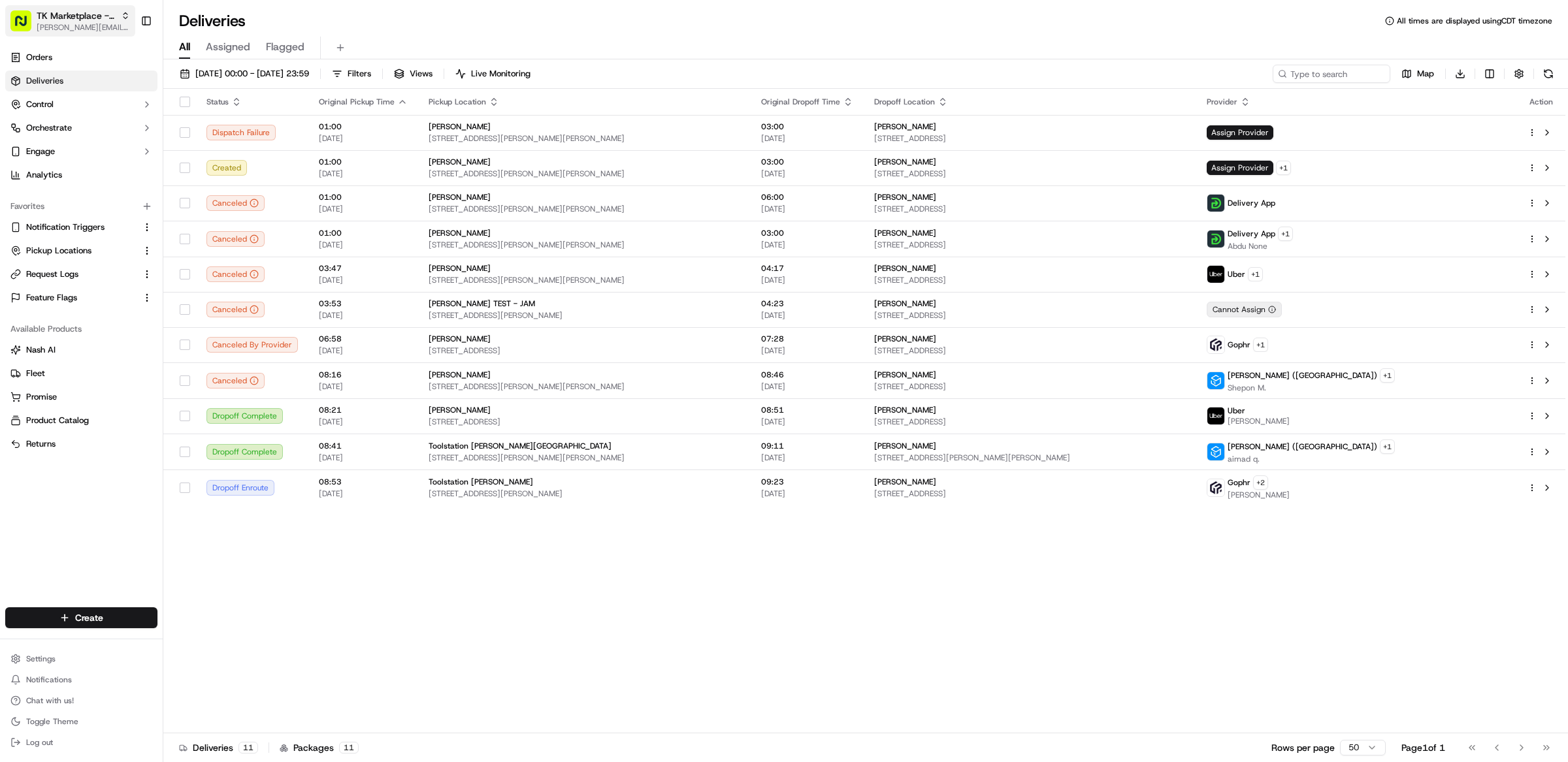
click at [108, 14] on span "TK Marketplace - TKD" at bounding box center [76, 15] width 79 height 13
